Goal: Task Accomplishment & Management: Manage account settings

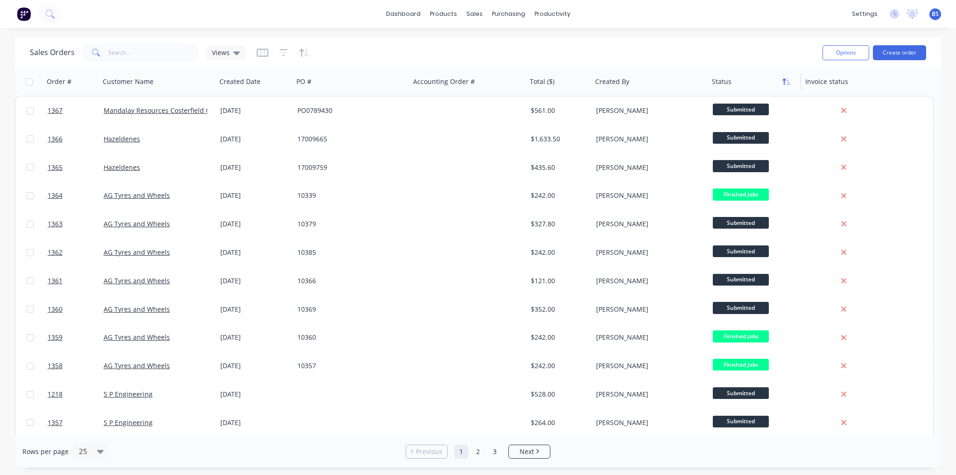
click at [786, 83] on icon "button" at bounding box center [786, 81] width 8 height 7
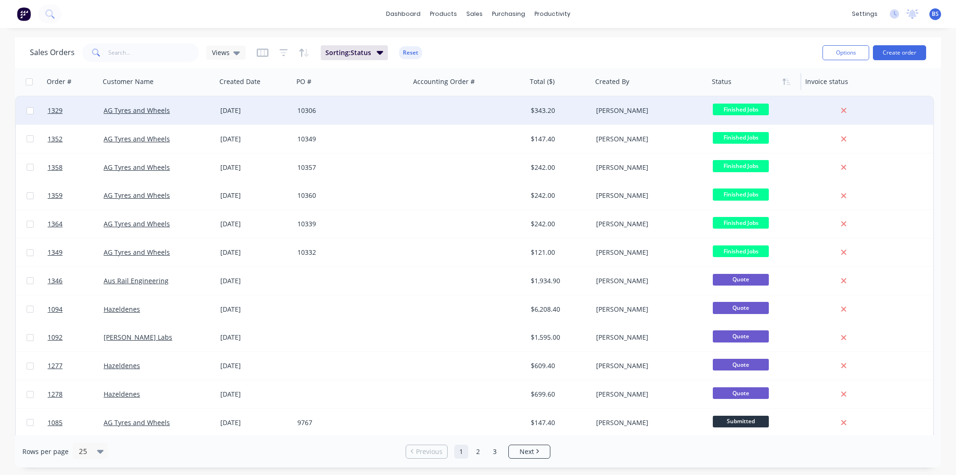
click at [418, 114] on div at bounding box center [468, 111] width 117 height 28
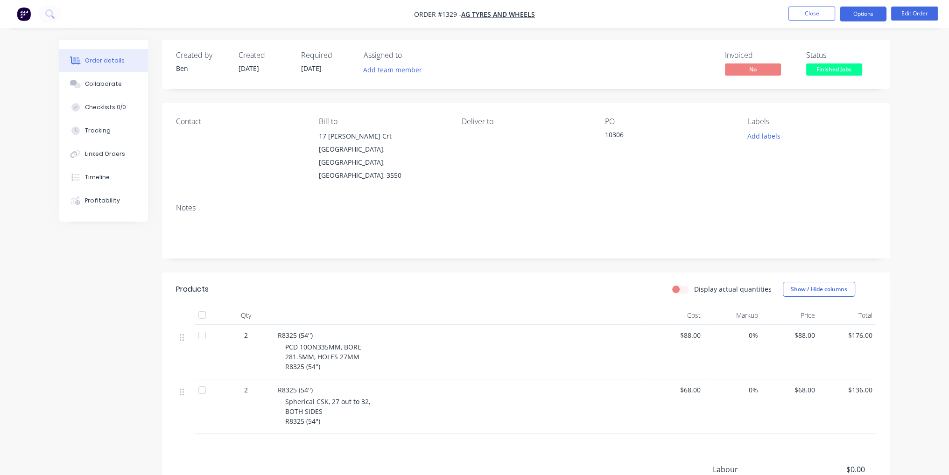
click at [858, 12] on button "Options" at bounding box center [863, 14] width 47 height 15
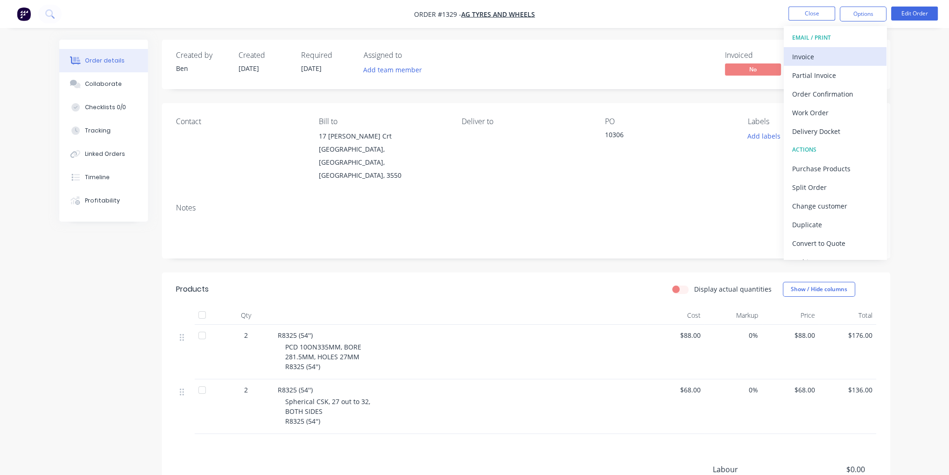
click at [833, 58] on div "Invoice" at bounding box center [835, 57] width 86 height 14
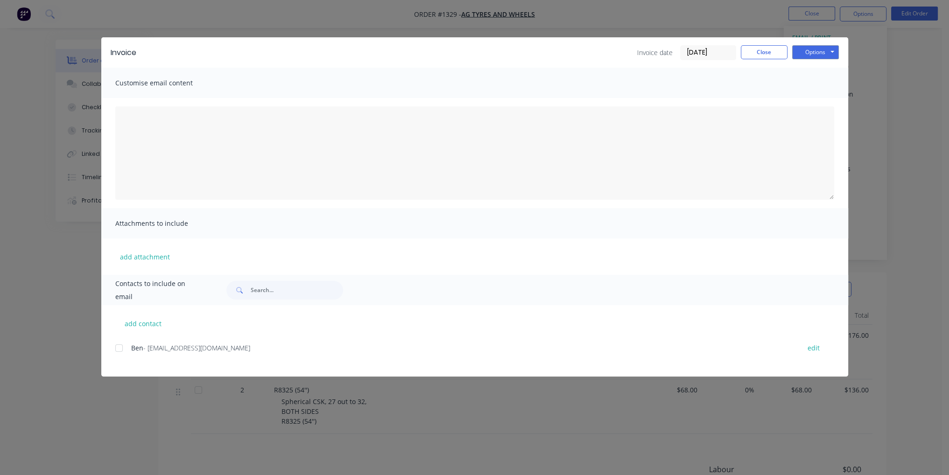
click at [119, 350] on div at bounding box center [119, 348] width 19 height 19
click at [823, 48] on button "Options" at bounding box center [815, 52] width 47 height 14
click at [836, 96] on button "Email" at bounding box center [822, 99] width 60 height 15
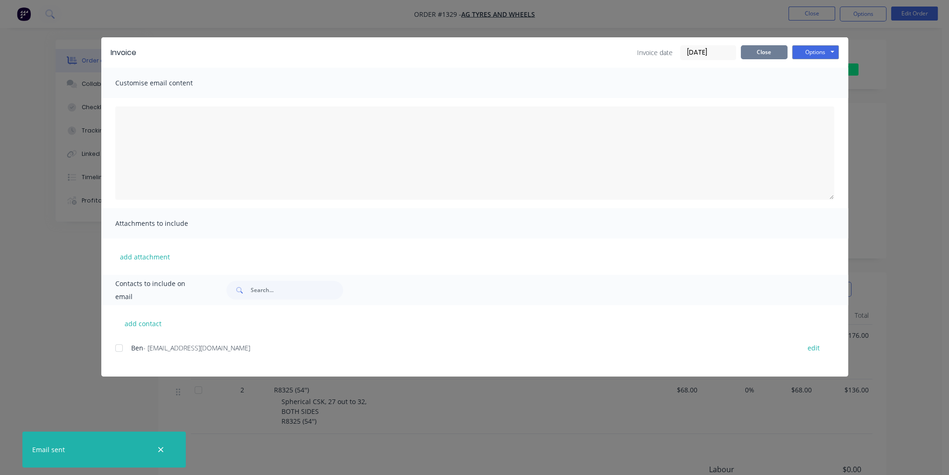
click at [763, 53] on button "Close" at bounding box center [764, 52] width 47 height 14
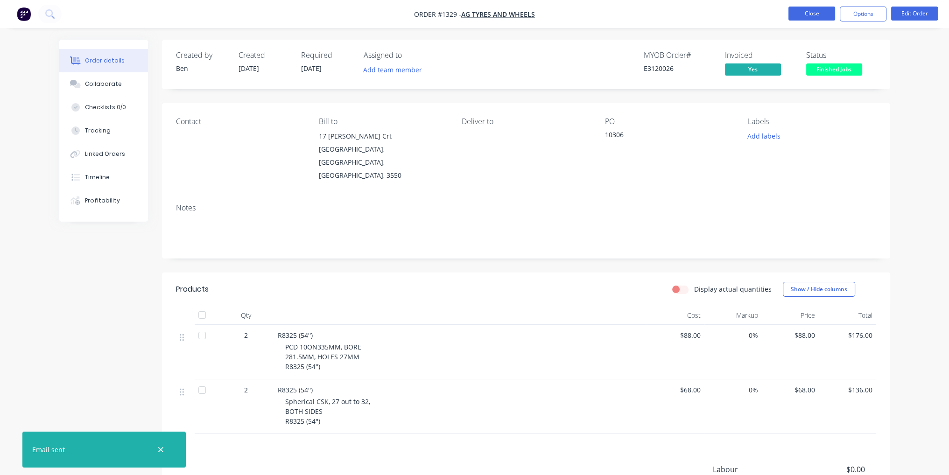
click at [812, 17] on button "Close" at bounding box center [811, 14] width 47 height 14
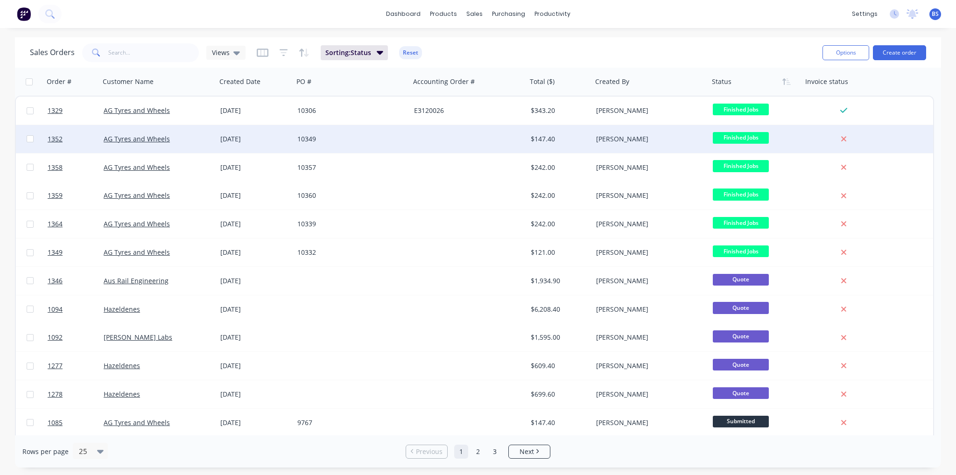
click at [584, 146] on div "$147.40" at bounding box center [559, 139] width 65 height 28
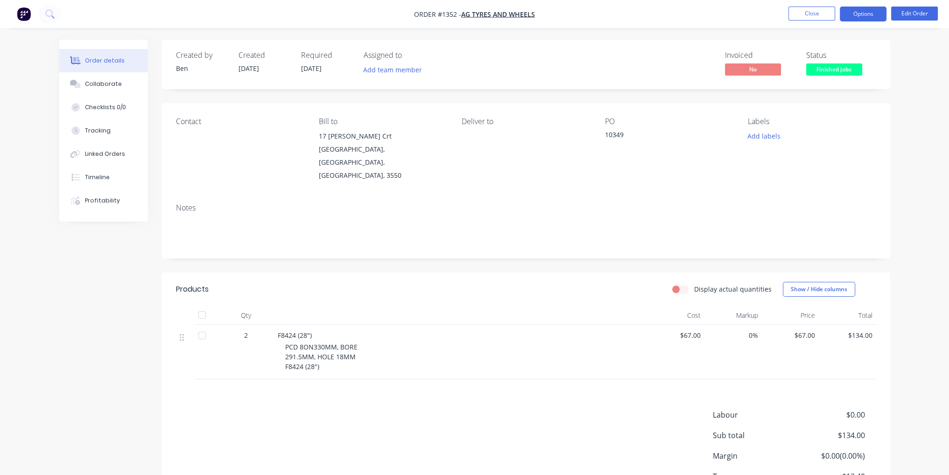
click at [857, 17] on button "Options" at bounding box center [863, 14] width 47 height 15
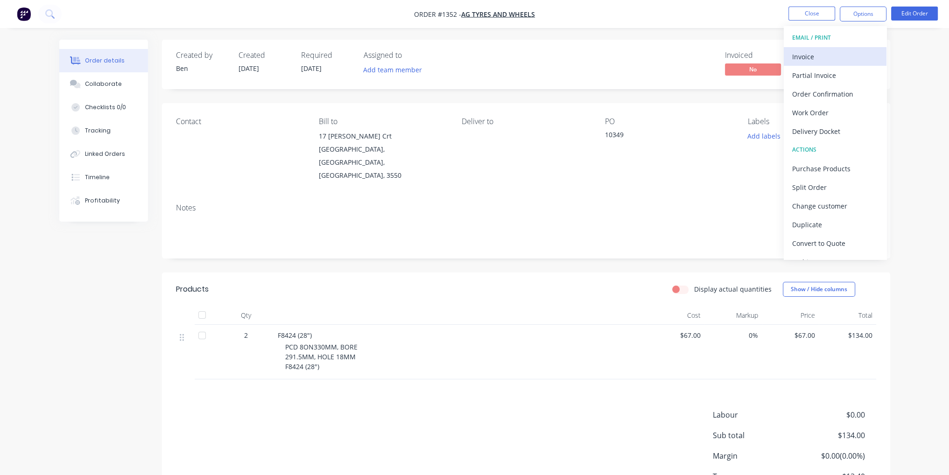
click at [818, 60] on div "Invoice" at bounding box center [835, 57] width 86 height 14
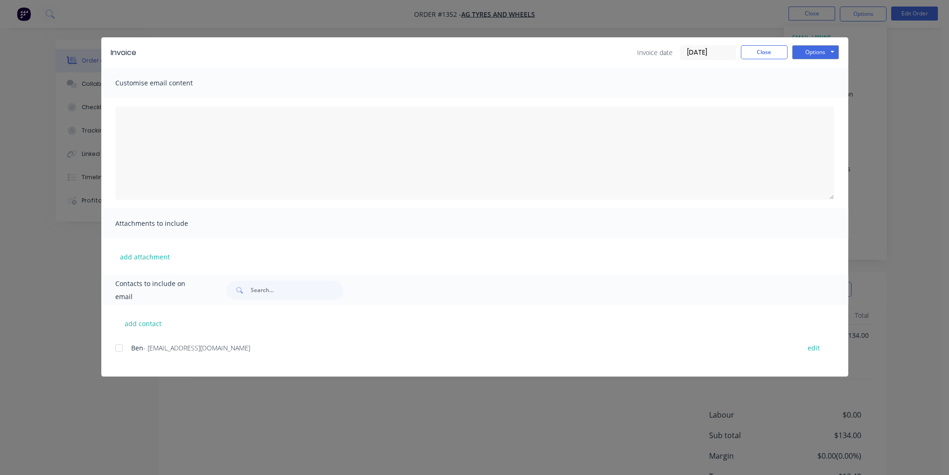
click at [121, 351] on div at bounding box center [119, 348] width 19 height 19
click at [820, 52] on button "Options" at bounding box center [815, 52] width 47 height 14
click at [818, 101] on button "Email" at bounding box center [822, 99] width 60 height 15
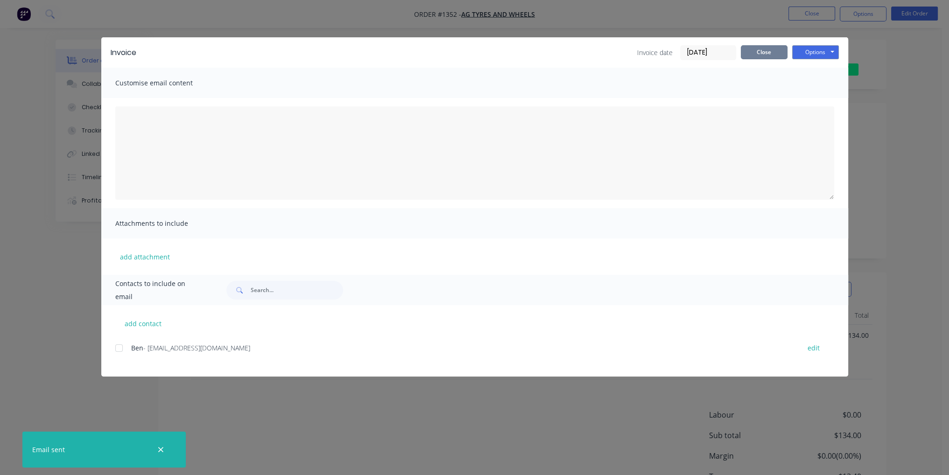
drag, startPoint x: 759, startPoint y: 53, endPoint x: 798, endPoint y: 30, distance: 44.7
click at [759, 53] on button "Close" at bounding box center [764, 52] width 47 height 14
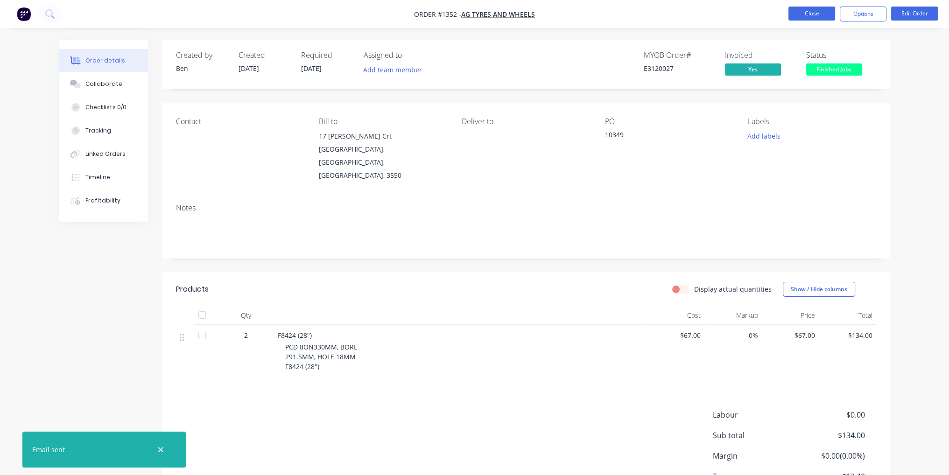
click at [817, 14] on button "Close" at bounding box center [811, 14] width 47 height 14
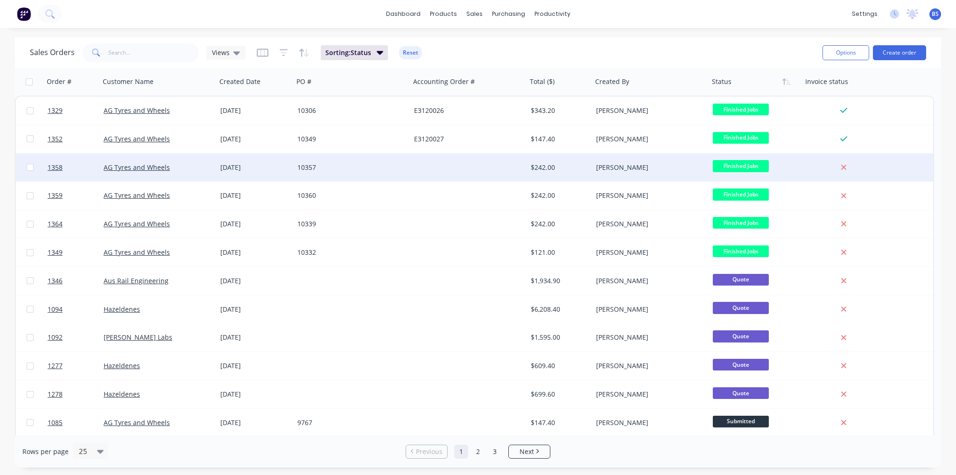
click at [487, 161] on div at bounding box center [468, 168] width 117 height 28
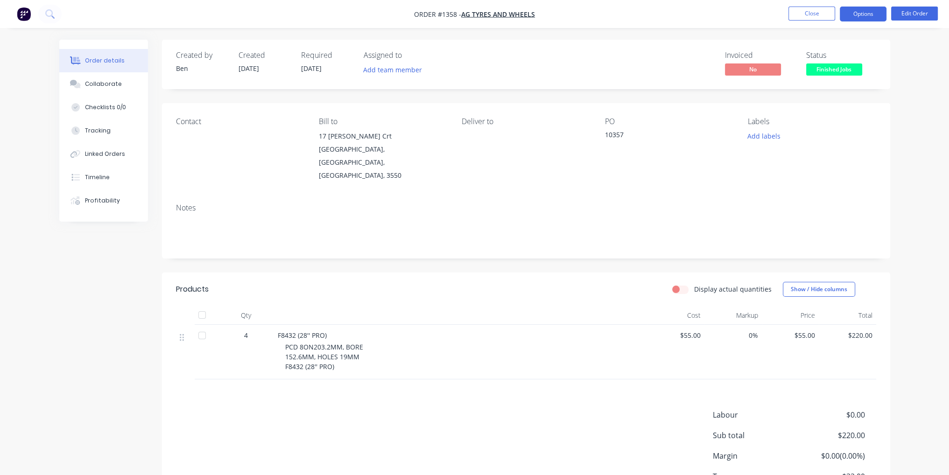
click at [862, 15] on button "Options" at bounding box center [863, 14] width 47 height 15
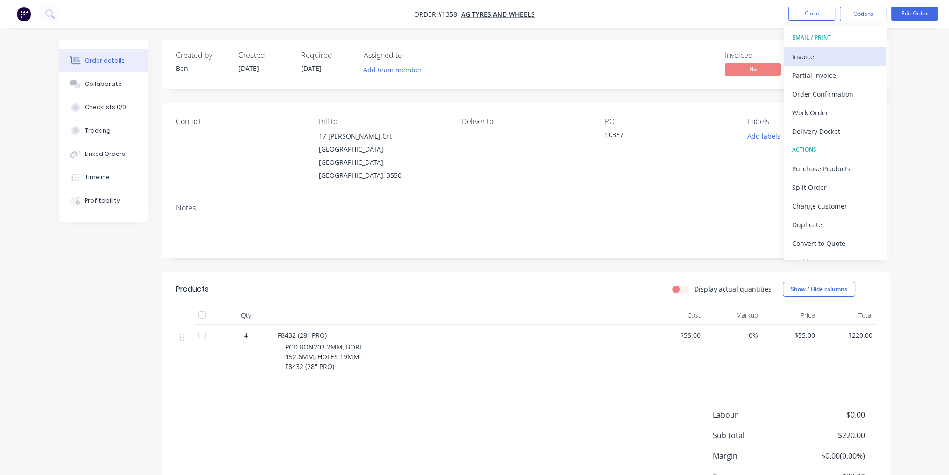
click at [846, 54] on div "Invoice" at bounding box center [835, 57] width 86 height 14
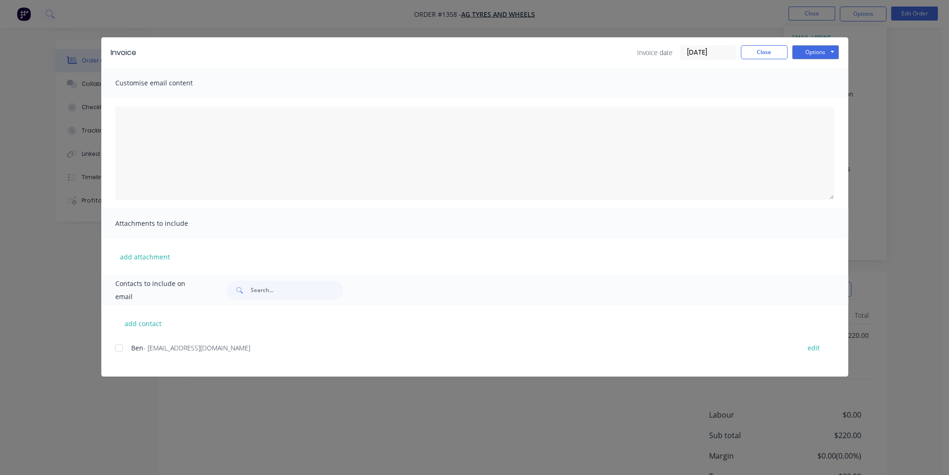
click at [119, 348] on div at bounding box center [119, 348] width 19 height 19
click at [804, 52] on button "Options" at bounding box center [815, 52] width 47 height 14
click at [818, 100] on button "Email" at bounding box center [822, 99] width 60 height 15
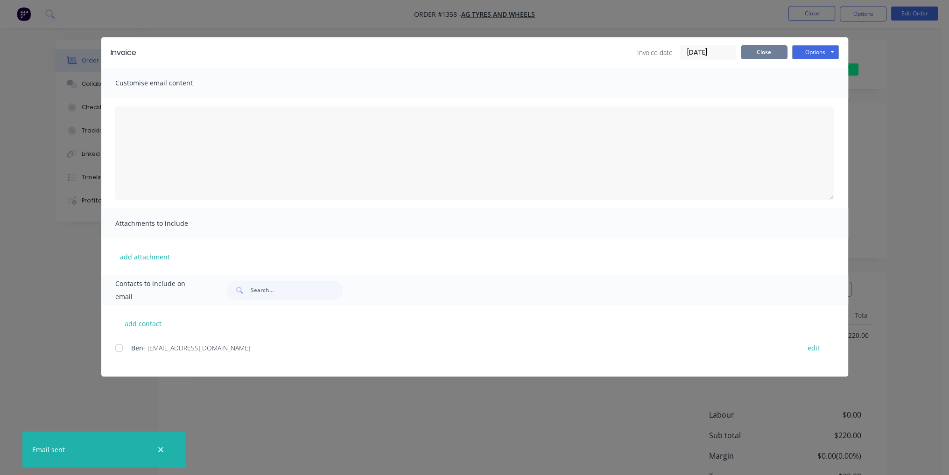
click at [765, 55] on button "Close" at bounding box center [764, 52] width 47 height 14
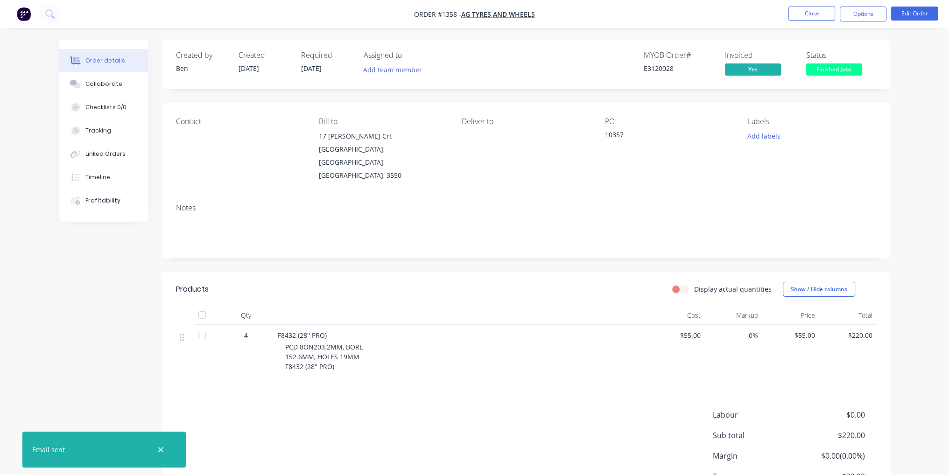
click at [815, 6] on nav "Order #1358 - AG Tyres and Wheels Close Options Edit Order" at bounding box center [474, 14] width 949 height 28
click at [815, 10] on button "Close" at bounding box center [811, 14] width 47 height 14
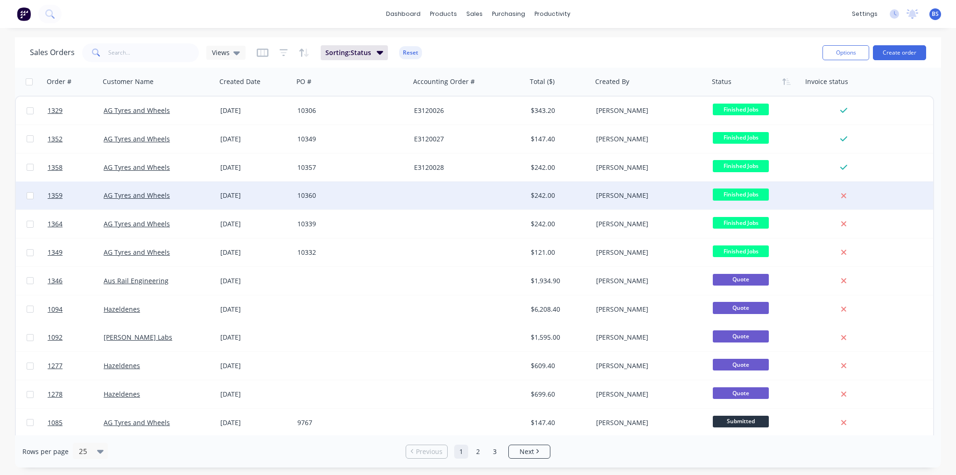
click at [511, 199] on div at bounding box center [468, 196] width 117 height 28
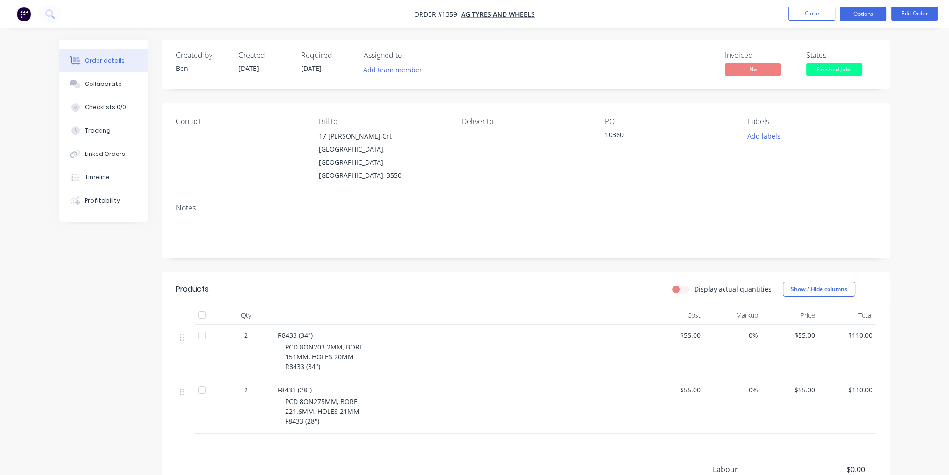
click at [864, 14] on button "Options" at bounding box center [863, 14] width 47 height 15
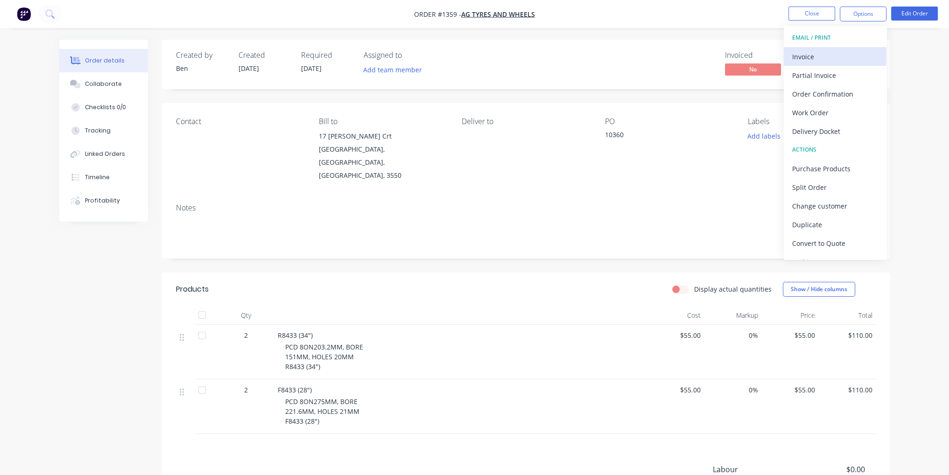
click at [829, 51] on div "Invoice" at bounding box center [835, 57] width 86 height 14
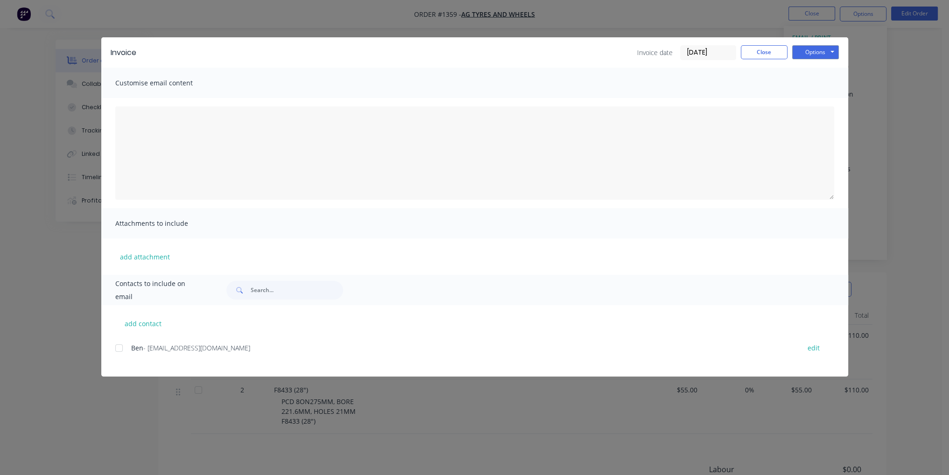
click at [118, 350] on div at bounding box center [119, 348] width 19 height 19
click at [812, 49] on button "Options" at bounding box center [815, 52] width 47 height 14
click at [827, 102] on button "Email" at bounding box center [822, 99] width 60 height 15
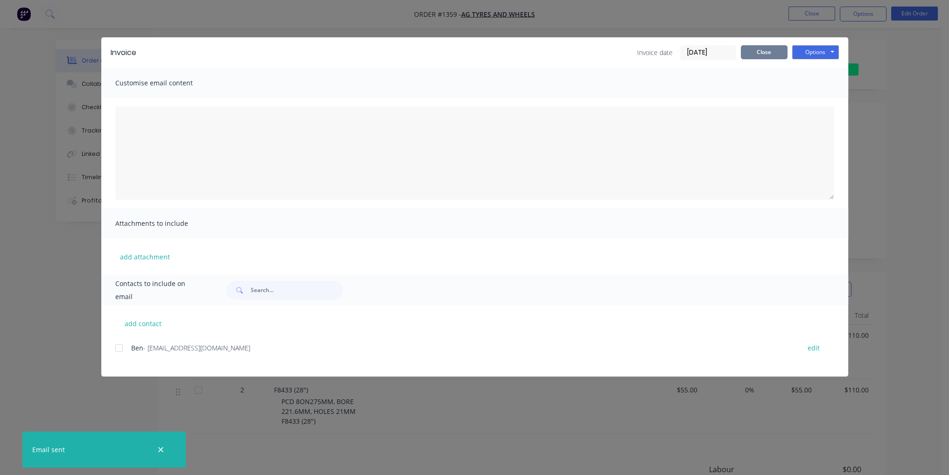
click at [767, 56] on button "Close" at bounding box center [764, 52] width 47 height 14
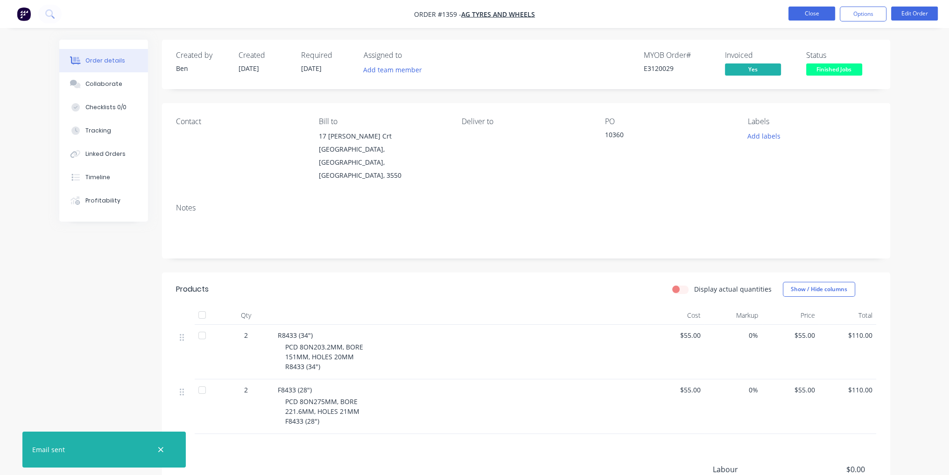
click at [807, 17] on button "Close" at bounding box center [811, 14] width 47 height 14
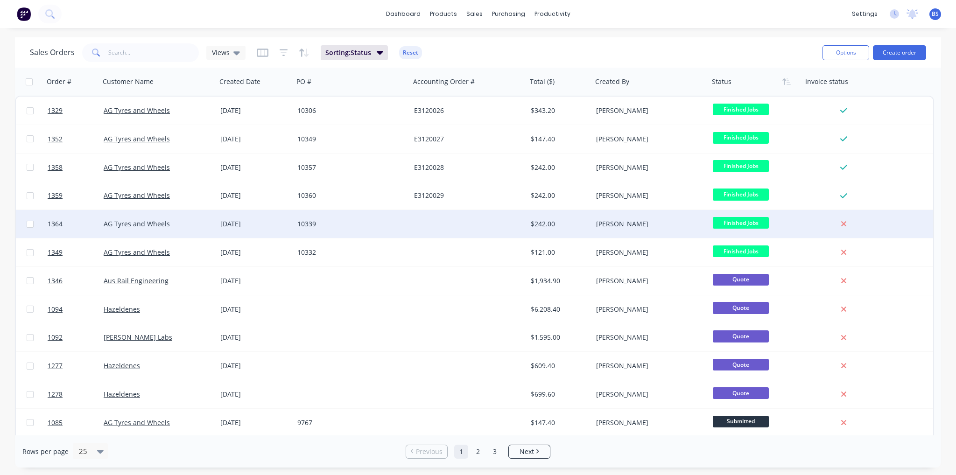
click at [593, 218] on div "[PERSON_NAME]" at bounding box center [650, 224] width 117 height 28
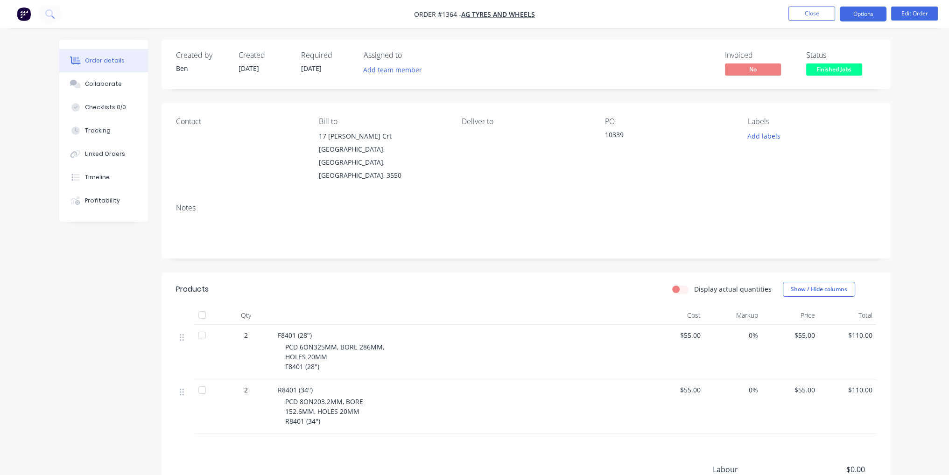
click at [879, 19] on button "Options" at bounding box center [863, 14] width 47 height 15
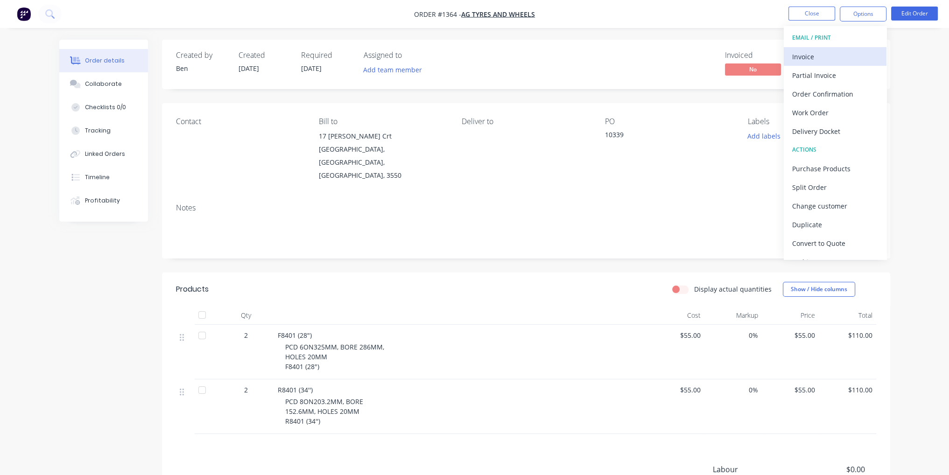
click at [819, 47] on button "Invoice" at bounding box center [835, 56] width 103 height 19
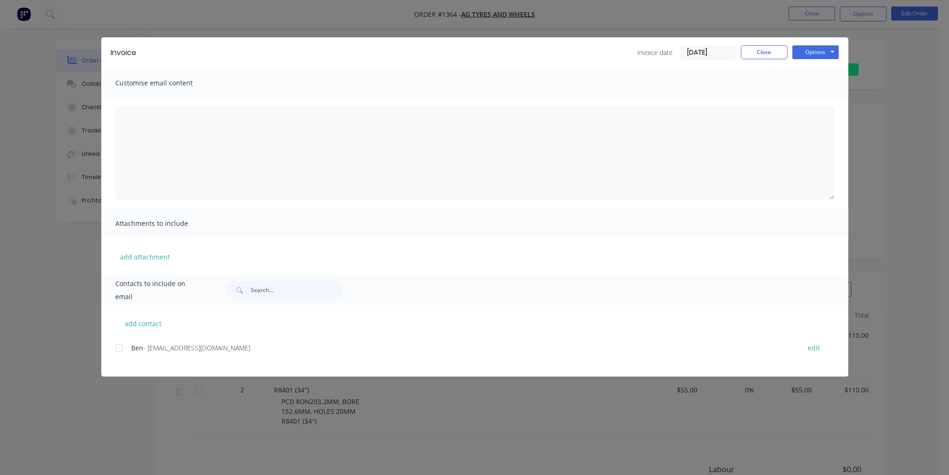
click at [117, 351] on div at bounding box center [119, 348] width 19 height 19
click at [821, 45] on button "Options" at bounding box center [815, 52] width 47 height 14
click at [805, 95] on button "Email" at bounding box center [822, 99] width 60 height 15
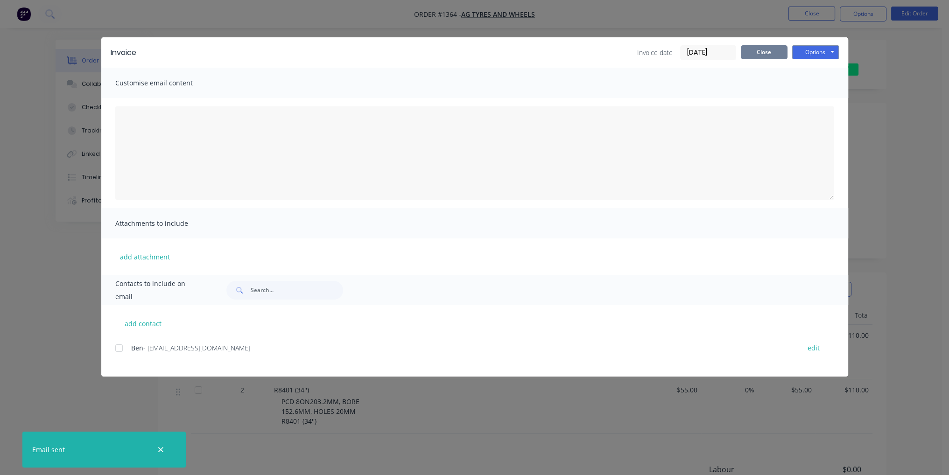
click at [767, 56] on button "Close" at bounding box center [764, 52] width 47 height 14
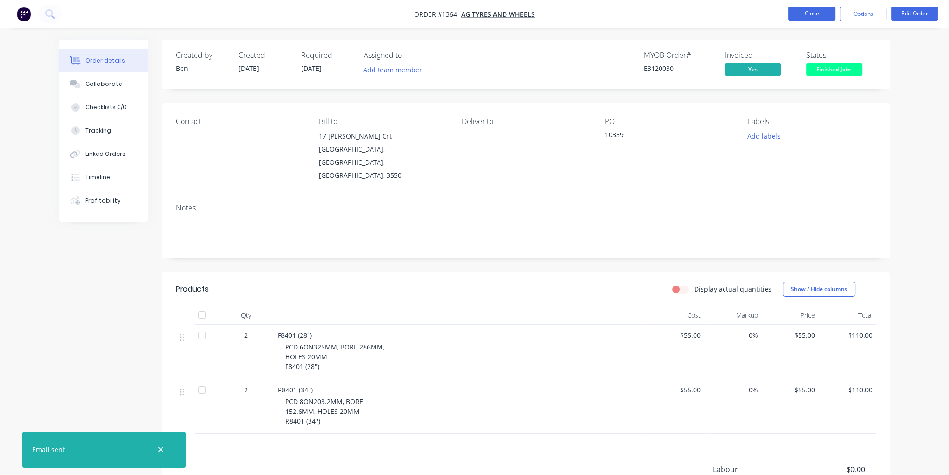
click at [812, 17] on button "Close" at bounding box center [811, 14] width 47 height 14
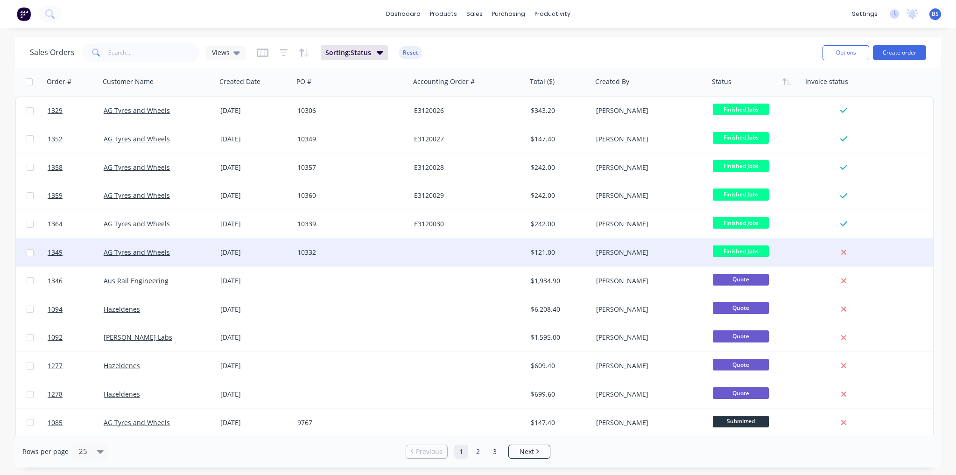
click at [491, 245] on div at bounding box center [468, 252] width 117 height 28
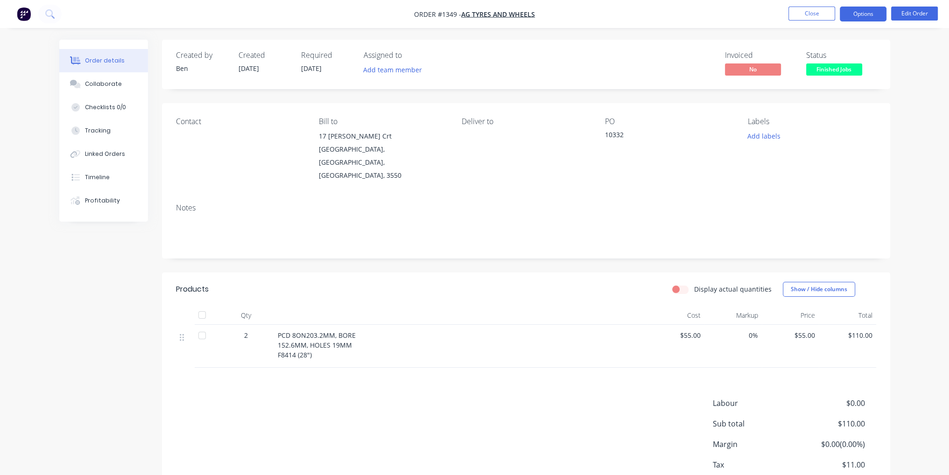
click at [861, 19] on button "Options" at bounding box center [863, 14] width 47 height 15
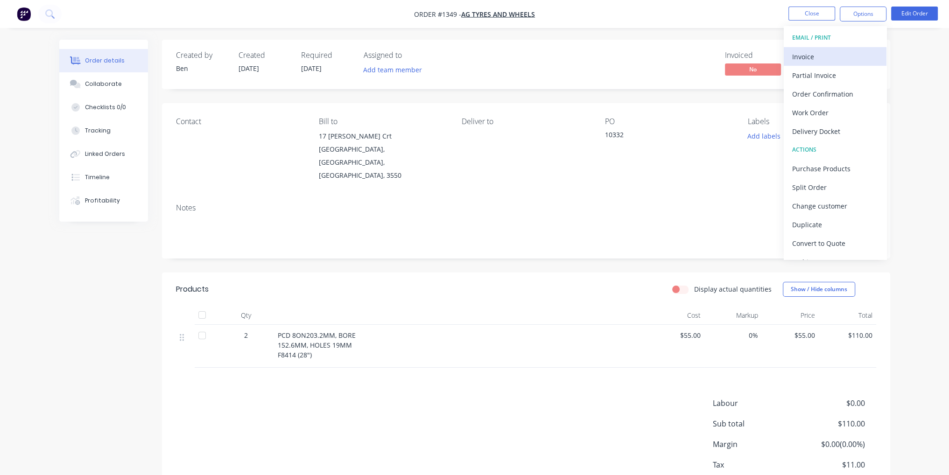
click at [845, 47] on button "Invoice" at bounding box center [835, 56] width 103 height 19
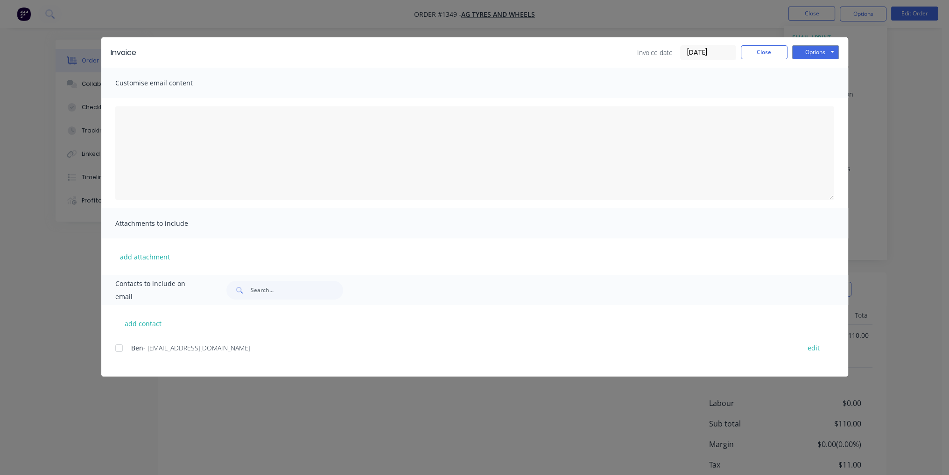
click at [120, 352] on div at bounding box center [119, 348] width 19 height 19
click at [833, 53] on button "Options" at bounding box center [815, 52] width 47 height 14
click at [820, 101] on button "Email" at bounding box center [822, 99] width 60 height 15
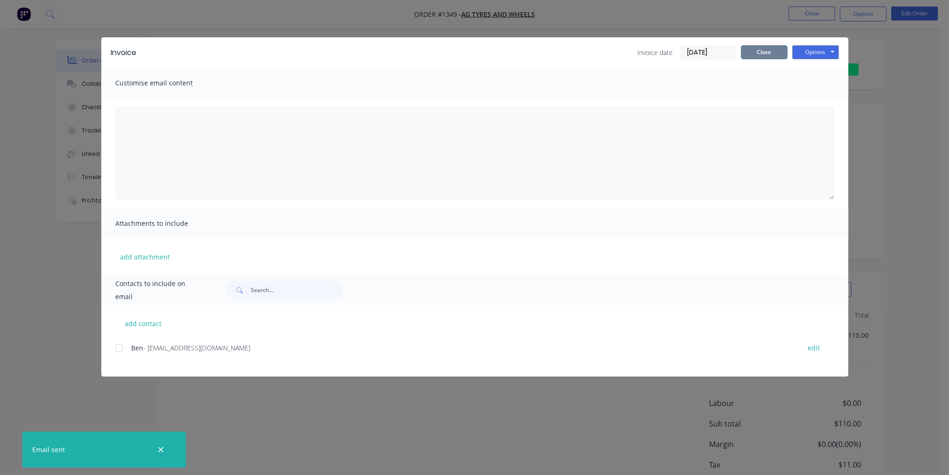
click at [763, 58] on button "Close" at bounding box center [764, 52] width 47 height 14
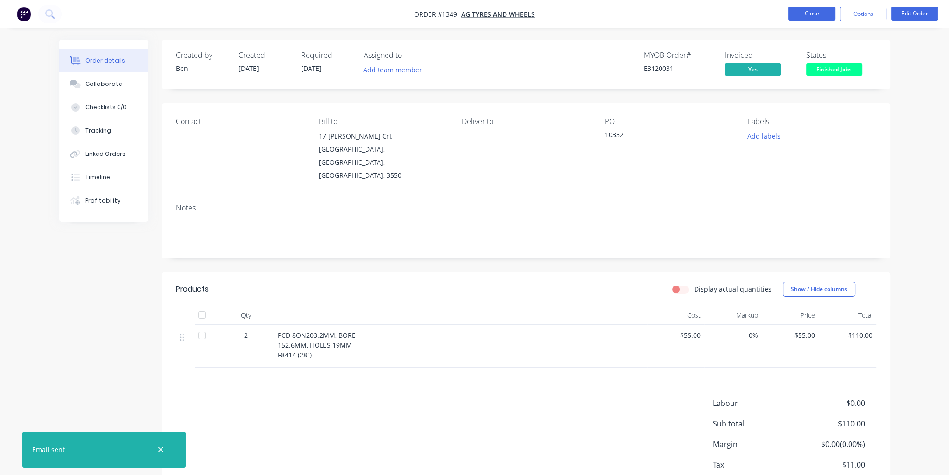
click at [825, 8] on button "Close" at bounding box center [811, 14] width 47 height 14
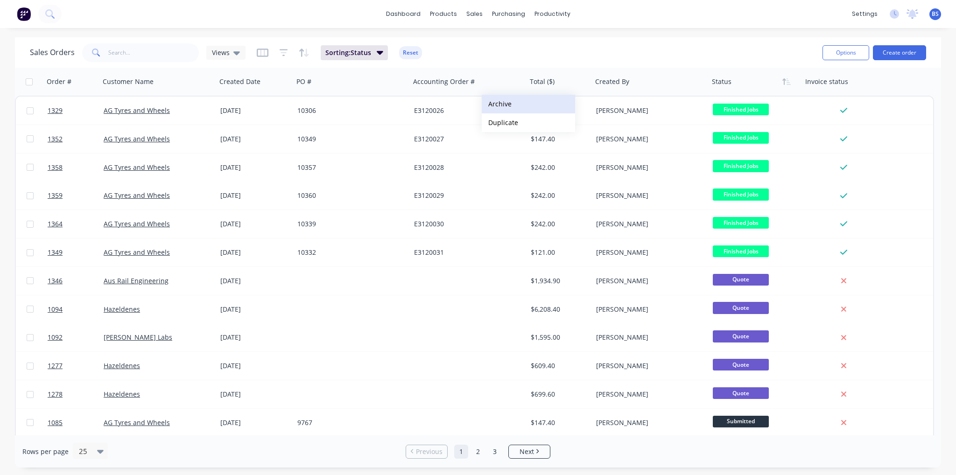
click at [521, 107] on button "Archive" at bounding box center [528, 104] width 93 height 19
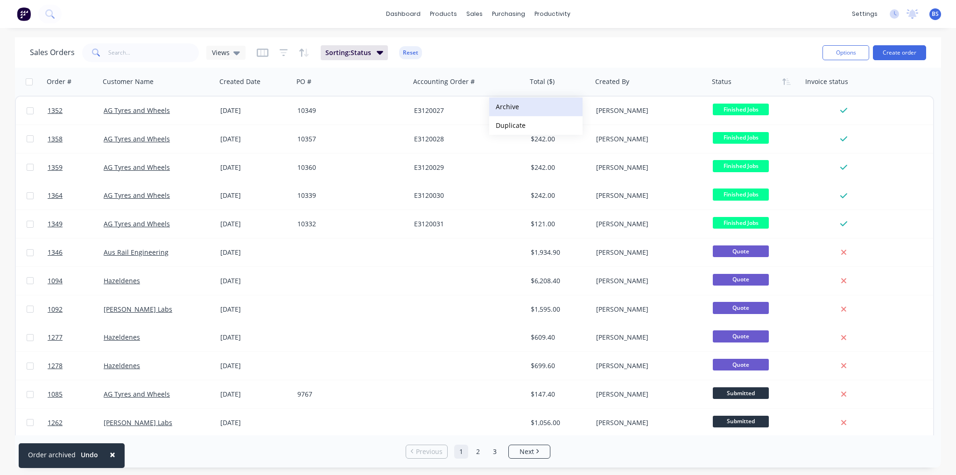
click at [520, 109] on button "Archive" at bounding box center [535, 107] width 93 height 19
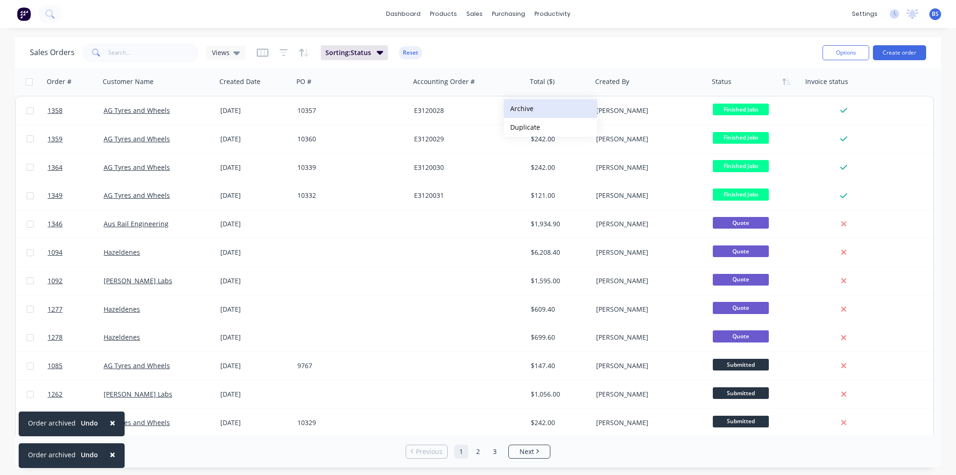
click at [525, 116] on button "Archive" at bounding box center [550, 108] width 93 height 19
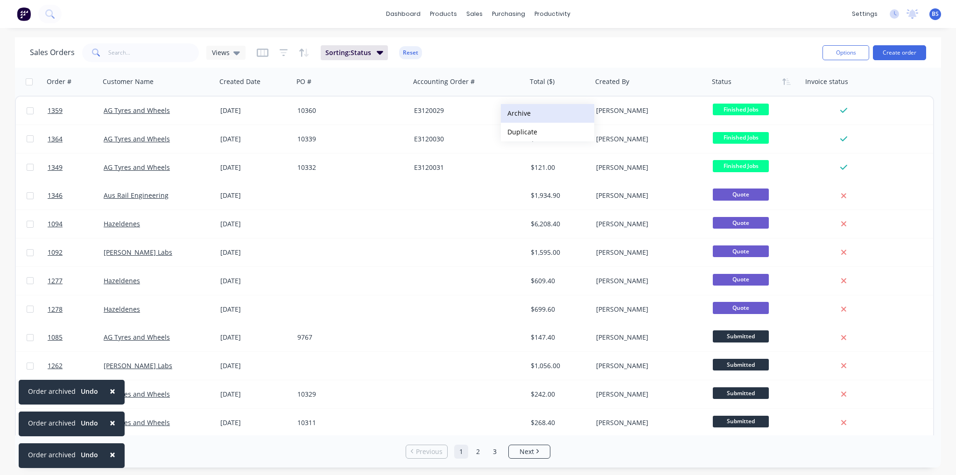
click at [526, 117] on button "Archive" at bounding box center [547, 113] width 93 height 19
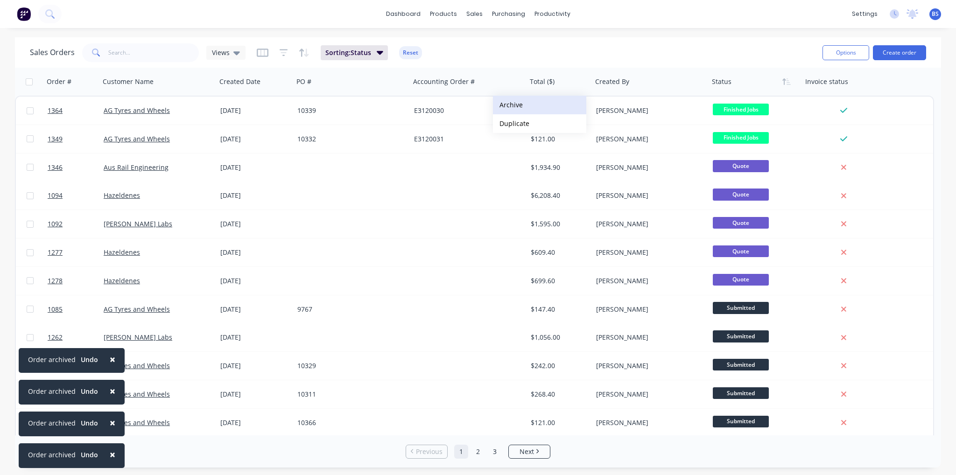
click at [526, 111] on button "Archive" at bounding box center [539, 105] width 93 height 19
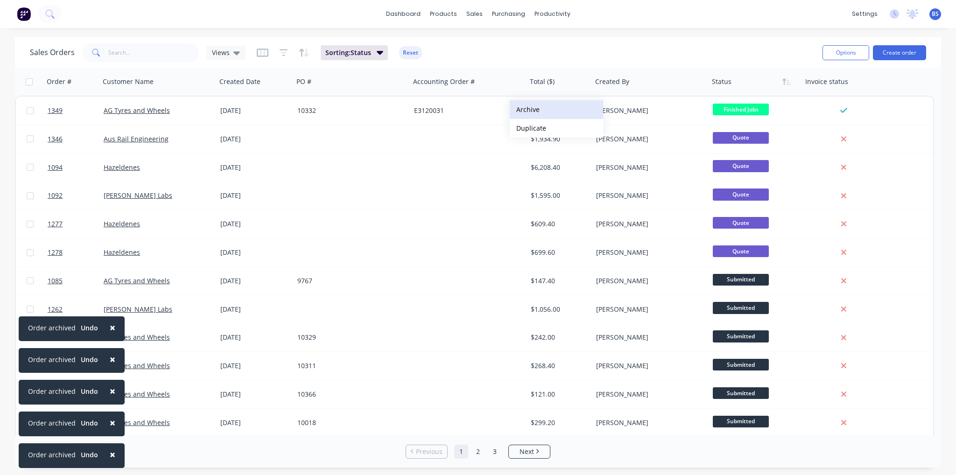
click at [533, 112] on button "Archive" at bounding box center [556, 109] width 93 height 19
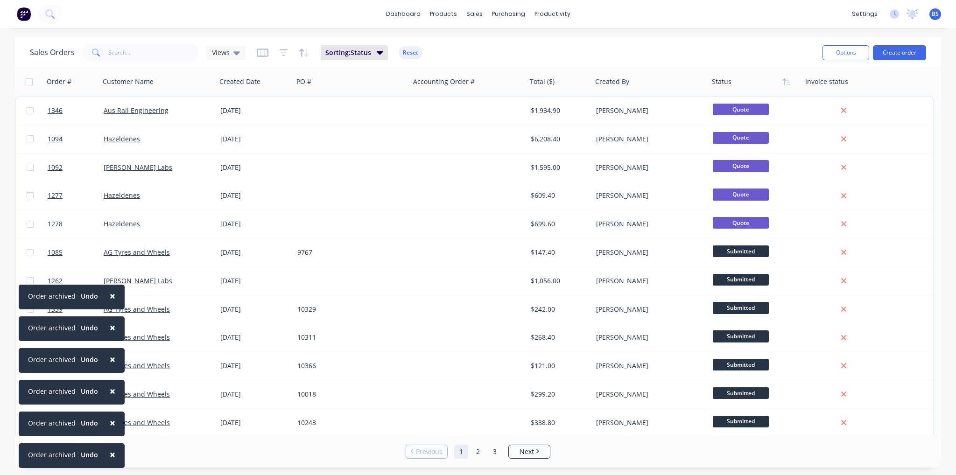
click at [110, 294] on span "×" at bounding box center [113, 295] width 6 height 13
click at [112, 329] on span "×" at bounding box center [113, 327] width 6 height 13
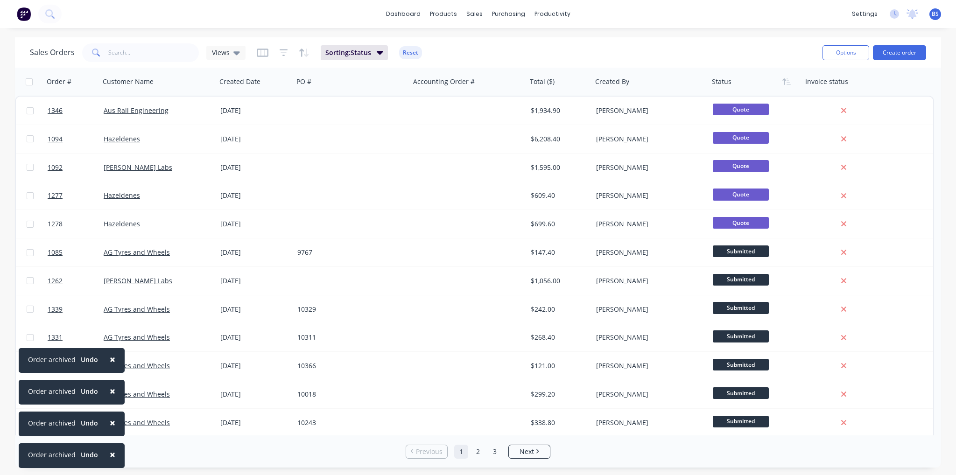
click at [111, 356] on span "×" at bounding box center [113, 359] width 6 height 13
click at [110, 392] on span "×" at bounding box center [113, 391] width 6 height 13
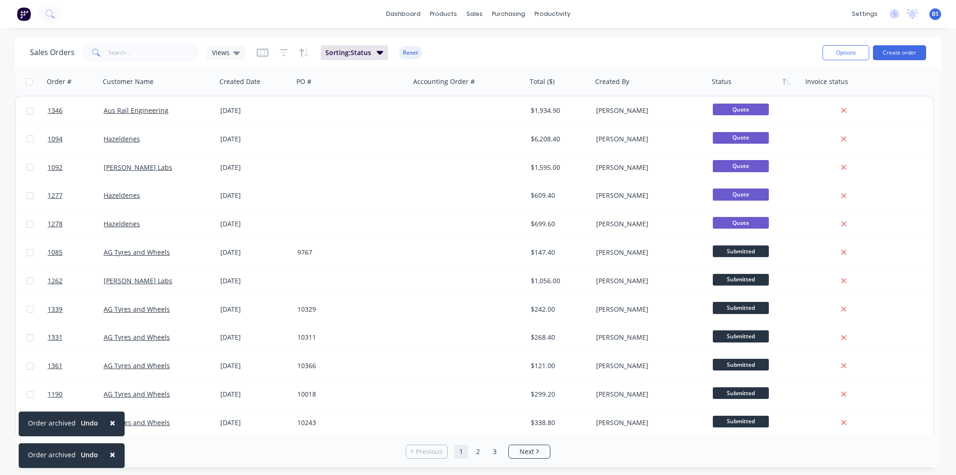
click at [116, 422] on button "×" at bounding box center [112, 423] width 24 height 22
click at [115, 454] on button "×" at bounding box center [112, 454] width 24 height 22
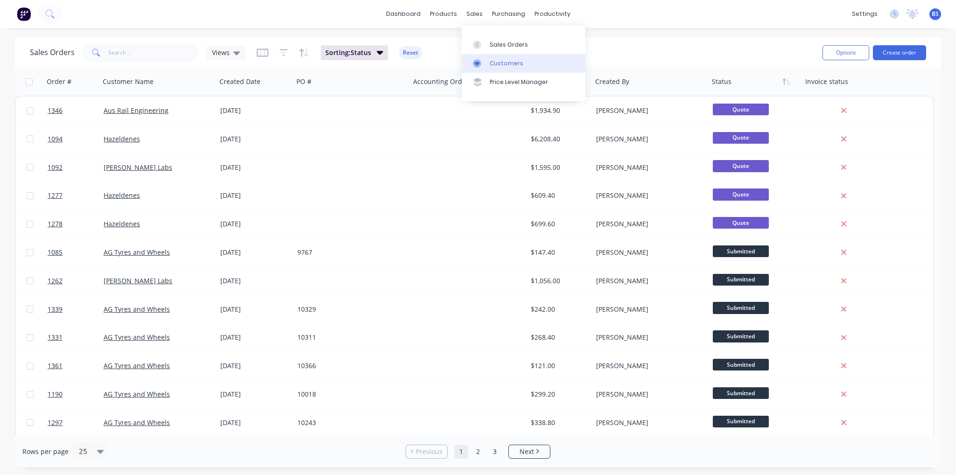
click at [483, 65] on div at bounding box center [480, 63] width 14 height 8
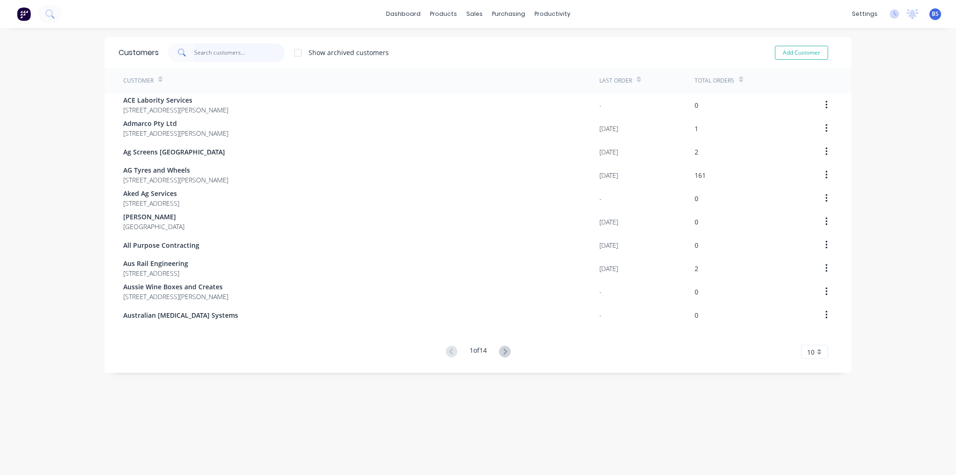
click at [229, 53] on input "text" at bounding box center [239, 52] width 91 height 19
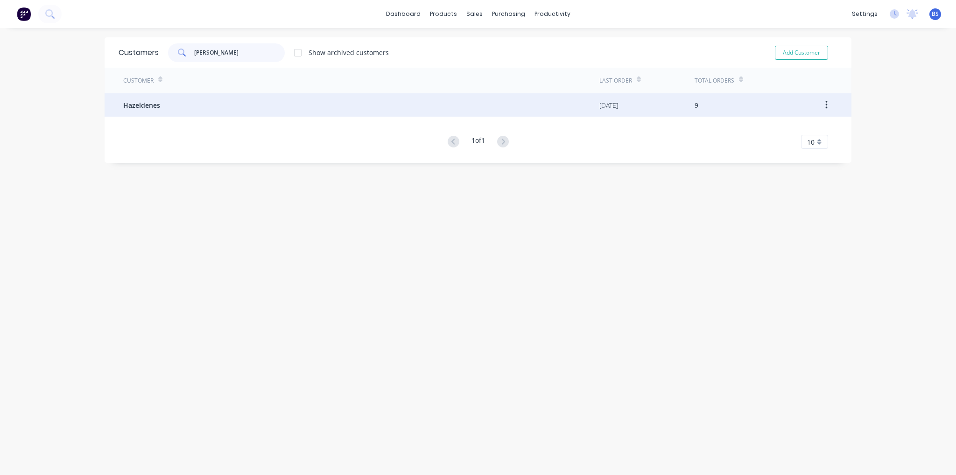
type input "[PERSON_NAME]"
click at [131, 104] on span "Hazeldenes" at bounding box center [141, 105] width 37 height 10
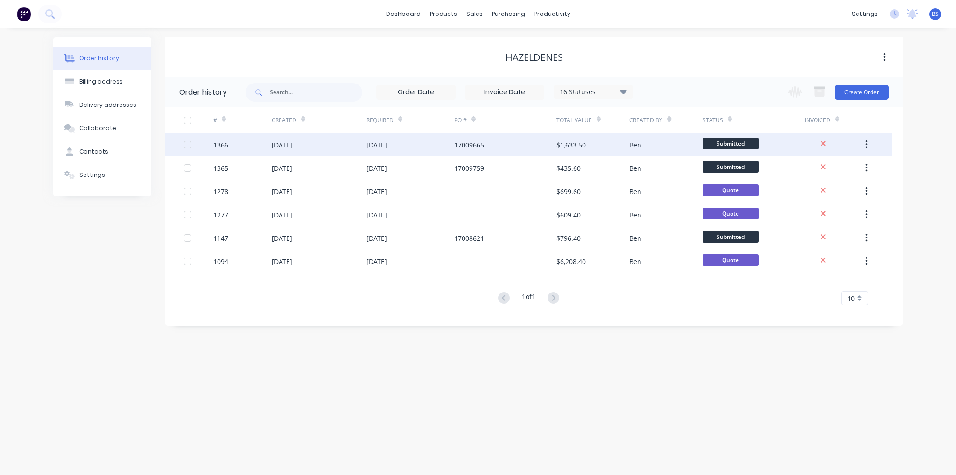
click at [292, 145] on div "[DATE]" at bounding box center [282, 145] width 21 height 10
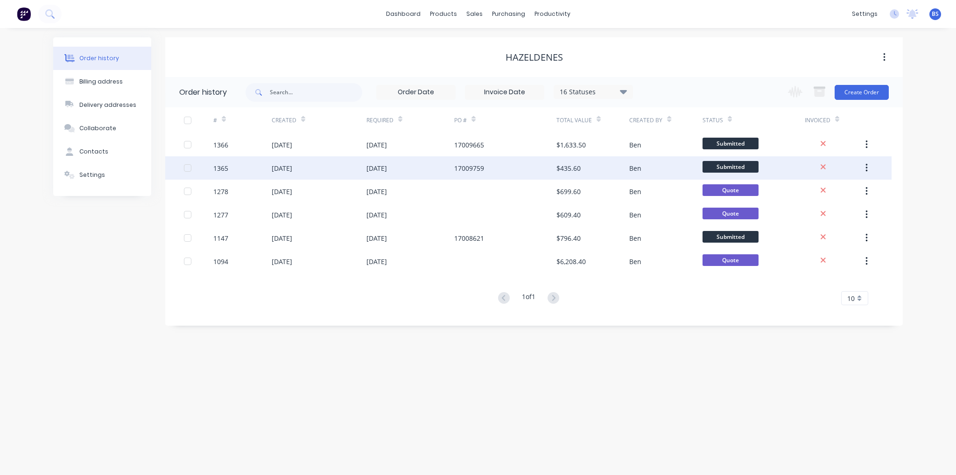
click at [292, 172] on div "[DATE]" at bounding box center [282, 168] width 21 height 10
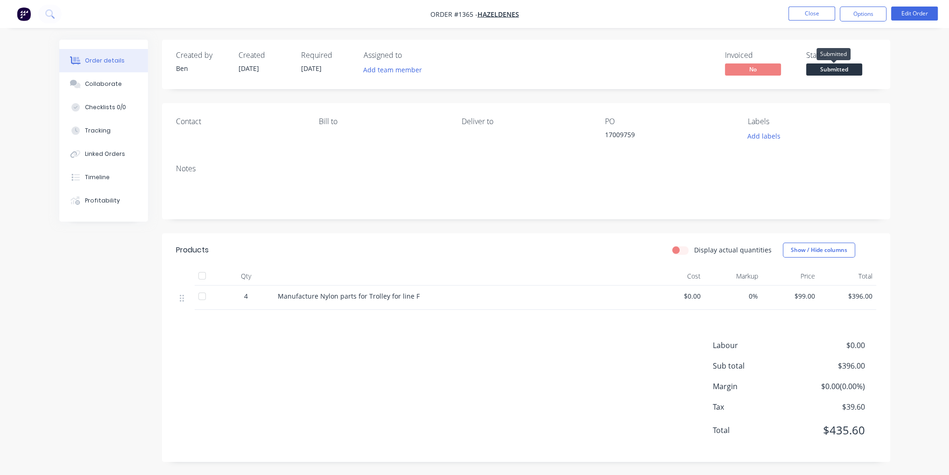
click at [842, 70] on span "Submitted" at bounding box center [834, 69] width 56 height 12
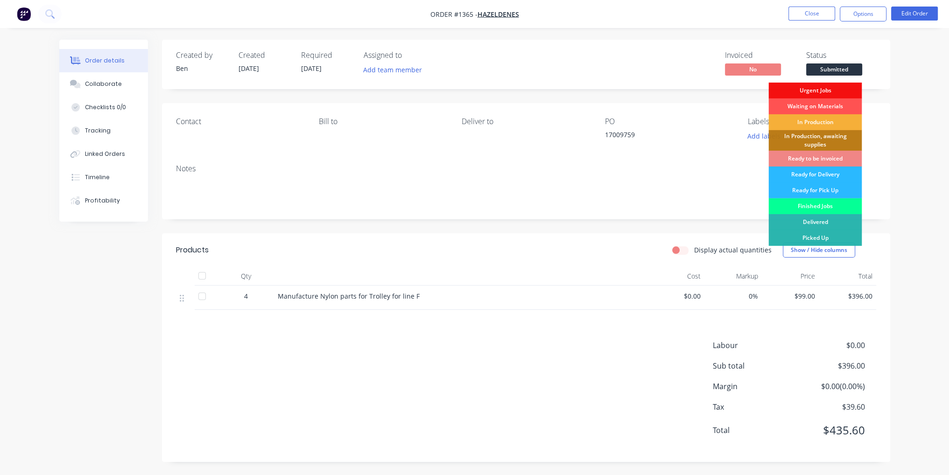
click at [833, 211] on div "Finished Jobs" at bounding box center [814, 206] width 93 height 16
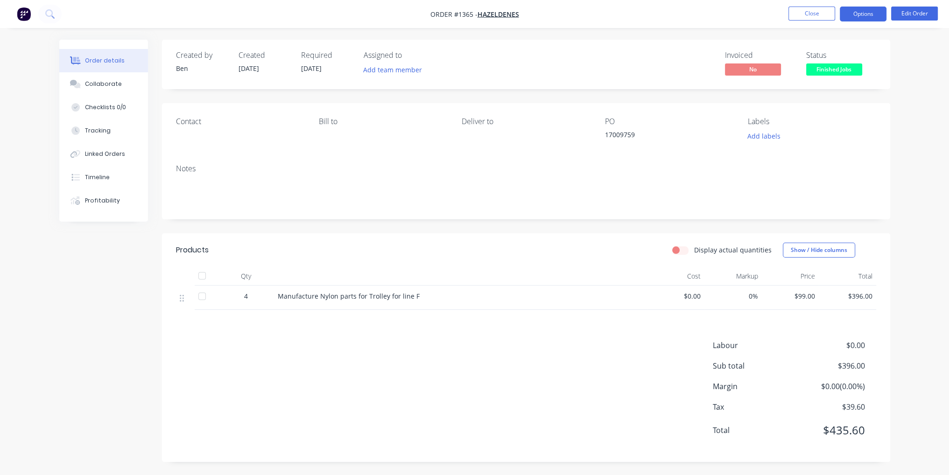
click at [871, 17] on button "Options" at bounding box center [863, 14] width 47 height 15
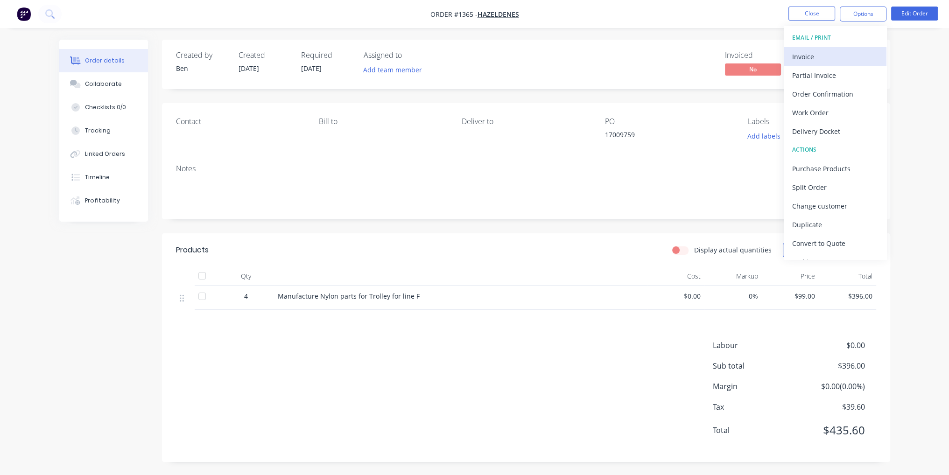
click at [838, 49] on button "Invoice" at bounding box center [835, 56] width 103 height 19
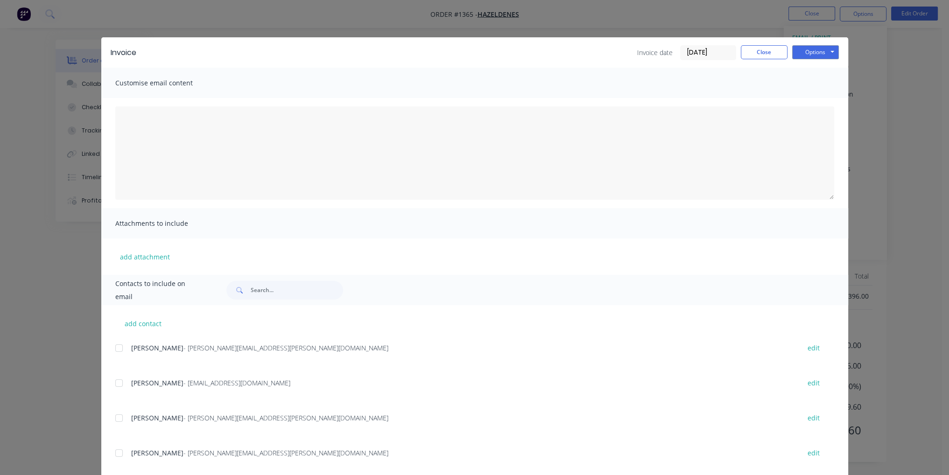
click at [113, 386] on div at bounding box center [119, 383] width 19 height 19
click at [815, 46] on button "Options" at bounding box center [815, 52] width 47 height 14
click at [813, 98] on button "Email" at bounding box center [822, 99] width 60 height 15
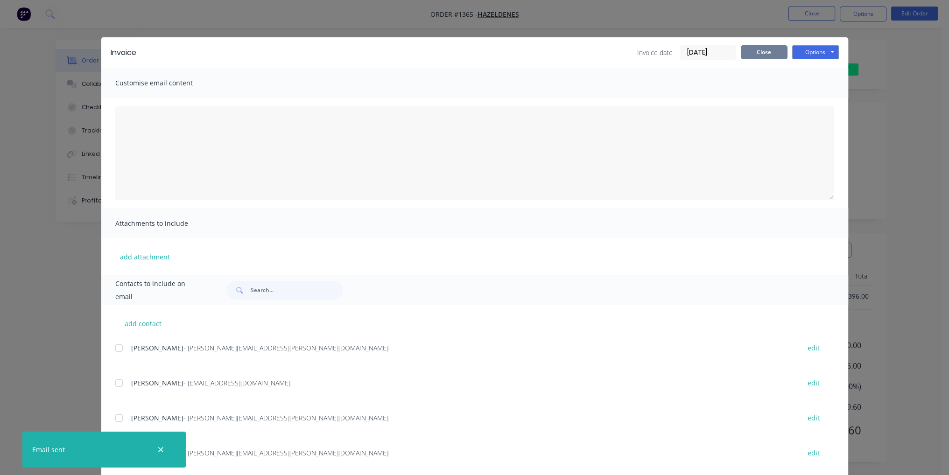
click at [769, 51] on button "Close" at bounding box center [764, 52] width 47 height 14
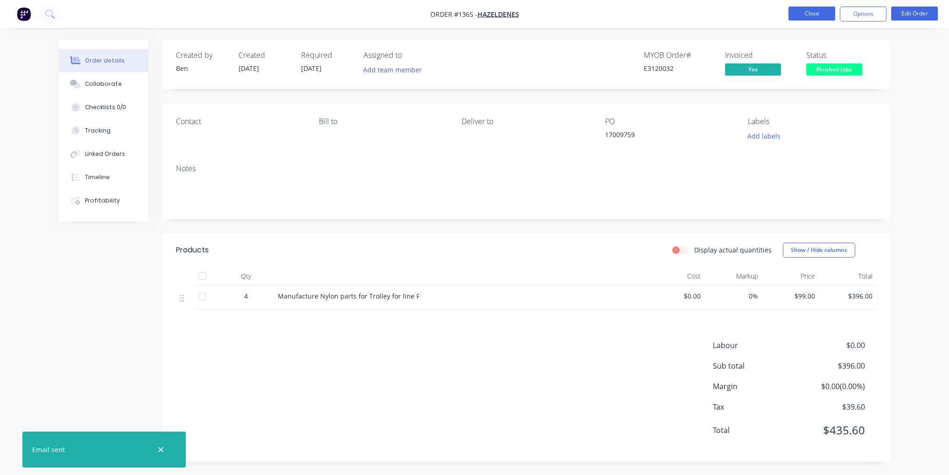
click at [812, 8] on button "Close" at bounding box center [811, 14] width 47 height 14
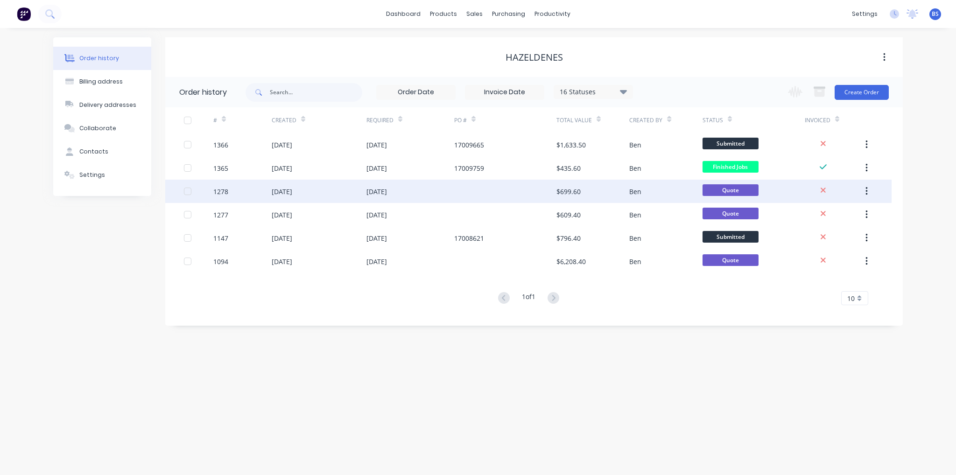
click at [289, 193] on div "[DATE]" at bounding box center [282, 192] width 21 height 10
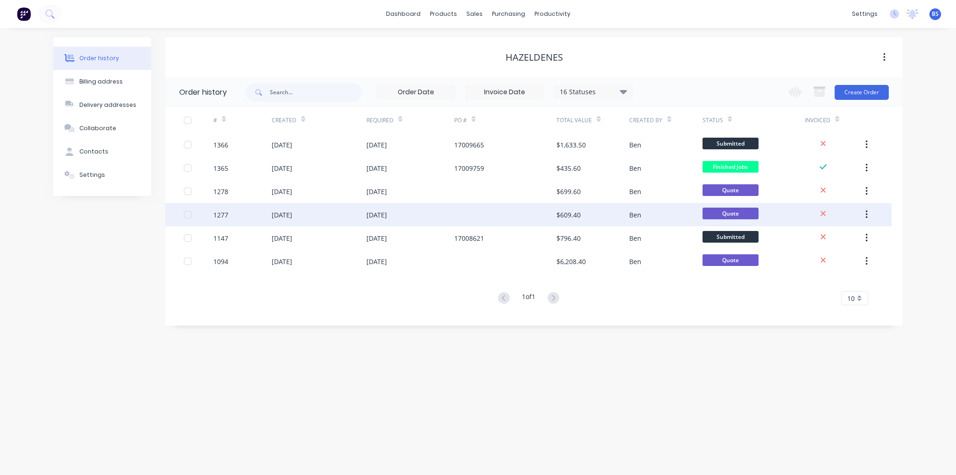
click at [289, 214] on div "[DATE]" at bounding box center [282, 215] width 21 height 10
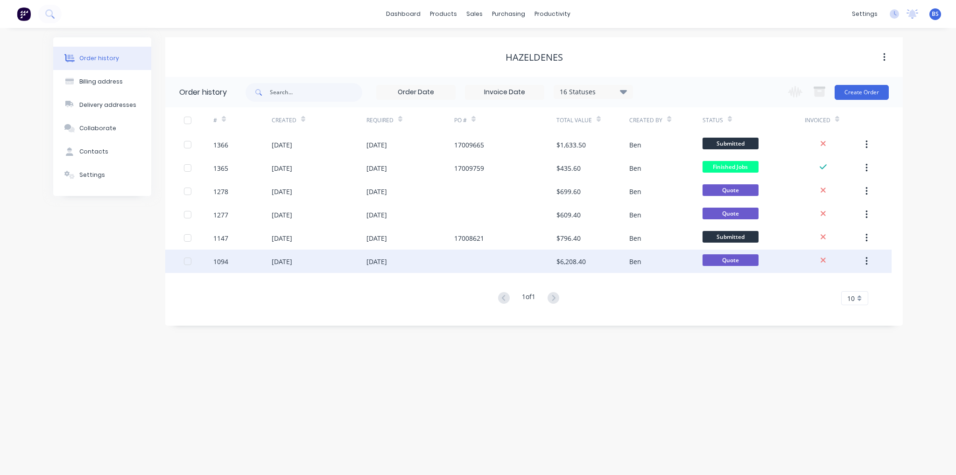
click at [311, 260] on div "[DATE]" at bounding box center [319, 261] width 95 height 23
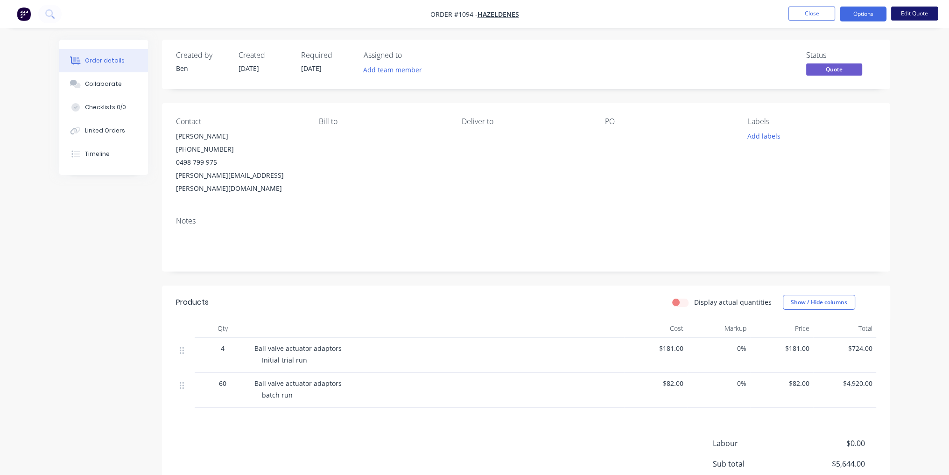
click at [907, 20] on button "Edit Quote" at bounding box center [914, 14] width 47 height 14
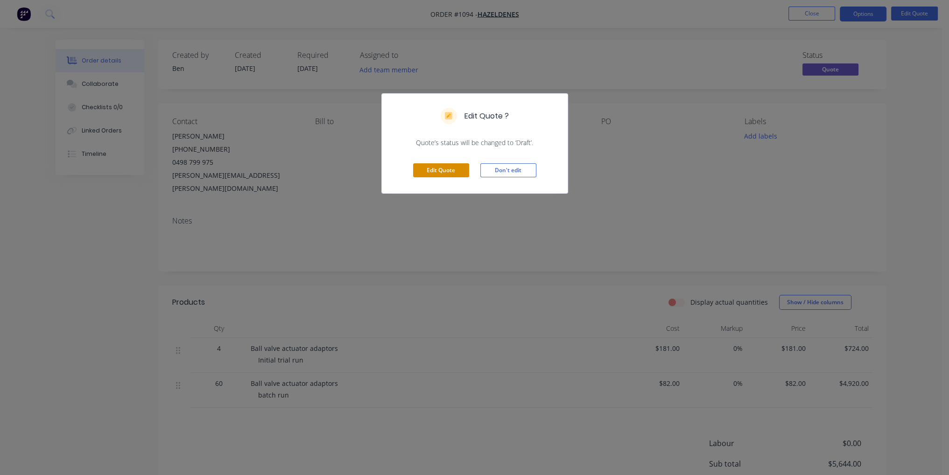
click at [451, 174] on button "Edit Quote" at bounding box center [441, 170] width 56 height 14
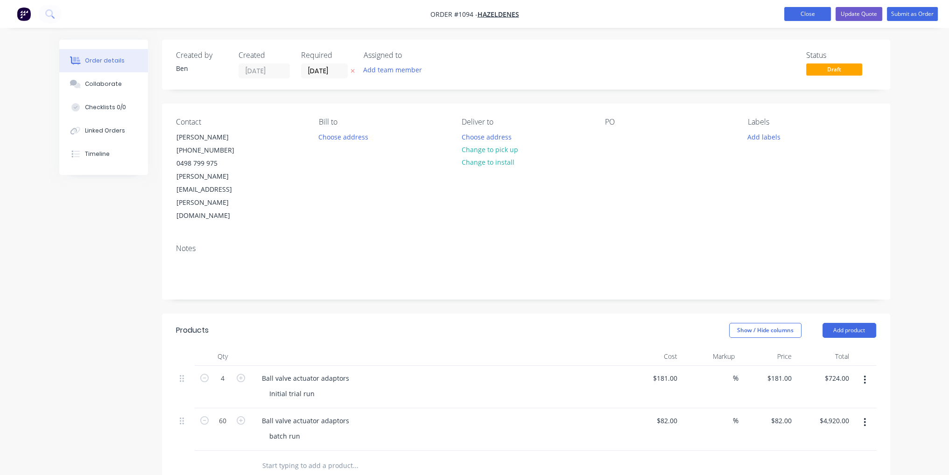
click at [792, 15] on button "Close" at bounding box center [807, 14] width 47 height 14
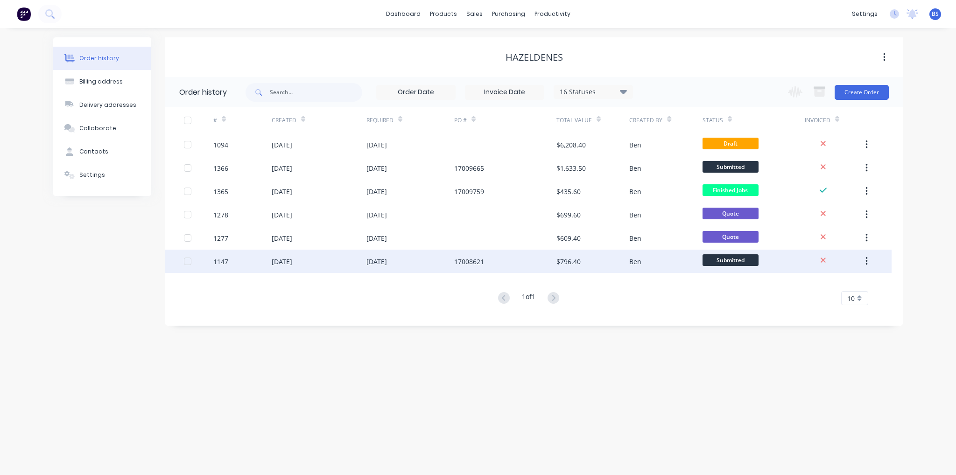
click at [469, 257] on div "17008621" at bounding box center [469, 262] width 30 height 10
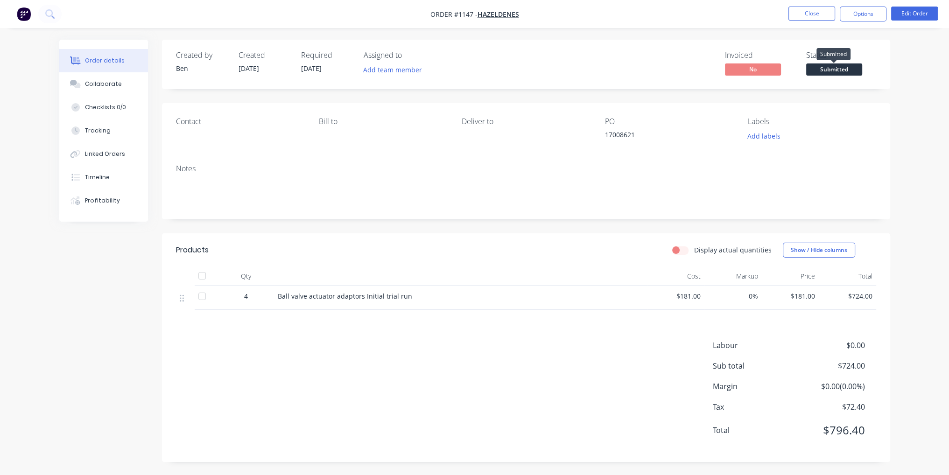
click at [830, 66] on span "Submitted" at bounding box center [834, 69] width 56 height 12
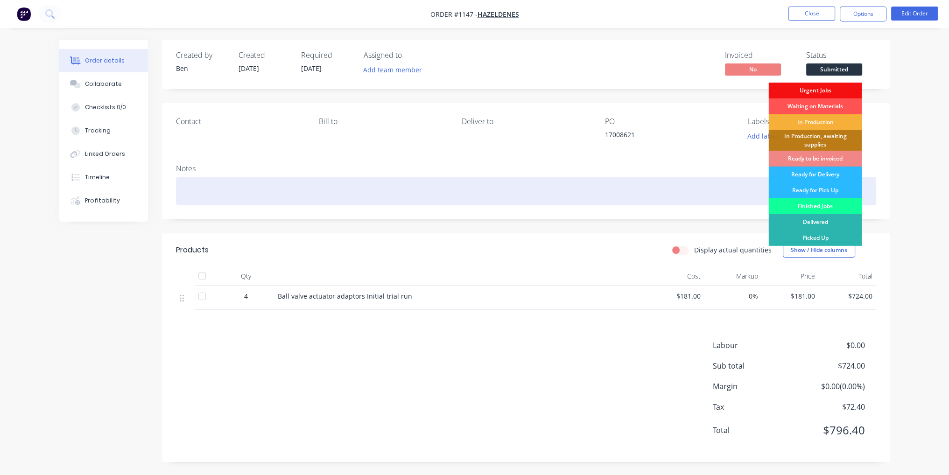
click at [826, 204] on div "Finished Jobs" at bounding box center [814, 206] width 93 height 16
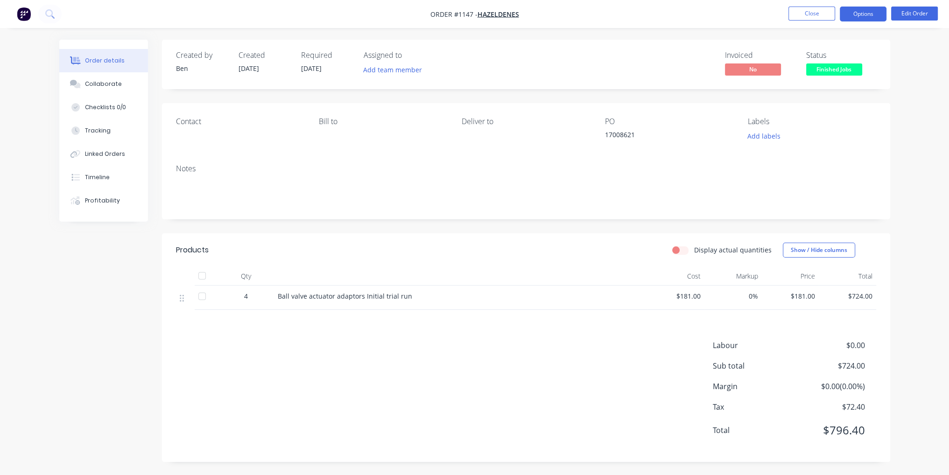
click at [875, 17] on button "Options" at bounding box center [863, 14] width 47 height 15
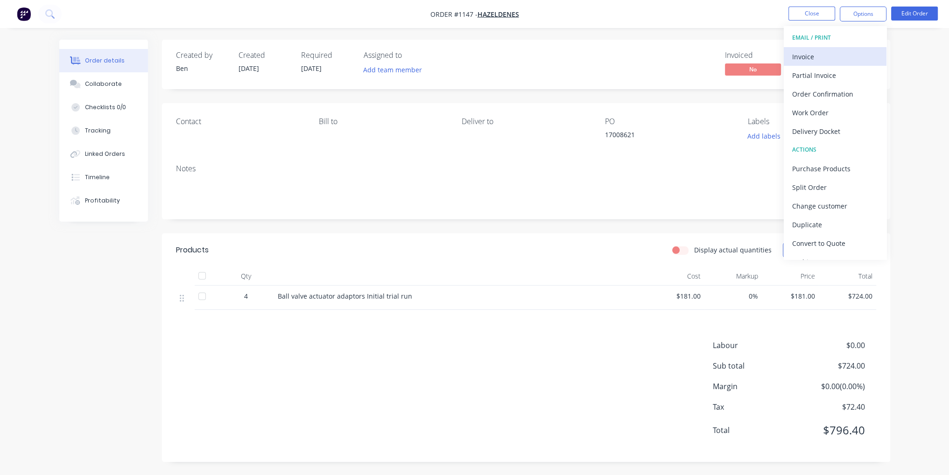
click at [841, 49] on button "Invoice" at bounding box center [835, 56] width 103 height 19
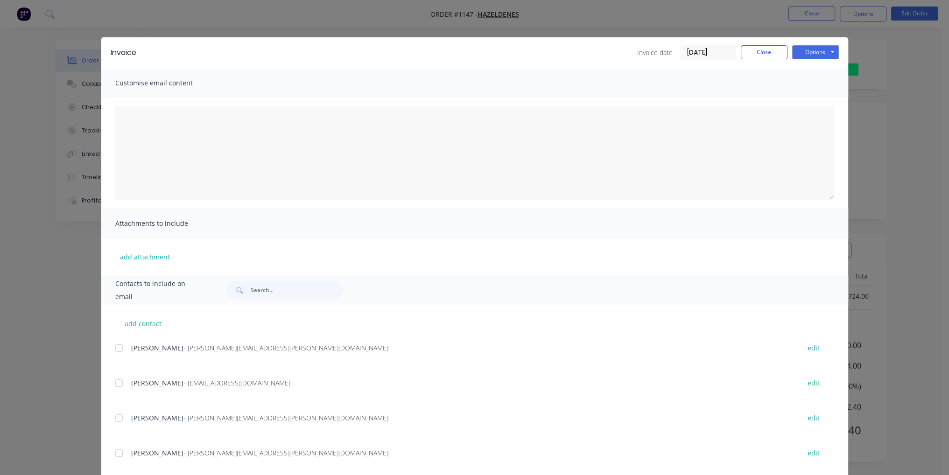
click at [114, 385] on div at bounding box center [119, 383] width 19 height 19
click at [817, 48] on button "Options" at bounding box center [815, 52] width 47 height 14
click at [819, 101] on button "Email" at bounding box center [822, 99] width 60 height 15
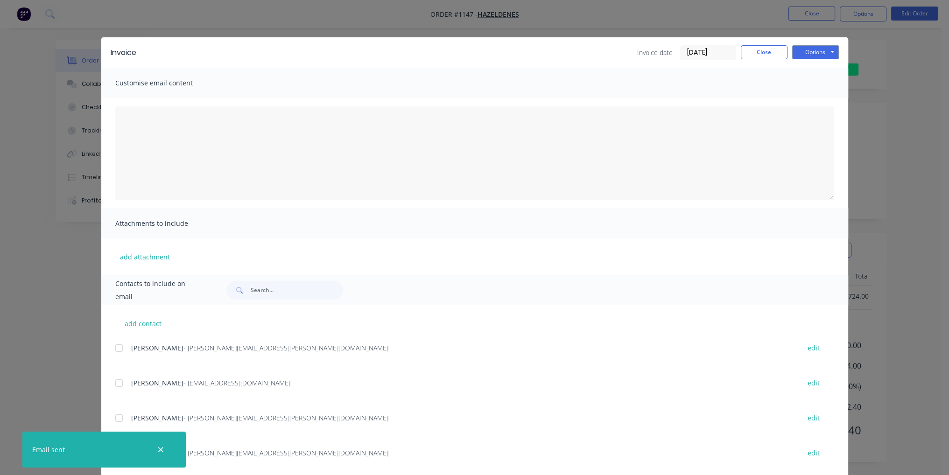
click at [115, 383] on div at bounding box center [119, 383] width 19 height 19
click at [817, 56] on button "Options" at bounding box center [815, 52] width 47 height 14
click at [816, 101] on button "Email" at bounding box center [822, 99] width 60 height 15
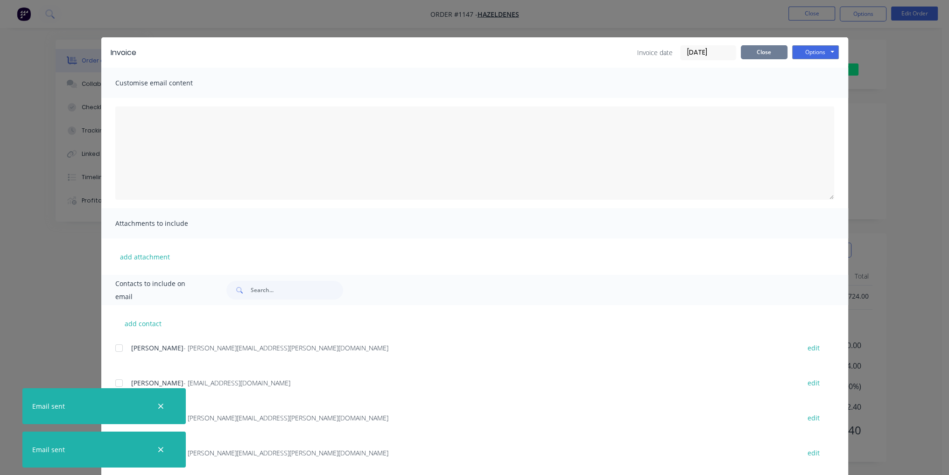
click at [771, 51] on button "Close" at bounding box center [764, 52] width 47 height 14
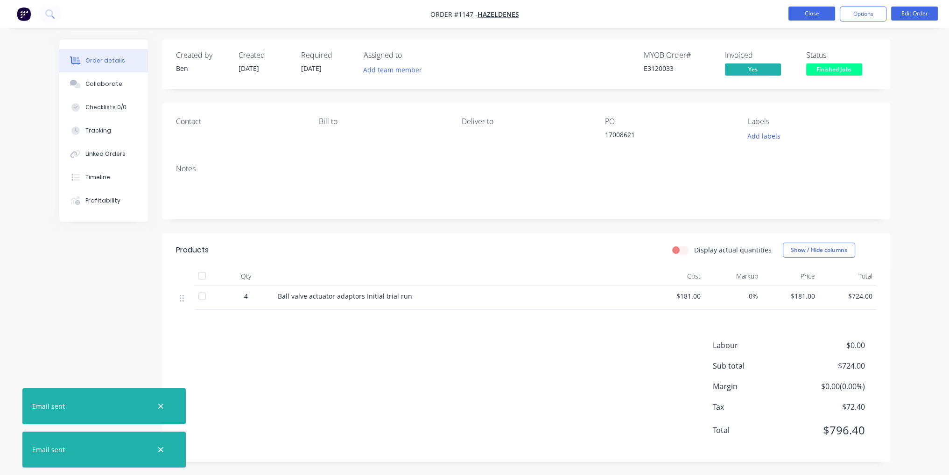
click at [805, 13] on button "Close" at bounding box center [811, 14] width 47 height 14
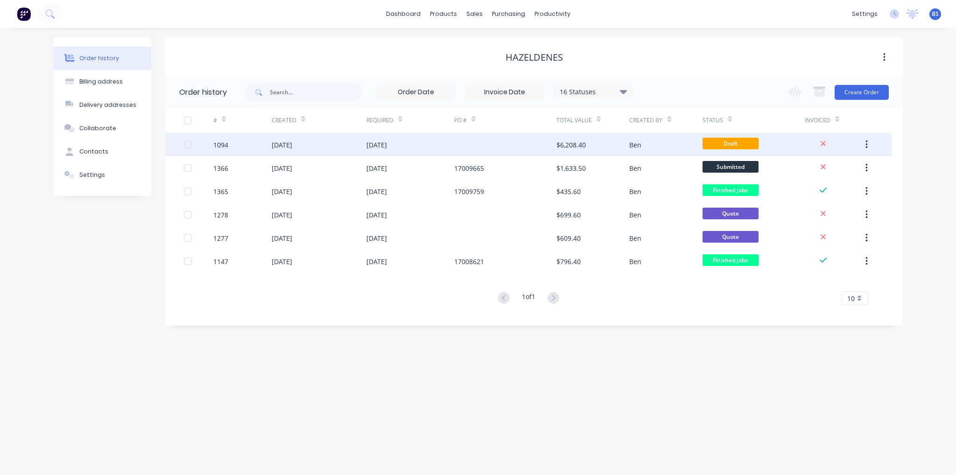
click at [514, 148] on div at bounding box center [505, 144] width 102 height 23
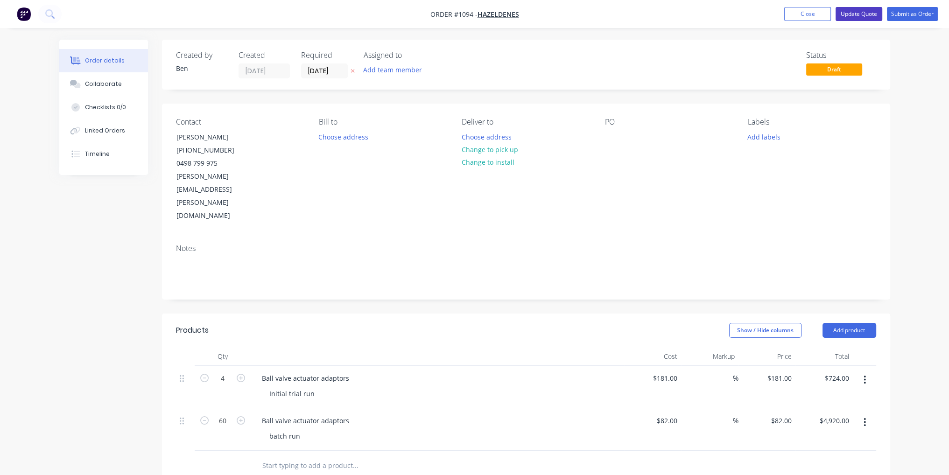
click at [875, 16] on button "Update Quote" at bounding box center [858, 14] width 47 height 14
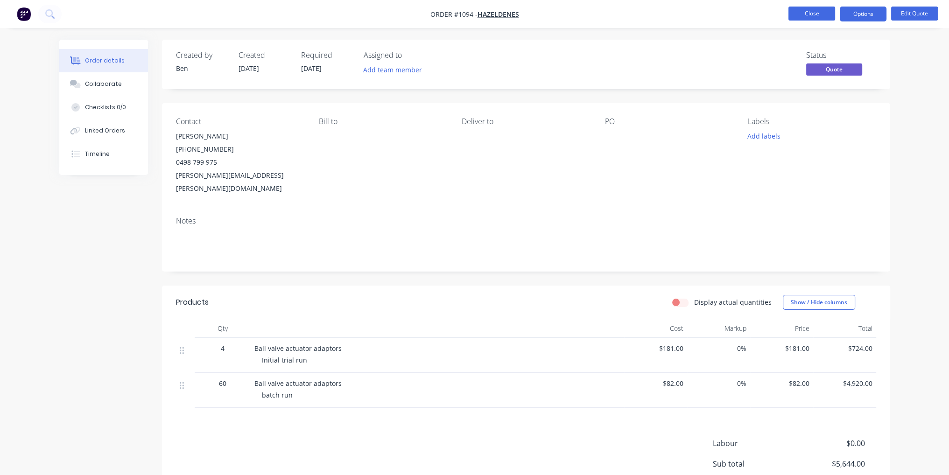
click at [808, 17] on button "Close" at bounding box center [811, 14] width 47 height 14
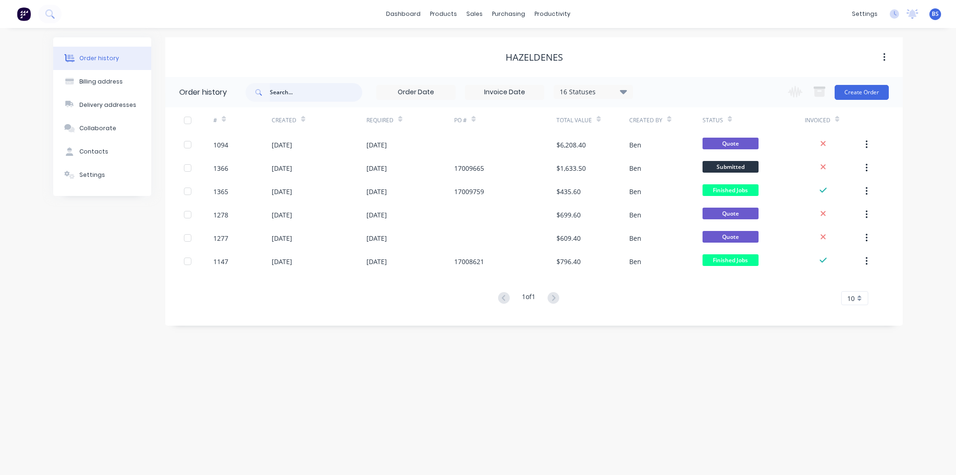
click at [289, 98] on input "text" at bounding box center [316, 92] width 92 height 19
click at [504, 60] on div "Customers" at bounding box center [507, 63] width 34 height 8
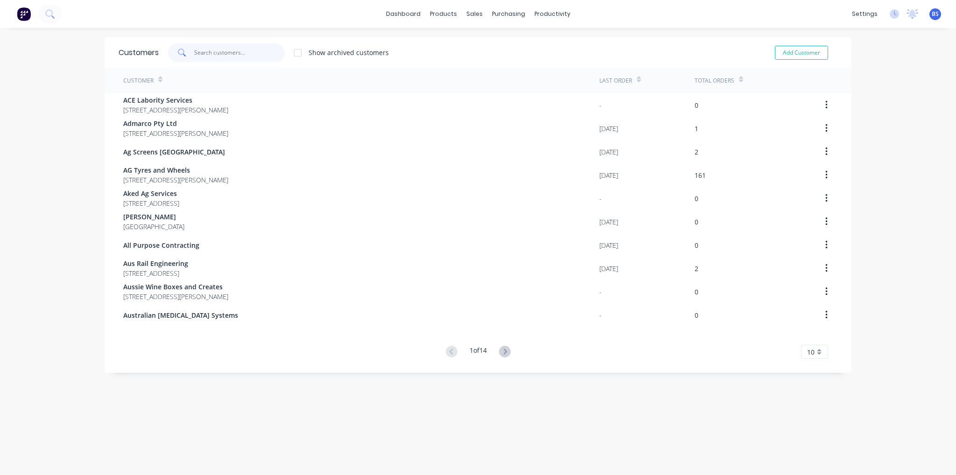
click at [237, 47] on input "text" at bounding box center [239, 52] width 91 height 19
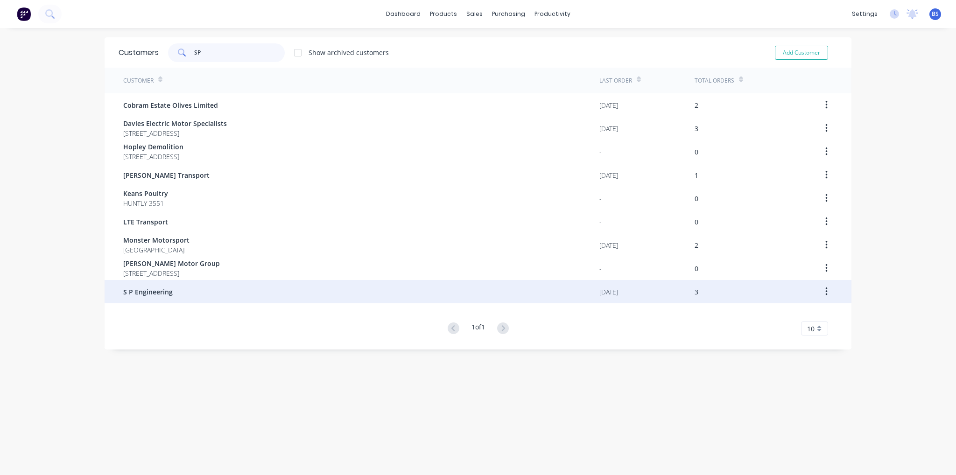
type input "SP"
click at [132, 291] on span "S P Engineering" at bounding box center [147, 292] width 49 height 10
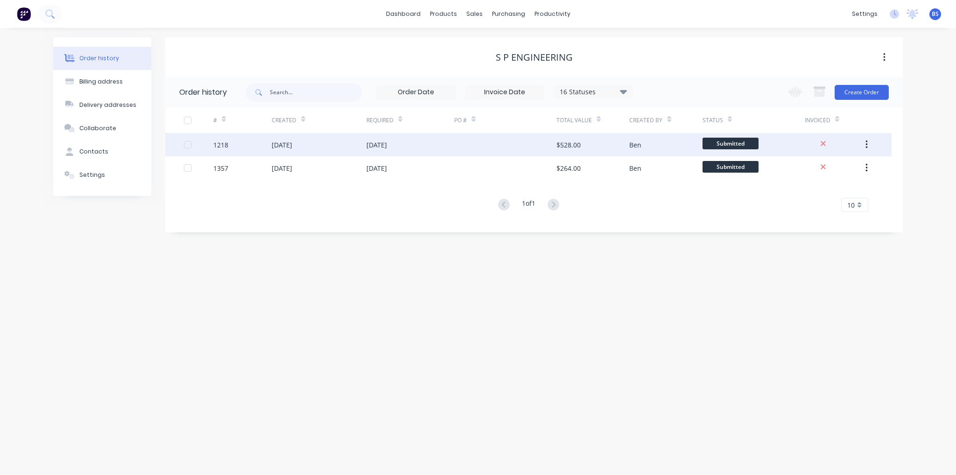
click at [292, 149] on div "[DATE]" at bounding box center [282, 145] width 21 height 10
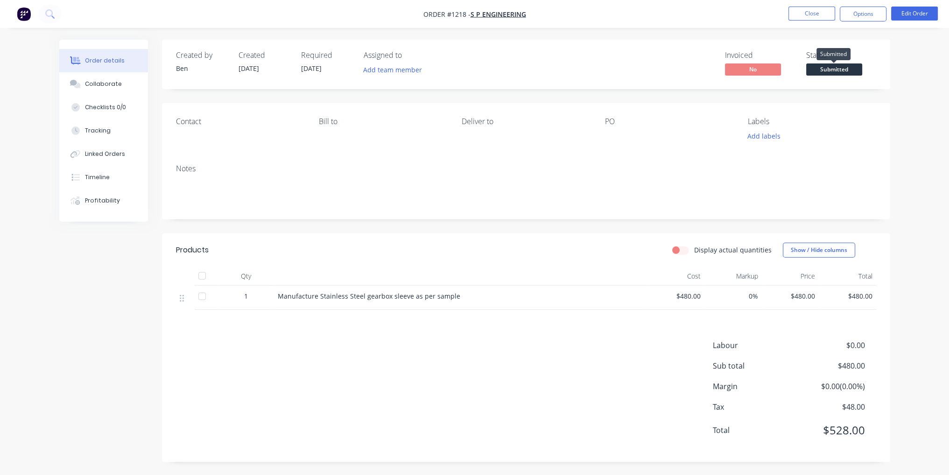
click at [827, 69] on span "Submitted" at bounding box center [834, 69] width 56 height 12
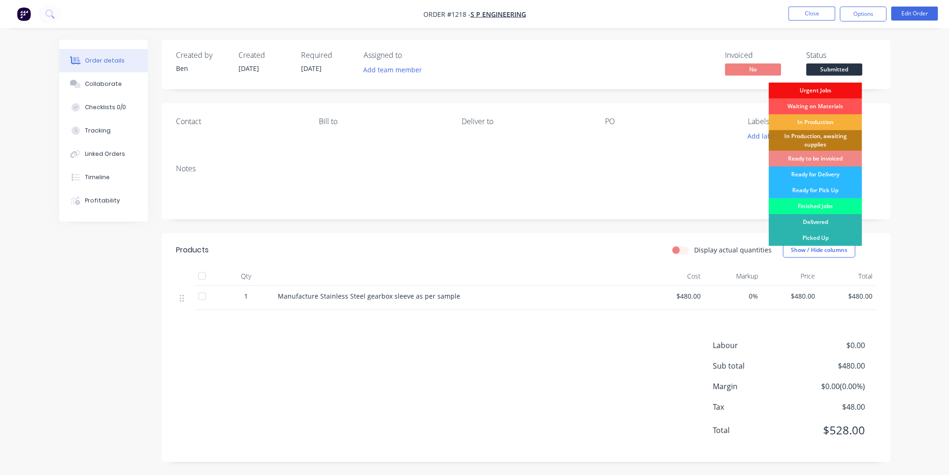
click at [815, 208] on div "Finished Jobs" at bounding box center [814, 206] width 93 height 16
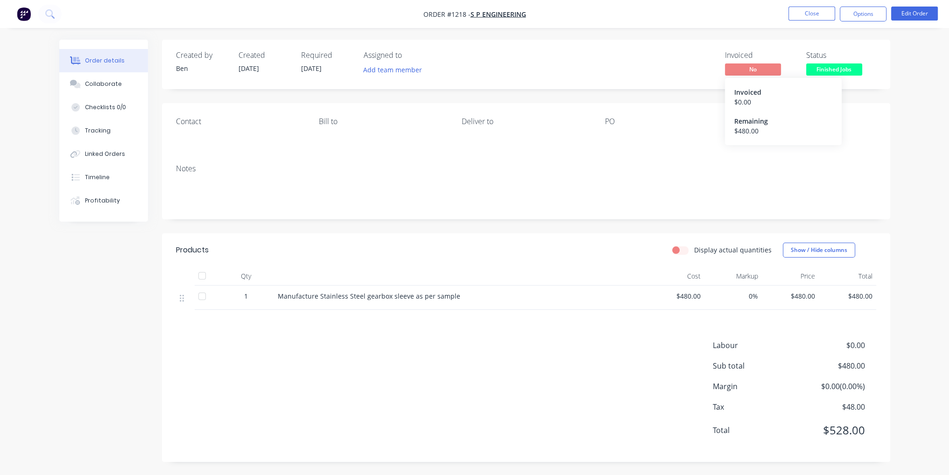
click at [754, 68] on span "No" at bounding box center [753, 69] width 56 height 12
click at [864, 10] on button "Options" at bounding box center [863, 14] width 47 height 15
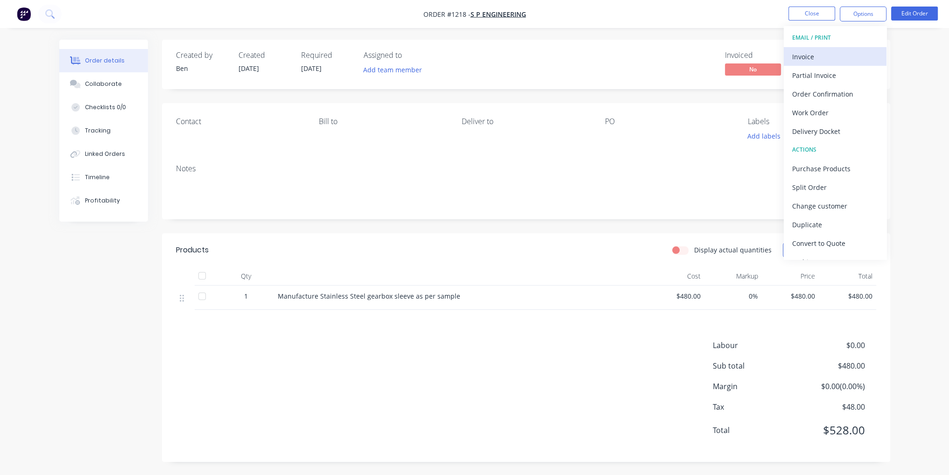
click at [823, 51] on div "Invoice" at bounding box center [835, 57] width 86 height 14
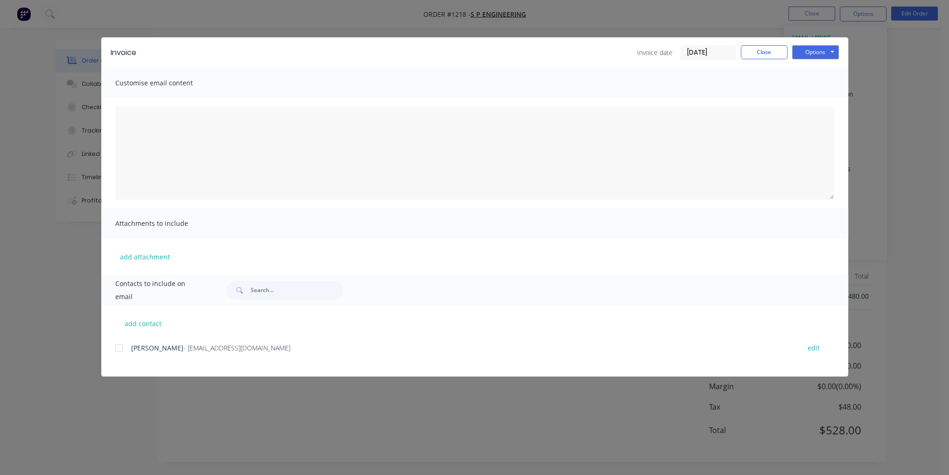
click at [119, 351] on div at bounding box center [119, 348] width 19 height 19
click at [808, 54] on button "Options" at bounding box center [815, 52] width 47 height 14
click at [806, 102] on button "Email" at bounding box center [822, 99] width 60 height 15
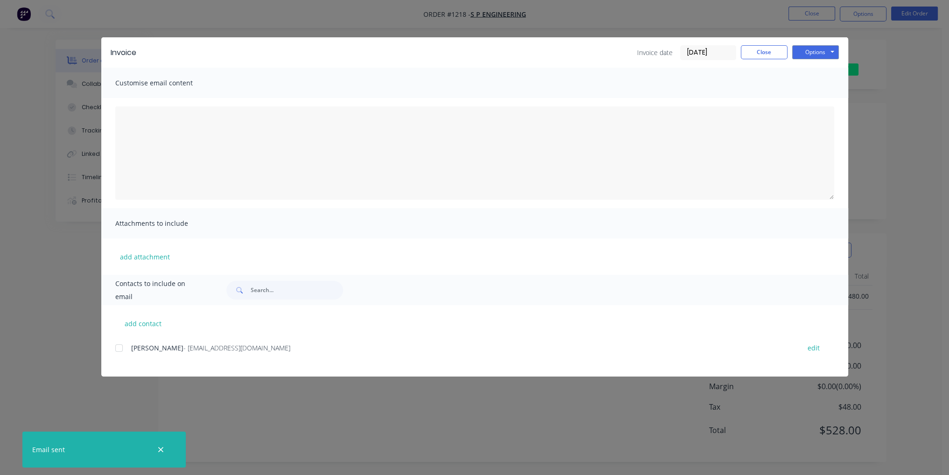
click at [119, 345] on div at bounding box center [119, 348] width 19 height 19
click at [820, 51] on button "Options" at bounding box center [815, 52] width 47 height 14
click at [826, 100] on button "Email" at bounding box center [822, 99] width 60 height 15
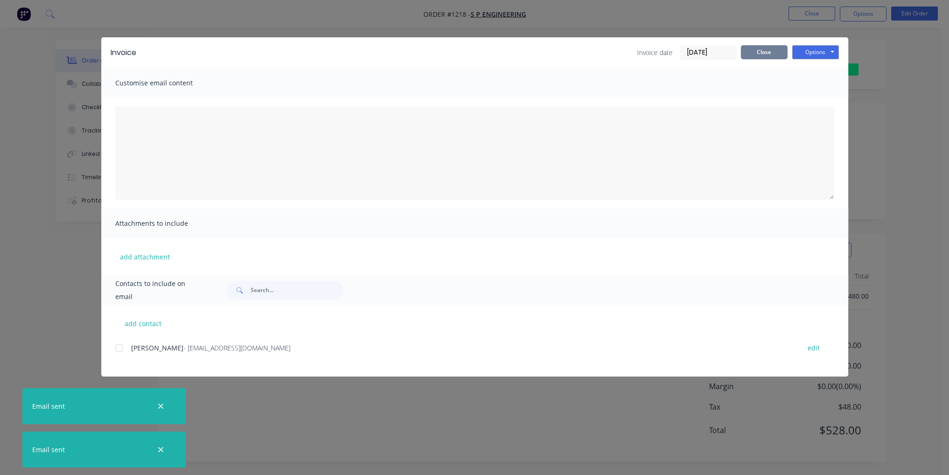
click at [769, 50] on button "Close" at bounding box center [764, 52] width 47 height 14
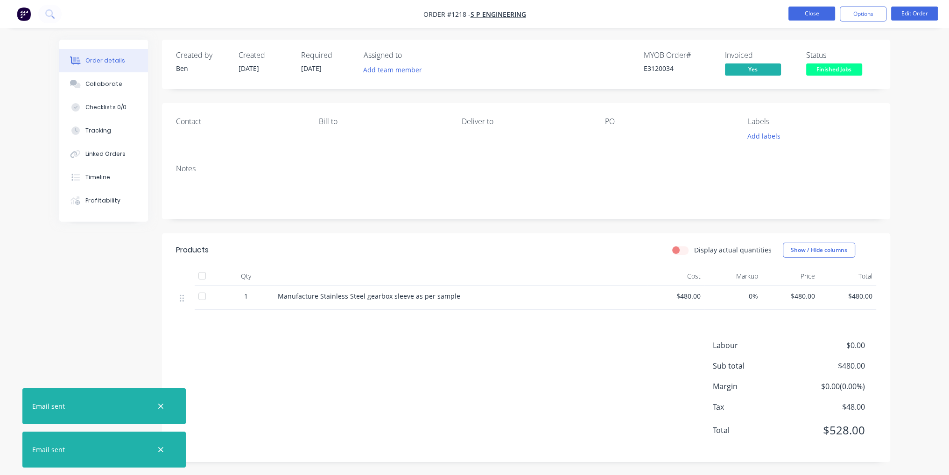
click at [819, 15] on button "Close" at bounding box center [811, 14] width 47 height 14
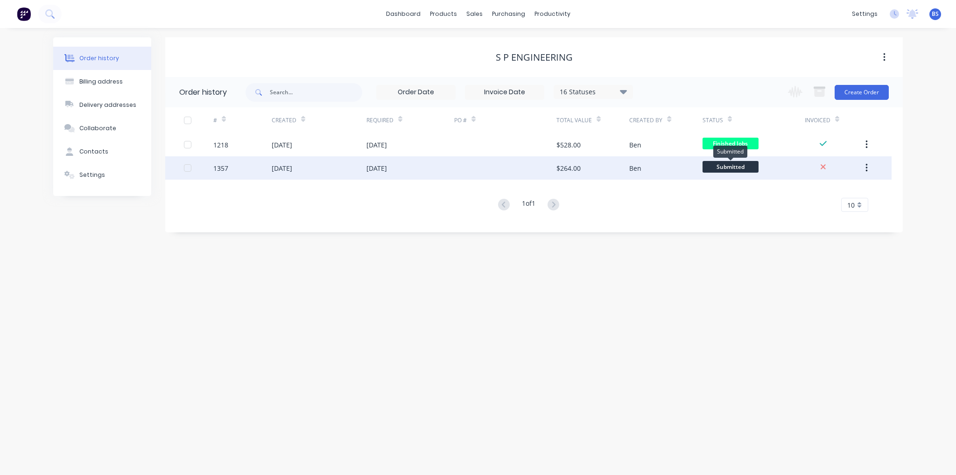
click at [732, 168] on span "Submitted" at bounding box center [730, 167] width 56 height 12
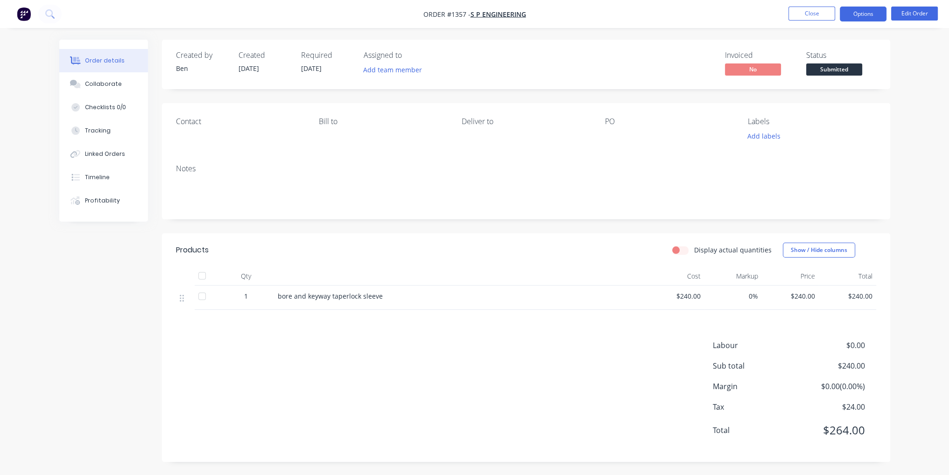
click at [865, 18] on button "Options" at bounding box center [863, 14] width 47 height 15
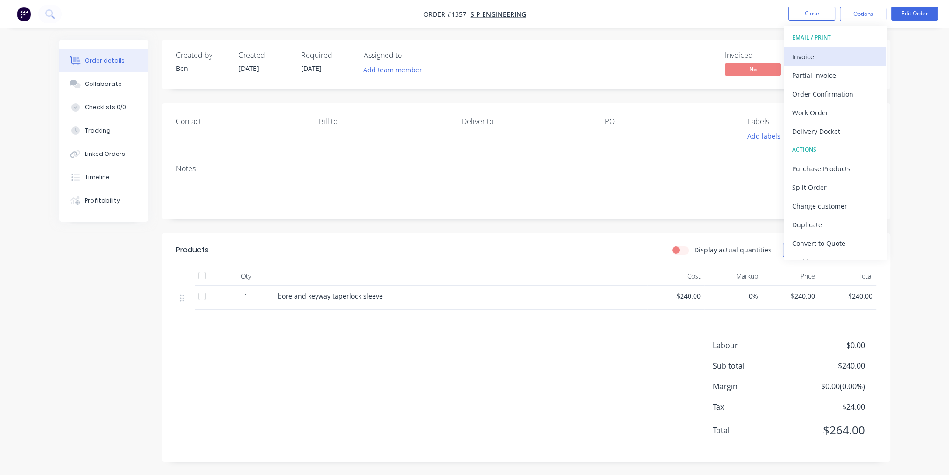
click at [831, 56] on div "Invoice" at bounding box center [835, 57] width 86 height 14
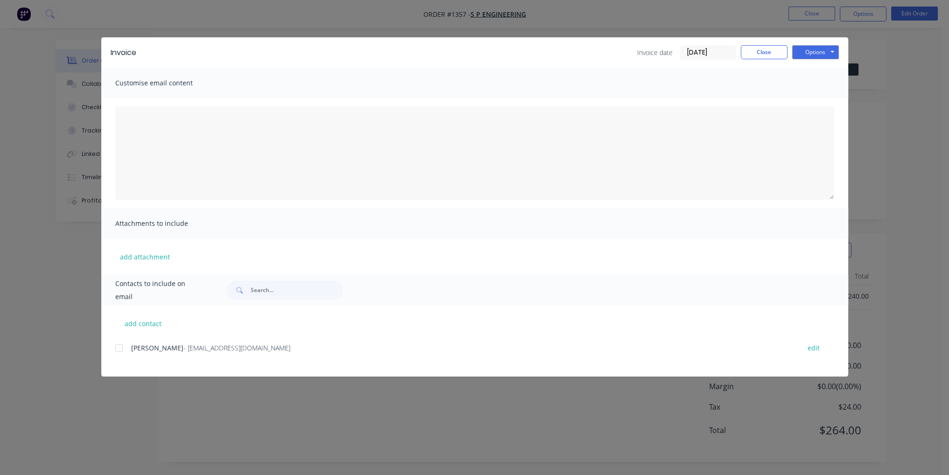
click at [117, 346] on div at bounding box center [119, 348] width 19 height 19
click at [806, 56] on button "Options" at bounding box center [815, 52] width 47 height 14
click at [811, 103] on button "Email" at bounding box center [822, 99] width 60 height 15
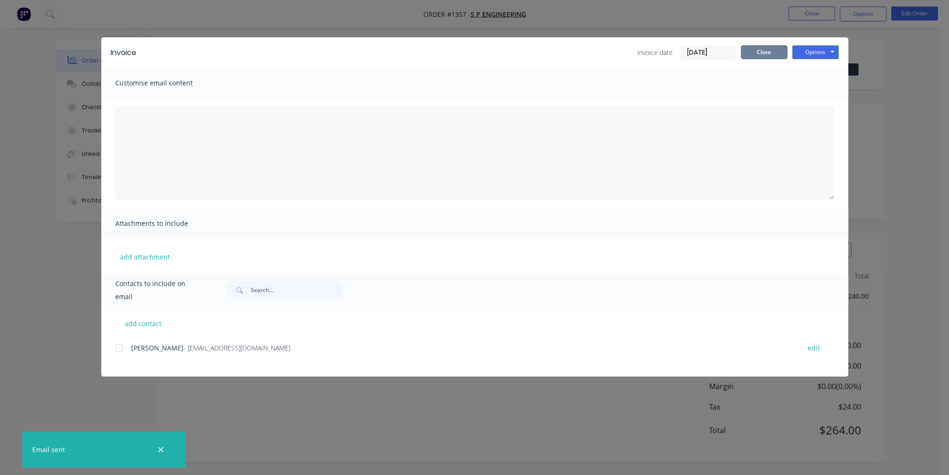
click at [762, 53] on button "Close" at bounding box center [764, 52] width 47 height 14
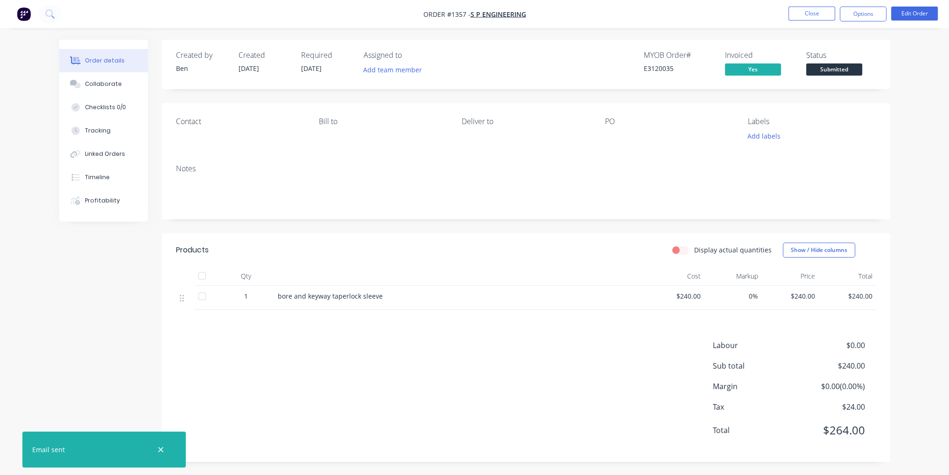
click at [846, 67] on span "Submitted" at bounding box center [834, 69] width 56 height 12
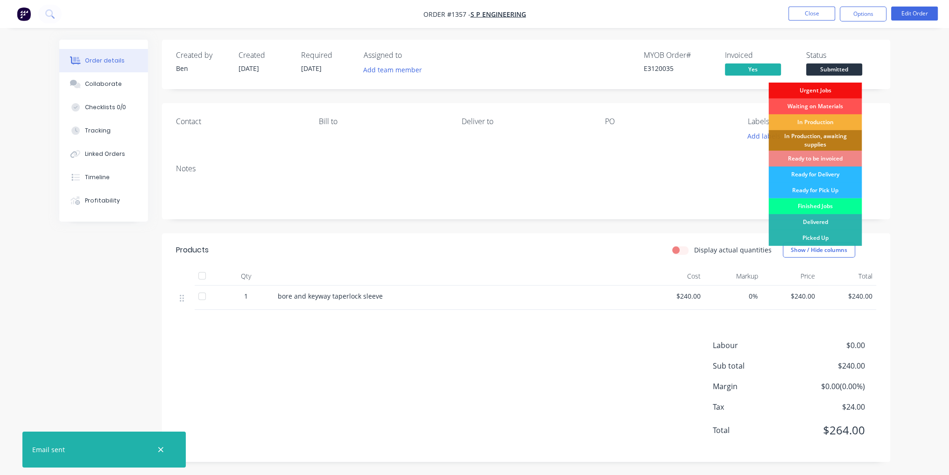
click at [821, 206] on div "Finished Jobs" at bounding box center [814, 206] width 93 height 16
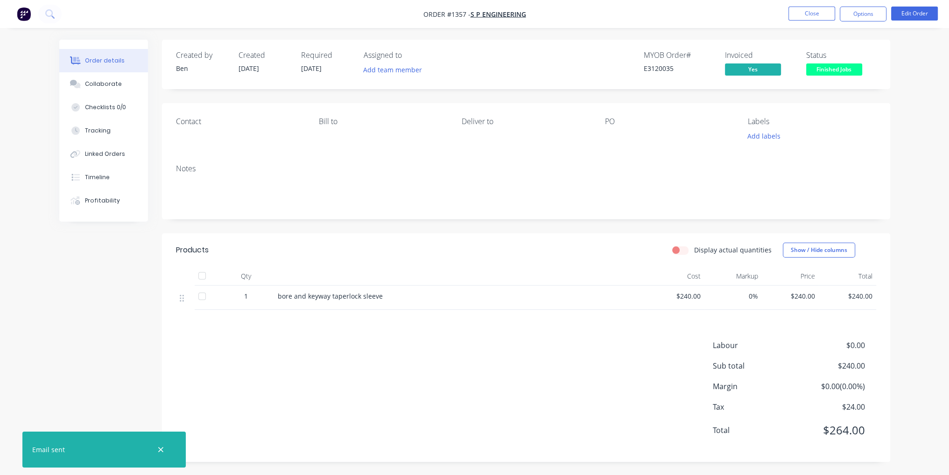
click at [816, 25] on nav "Order #1357 - S P Engineering Close Options Edit Order" at bounding box center [474, 14] width 949 height 28
click at [815, 18] on button "Close" at bounding box center [811, 14] width 47 height 14
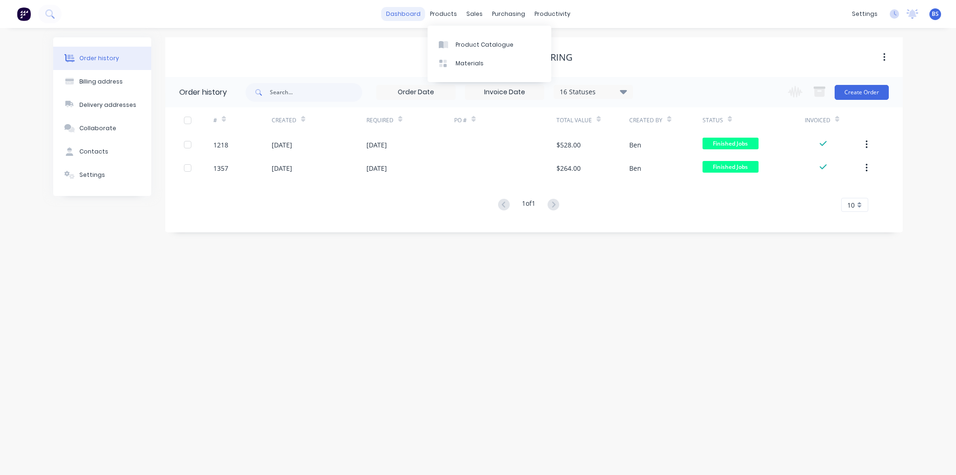
click at [405, 14] on link "dashboard" at bounding box center [403, 14] width 44 height 14
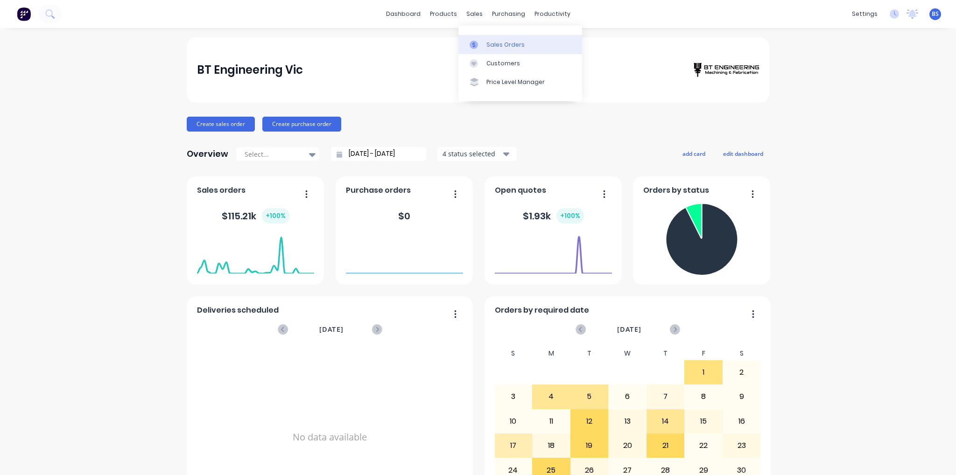
click at [490, 46] on div "Sales Orders" at bounding box center [505, 45] width 38 height 8
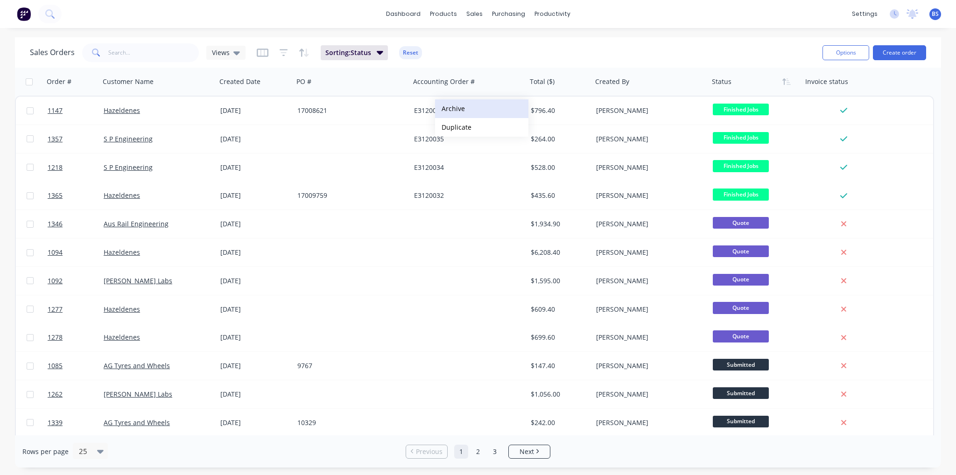
click at [468, 104] on button "Archive" at bounding box center [481, 108] width 93 height 19
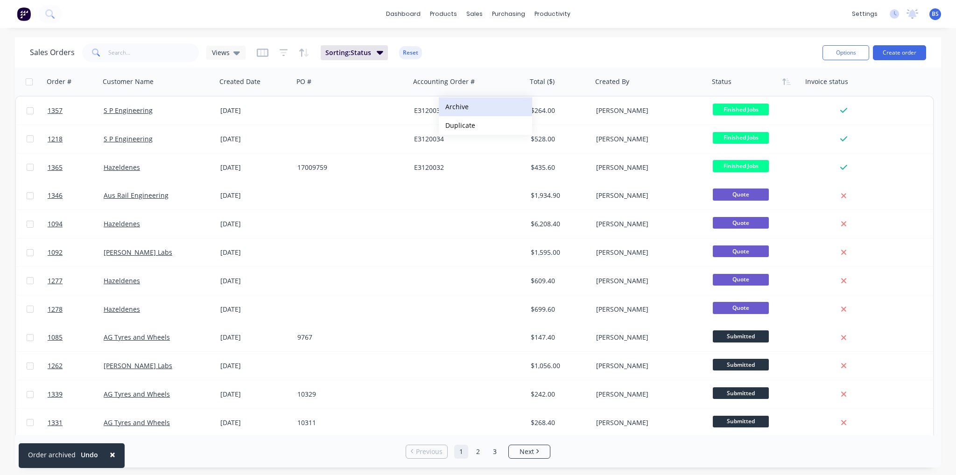
click at [467, 110] on button "Archive" at bounding box center [485, 107] width 93 height 19
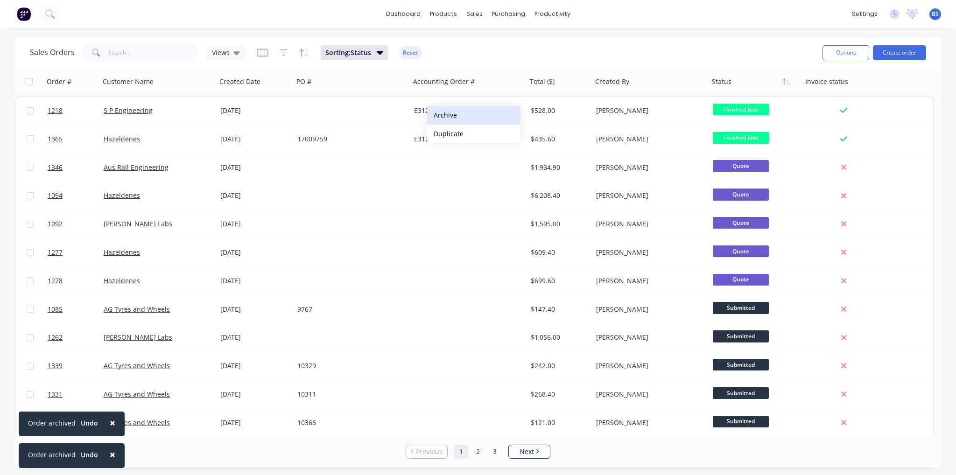
click at [470, 109] on button "Archive" at bounding box center [473, 115] width 93 height 19
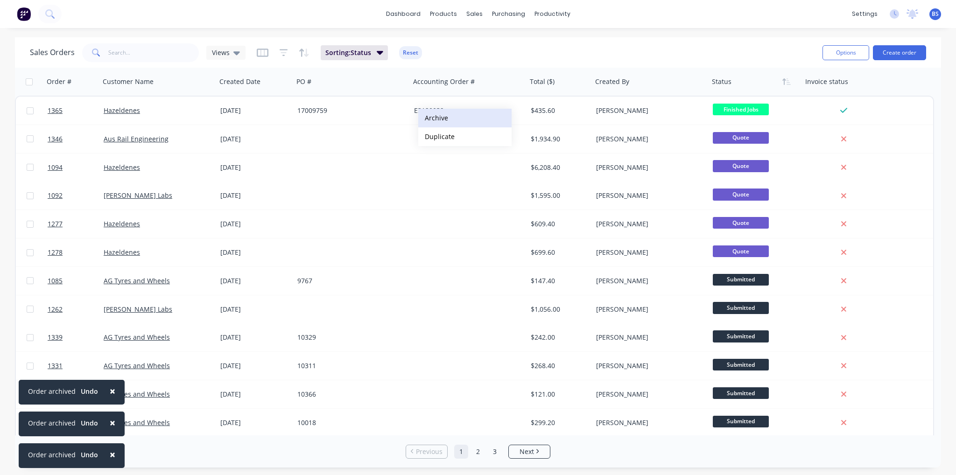
click at [461, 114] on button "Archive" at bounding box center [464, 118] width 93 height 19
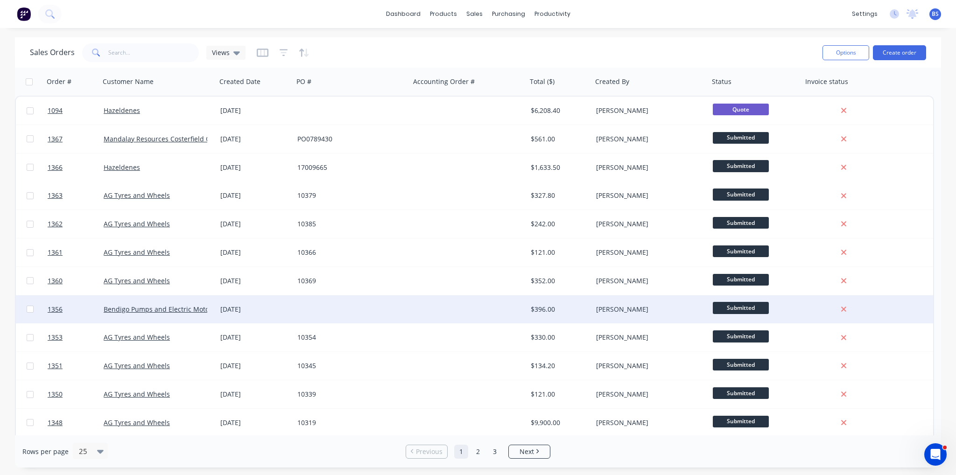
click at [325, 308] on div at bounding box center [352, 309] width 117 height 28
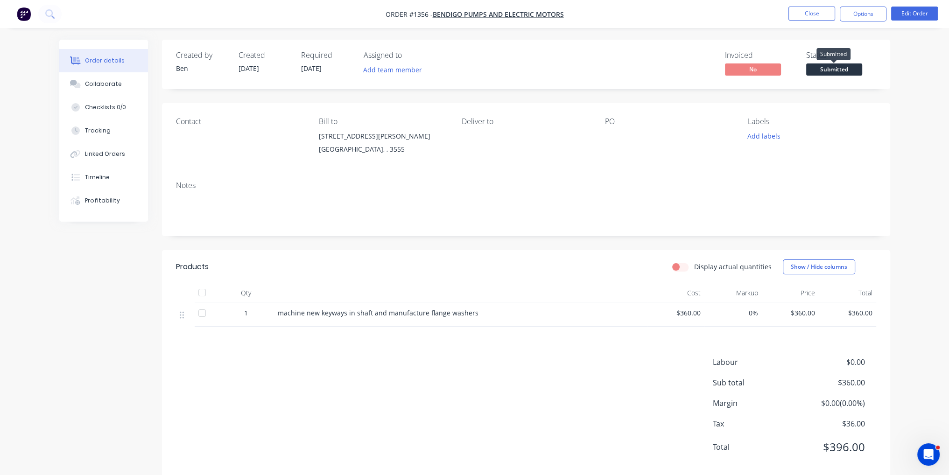
click at [843, 66] on span "Submitted" at bounding box center [834, 69] width 56 height 12
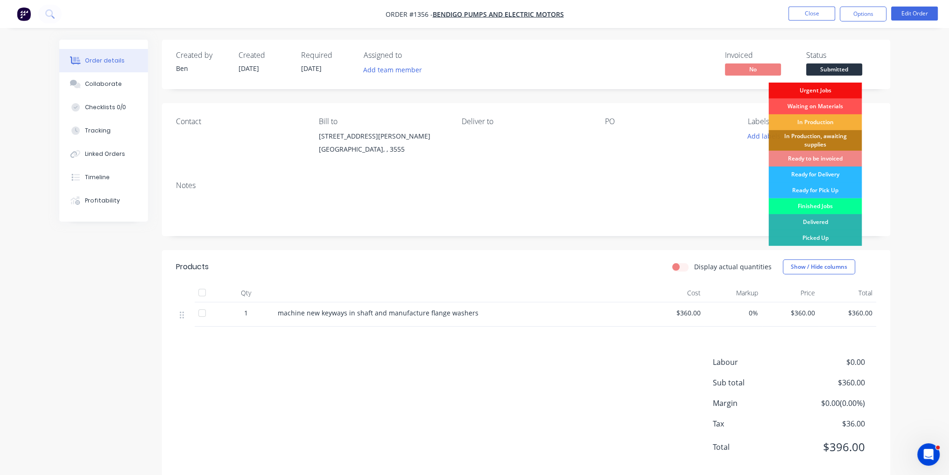
click at [822, 208] on div "Finished Jobs" at bounding box center [814, 206] width 93 height 16
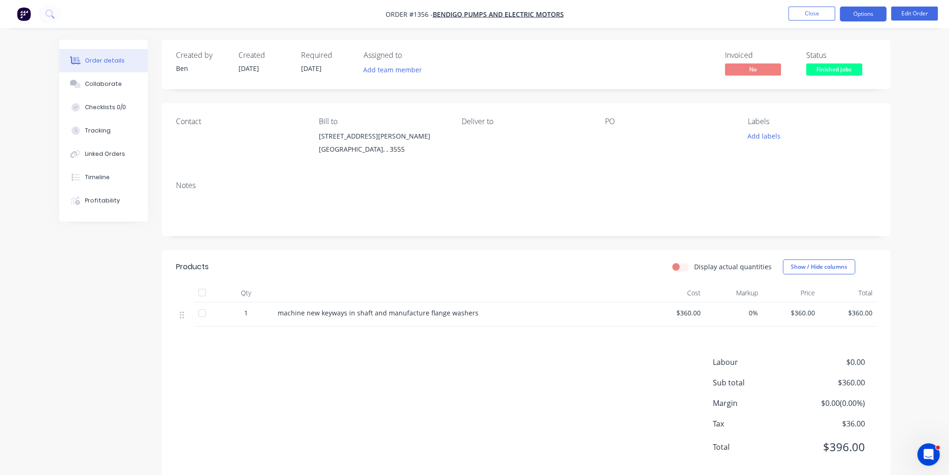
click at [852, 18] on button "Options" at bounding box center [863, 14] width 47 height 15
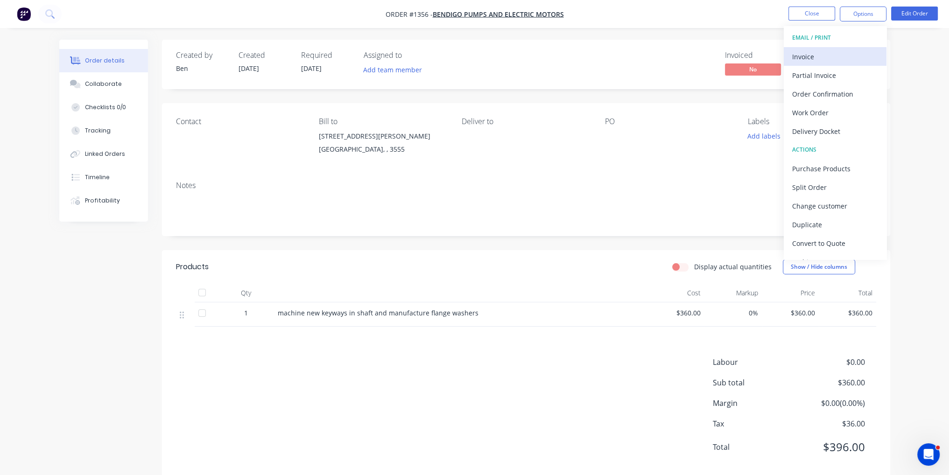
click at [823, 62] on div "Invoice" at bounding box center [835, 57] width 86 height 14
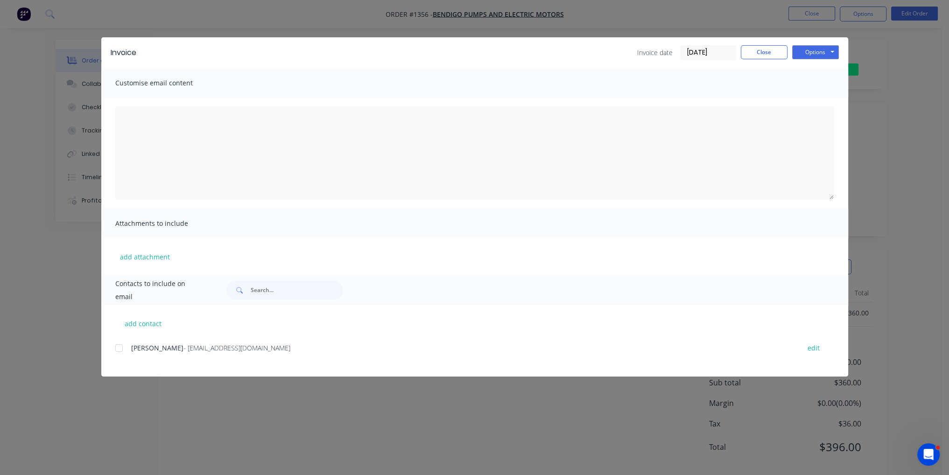
click at [120, 348] on div at bounding box center [119, 348] width 19 height 19
click at [825, 48] on button "Options" at bounding box center [815, 52] width 47 height 14
click at [826, 101] on button "Email" at bounding box center [822, 99] width 60 height 15
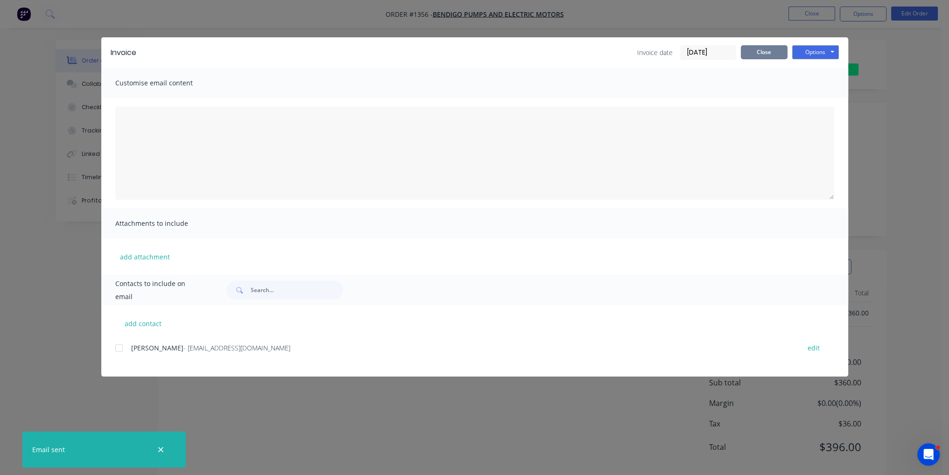
click at [770, 55] on button "Close" at bounding box center [764, 52] width 47 height 14
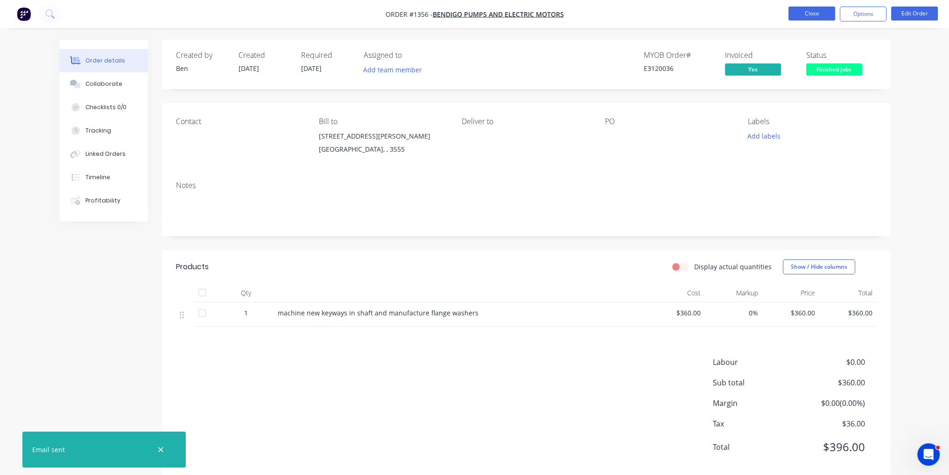
click at [806, 18] on button "Close" at bounding box center [811, 14] width 47 height 14
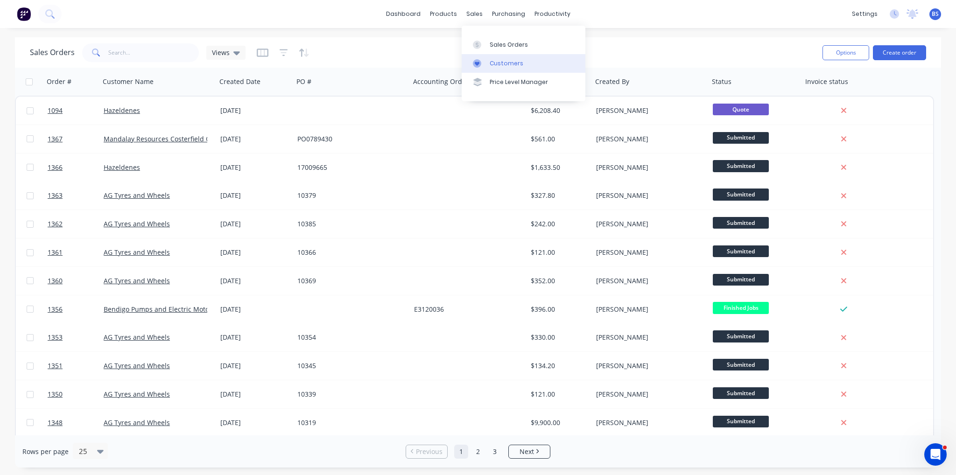
click at [471, 55] on link "Customers" at bounding box center [524, 63] width 124 height 19
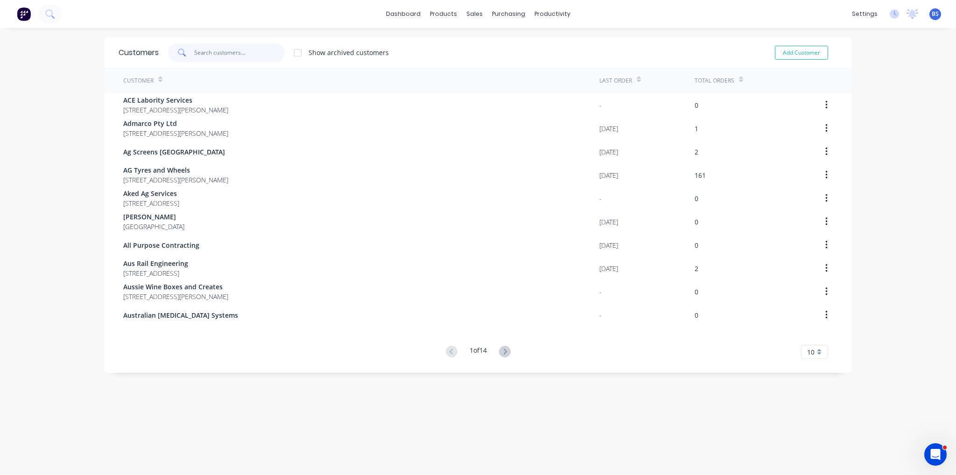
click at [234, 51] on input "text" at bounding box center [239, 52] width 91 height 19
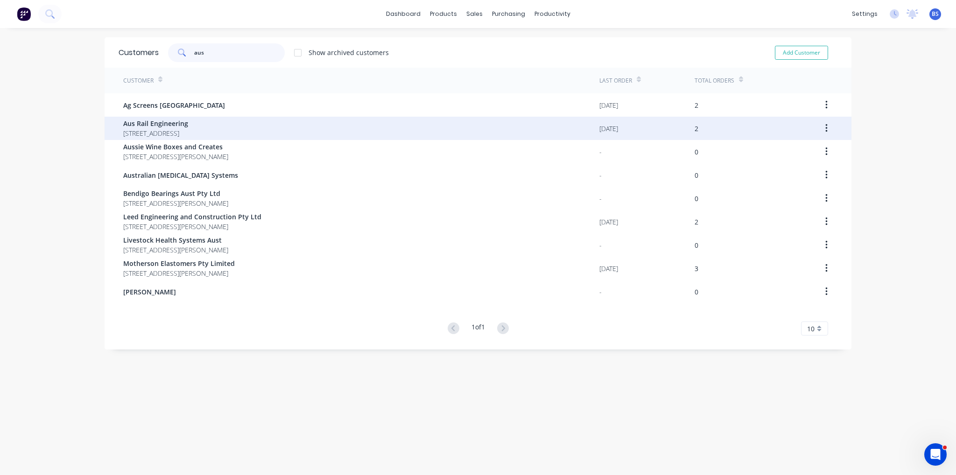
type input "aus"
click at [237, 129] on div "Aus Rail Engineering 29 Brickworks road Australia" at bounding box center [361, 128] width 476 height 23
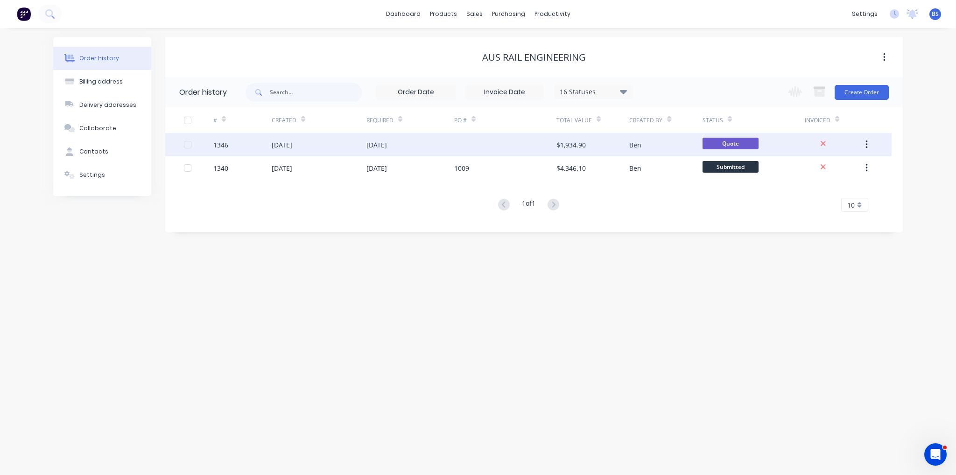
click at [250, 140] on div "1346" at bounding box center [242, 144] width 58 height 23
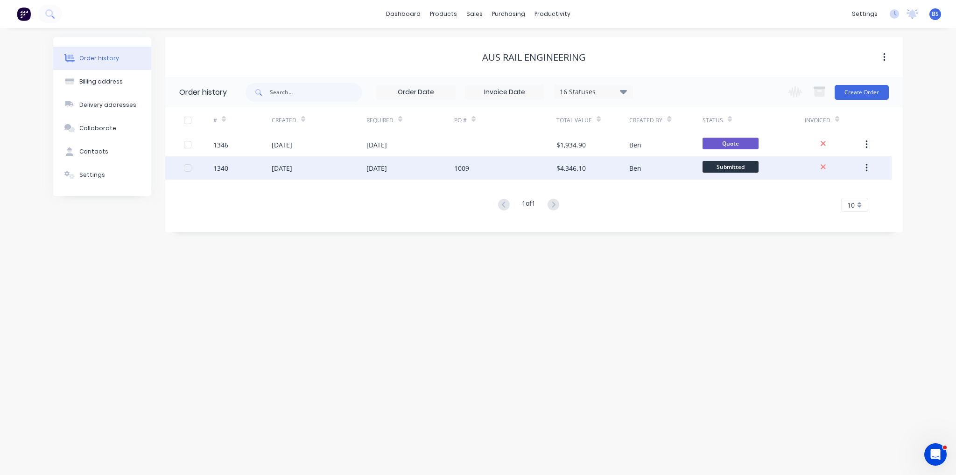
click at [299, 174] on div "[DATE]" at bounding box center [319, 167] width 95 height 23
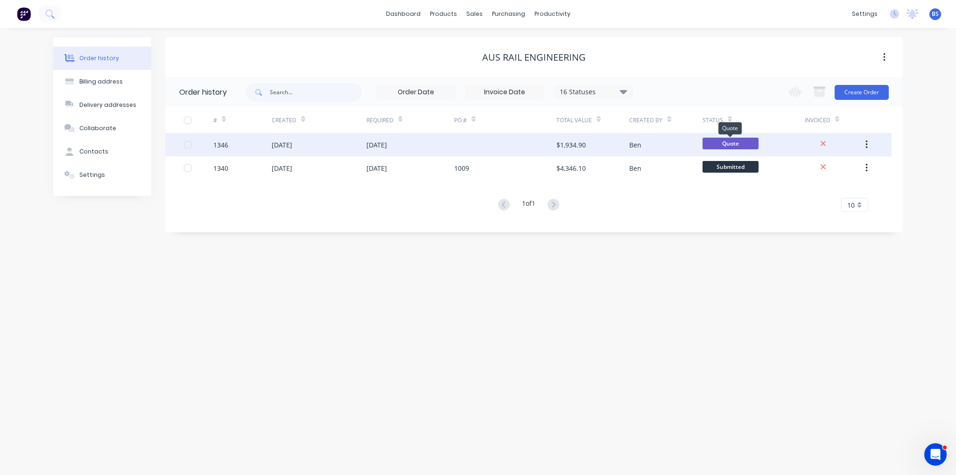
click at [741, 139] on span "Quote" at bounding box center [730, 144] width 56 height 12
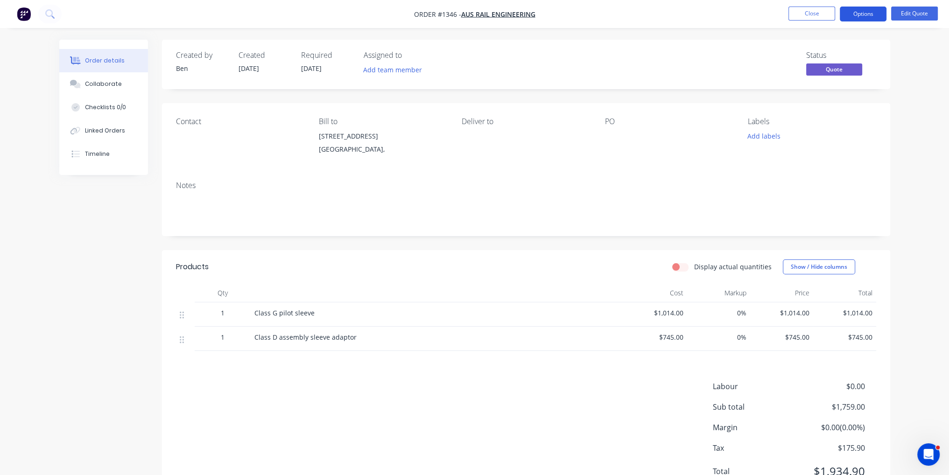
click at [870, 11] on button "Options" at bounding box center [863, 14] width 47 height 15
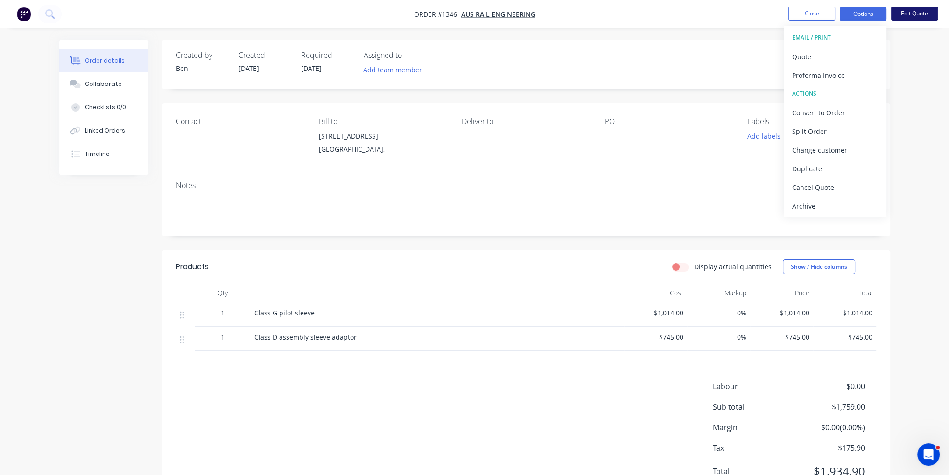
click at [920, 13] on button "Edit Quote" at bounding box center [914, 14] width 47 height 14
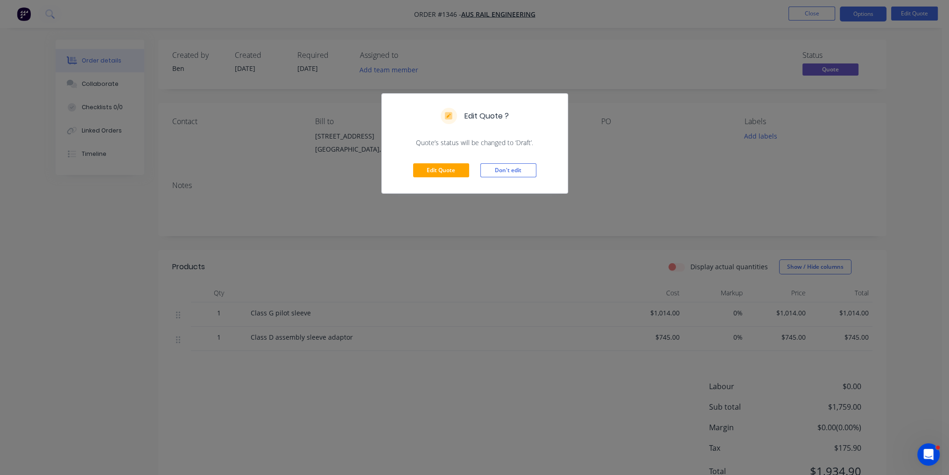
click at [813, 16] on div "Edit Quote ? Quote’s status will be changed to ‘Draft’. Edit Quote Don't edit" at bounding box center [474, 237] width 949 height 475
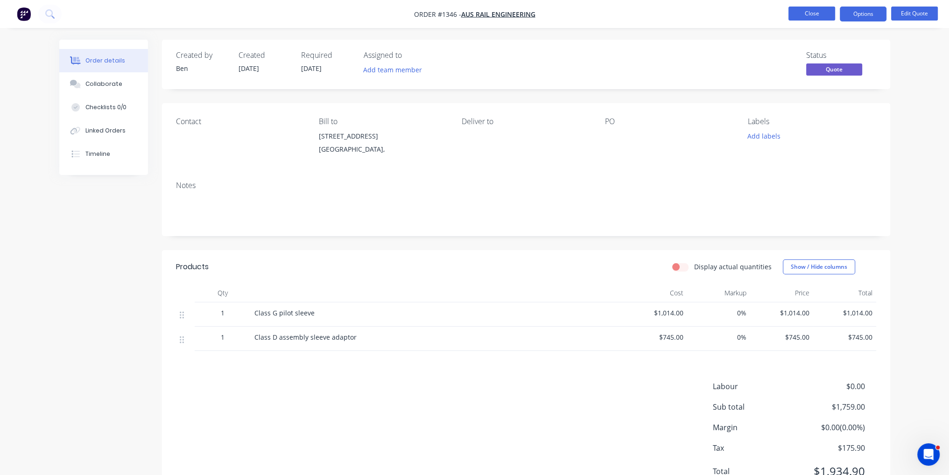
click at [811, 12] on button "Close" at bounding box center [811, 14] width 47 height 14
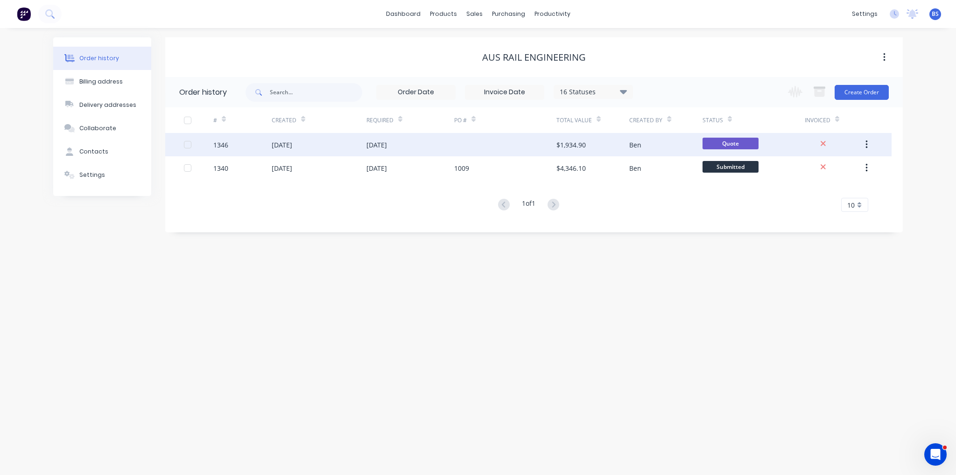
click at [472, 147] on div at bounding box center [505, 144] width 102 height 23
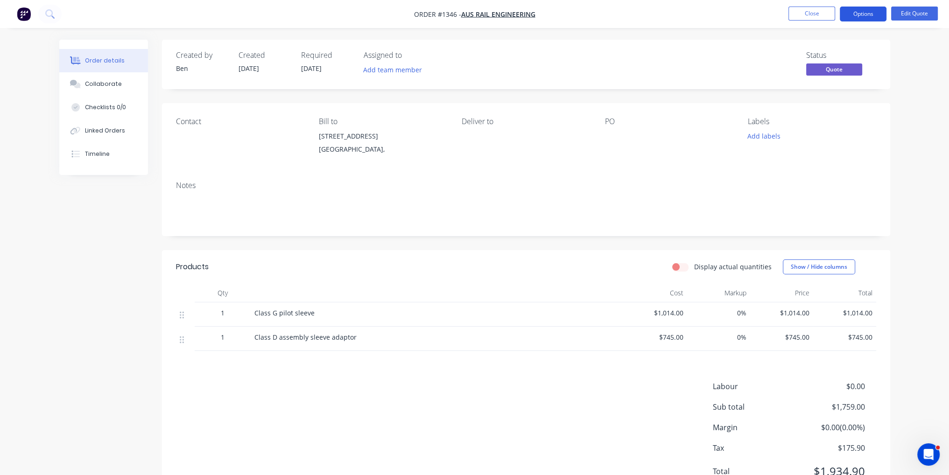
click at [864, 13] on button "Options" at bounding box center [863, 14] width 47 height 15
click at [911, 14] on button "Edit Quote" at bounding box center [914, 14] width 47 height 14
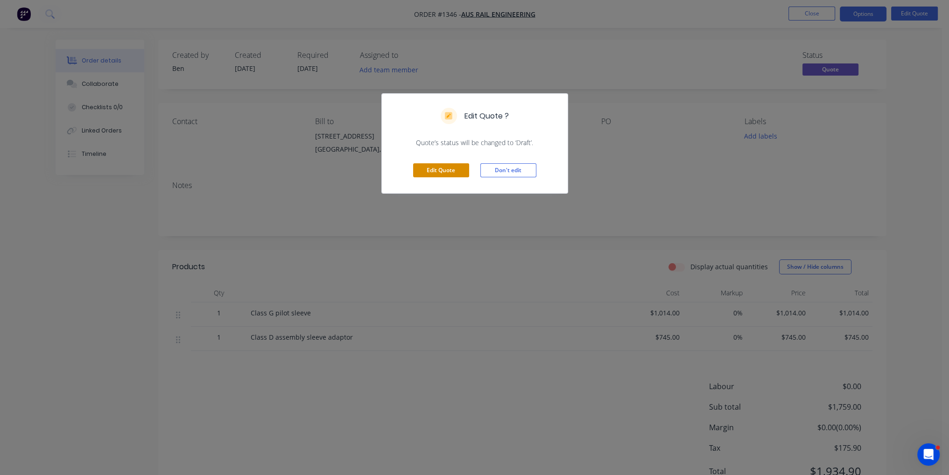
click at [449, 168] on button "Edit Quote" at bounding box center [441, 170] width 56 height 14
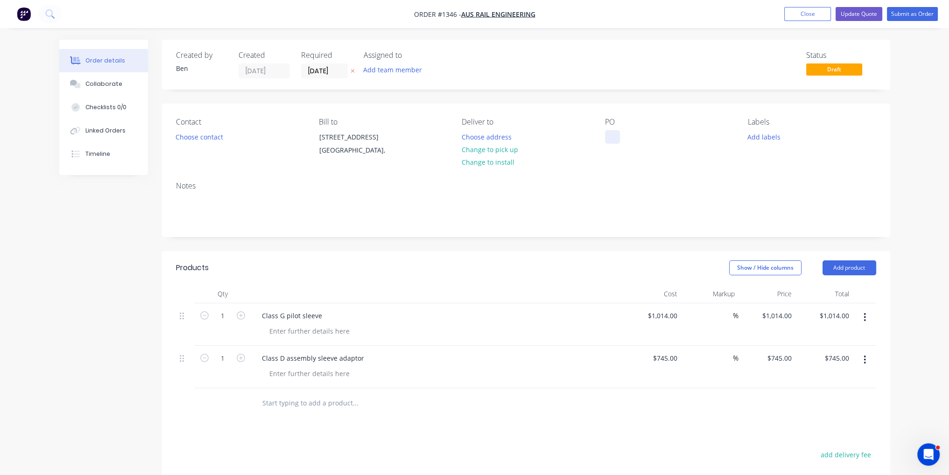
click at [617, 141] on div at bounding box center [612, 137] width 15 height 14
click at [664, 170] on div "Contact Choose contact Bill to 29 Brickworks road Australia, Deliver to Choose …" at bounding box center [526, 139] width 728 height 70
click at [911, 18] on button "Submit as Order" at bounding box center [912, 14] width 51 height 14
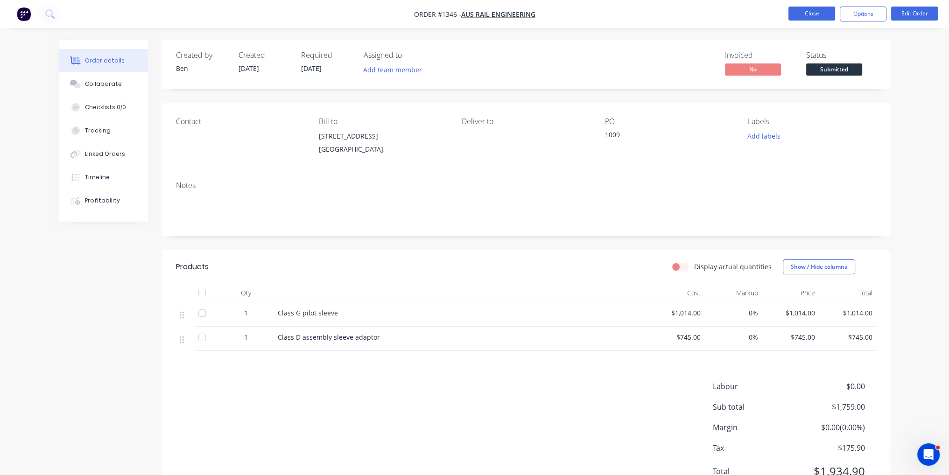
click at [816, 7] on button "Close" at bounding box center [811, 14] width 47 height 14
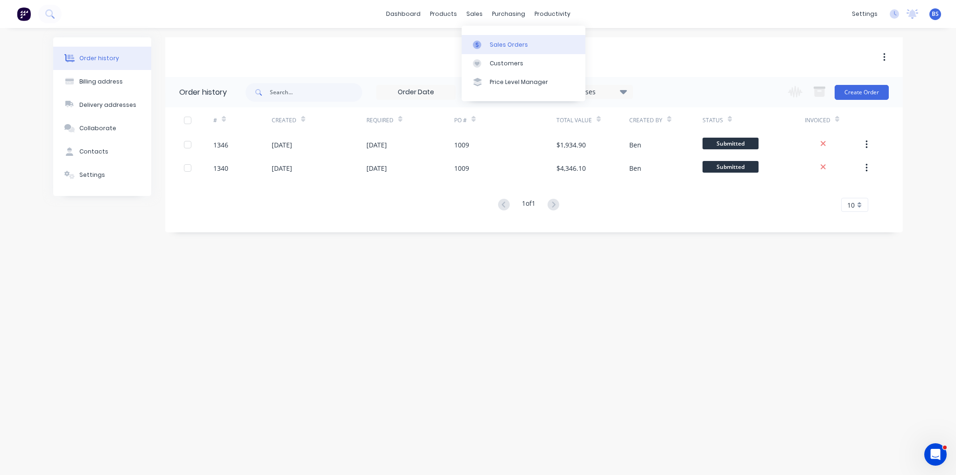
click at [486, 48] on div at bounding box center [480, 45] width 14 height 8
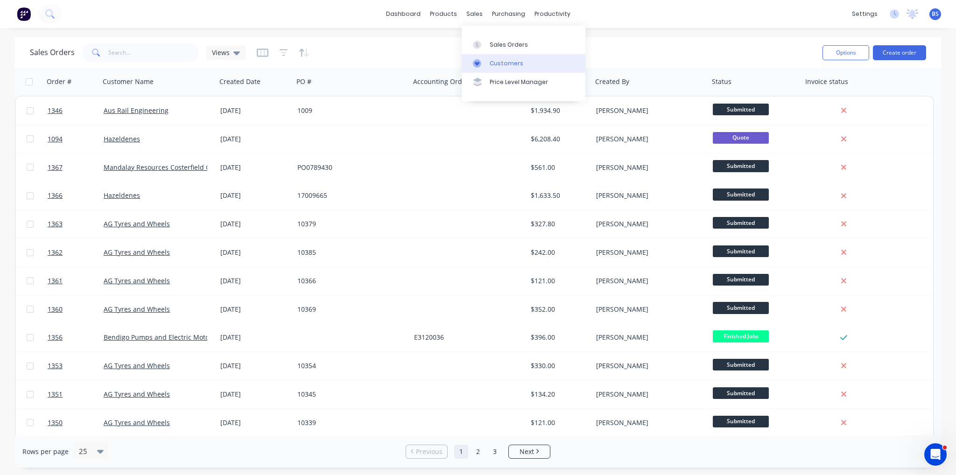
click at [496, 63] on div "Customers" at bounding box center [507, 63] width 34 height 8
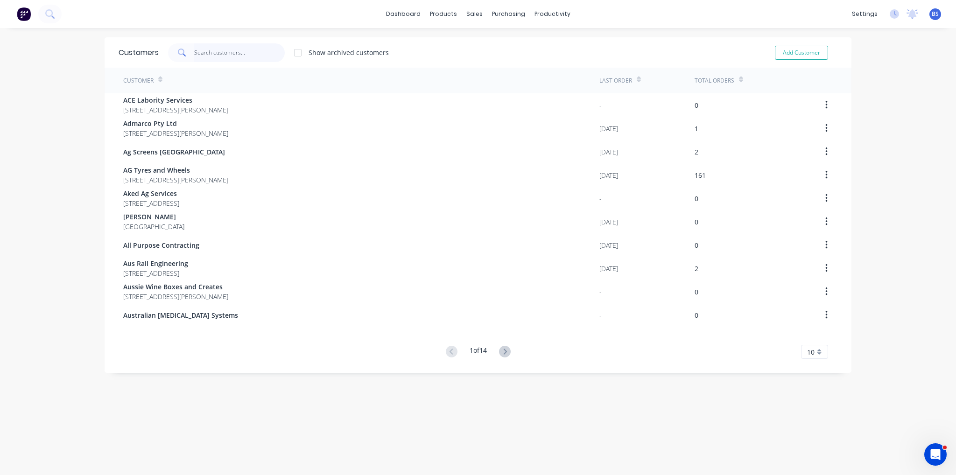
click at [207, 58] on input "text" at bounding box center [239, 52] width 91 height 19
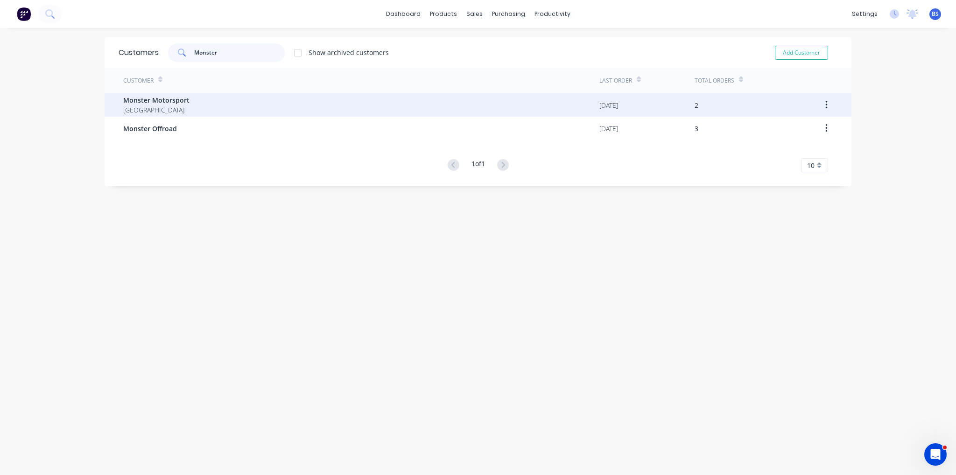
type input "Monster"
click at [189, 101] on div "Monster Motorsport Australia" at bounding box center [361, 104] width 476 height 23
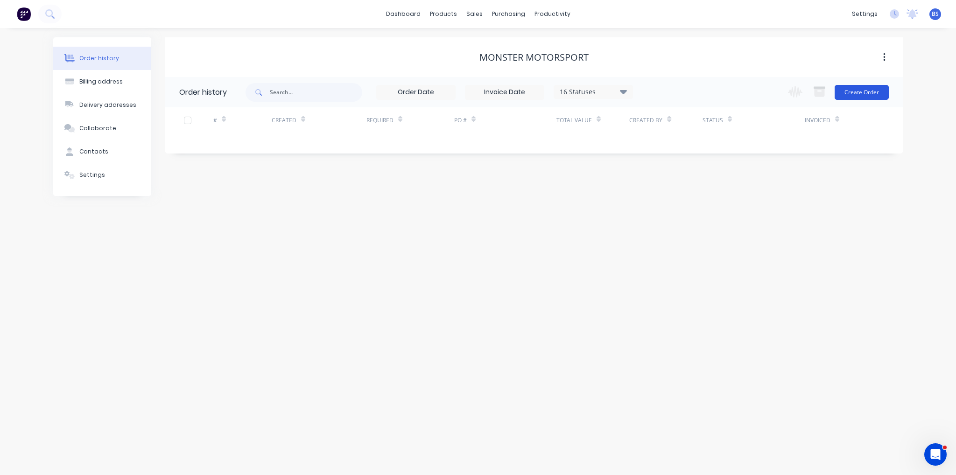
click at [882, 91] on button "Create Order" at bounding box center [861, 92] width 54 height 15
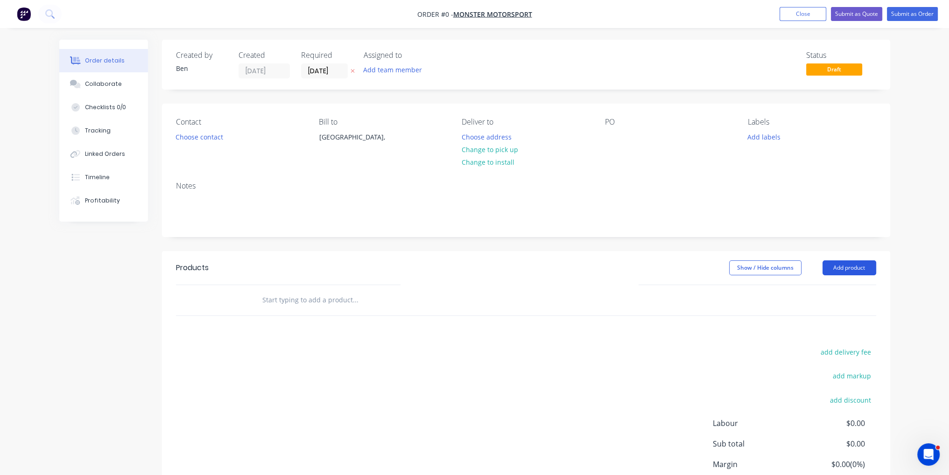
click at [852, 271] on button "Add product" at bounding box center [849, 267] width 54 height 15
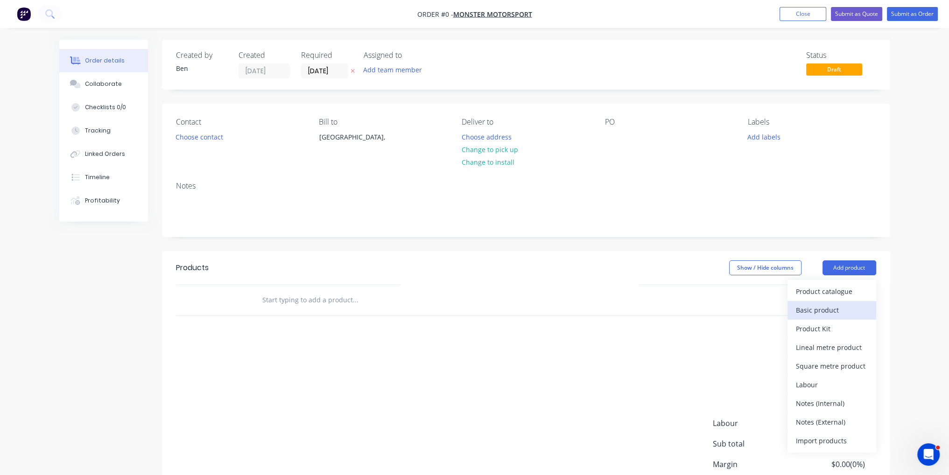
click at [843, 307] on div "Basic product" at bounding box center [832, 310] width 72 height 14
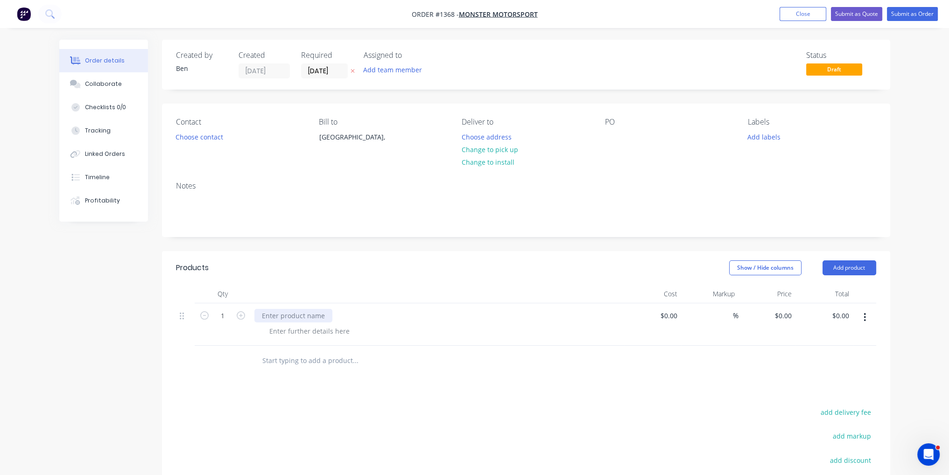
click at [304, 318] on div at bounding box center [293, 316] width 78 height 14
paste div
click at [673, 319] on input at bounding box center [669, 316] width 21 height 14
type input "$2,310.00"
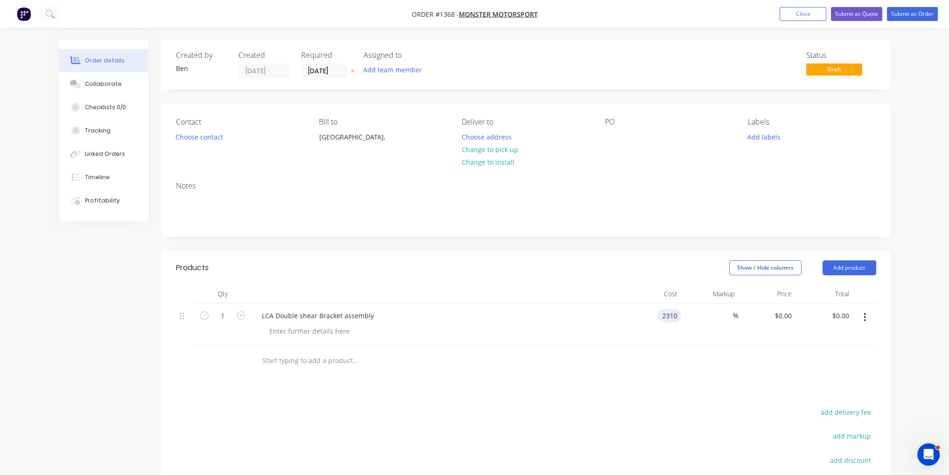
type input "$2,310.00"
click at [918, 12] on button "Submit as Order" at bounding box center [912, 14] width 51 height 14
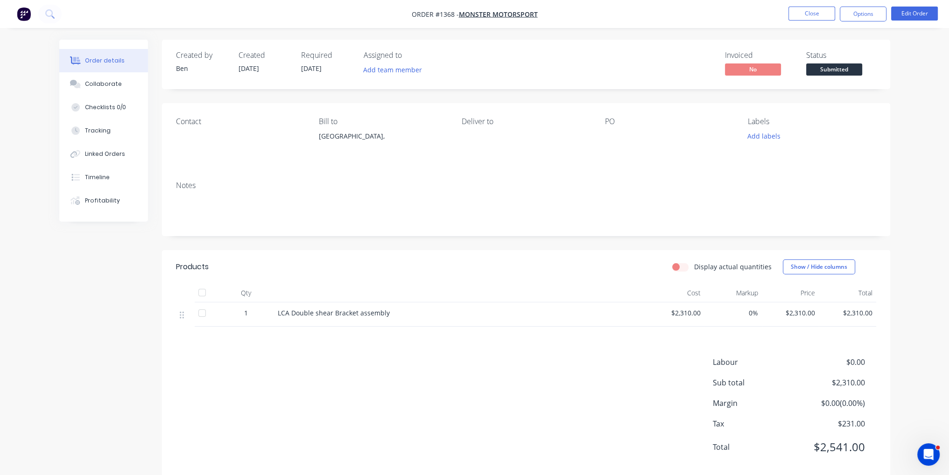
click at [851, 71] on span "Submitted" at bounding box center [834, 69] width 56 height 12
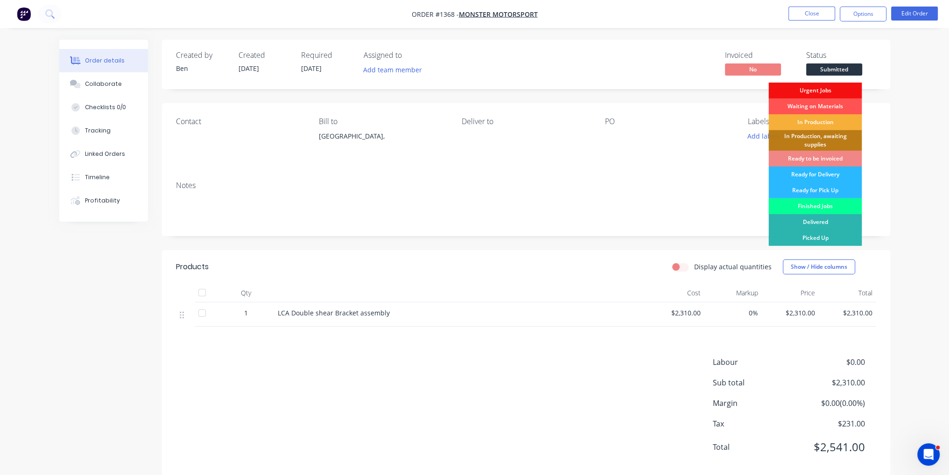
click at [833, 210] on div "Finished Jobs" at bounding box center [814, 206] width 93 height 16
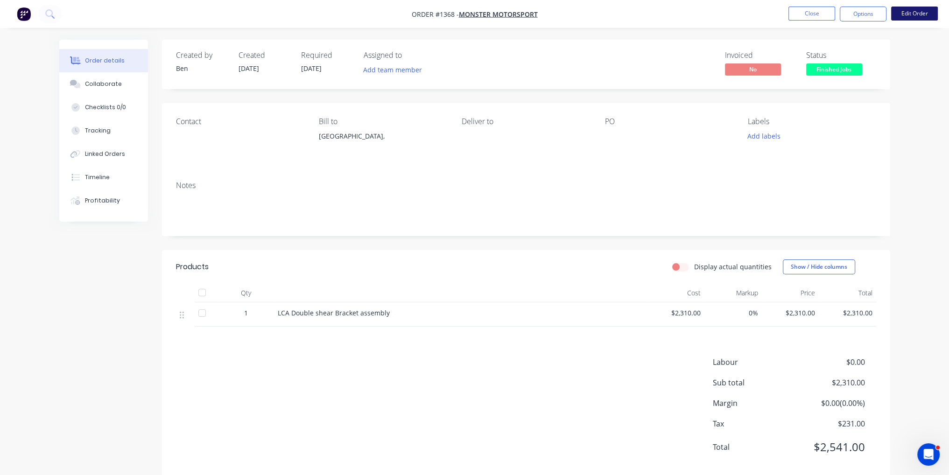
click at [913, 13] on button "Edit Order" at bounding box center [914, 14] width 47 height 14
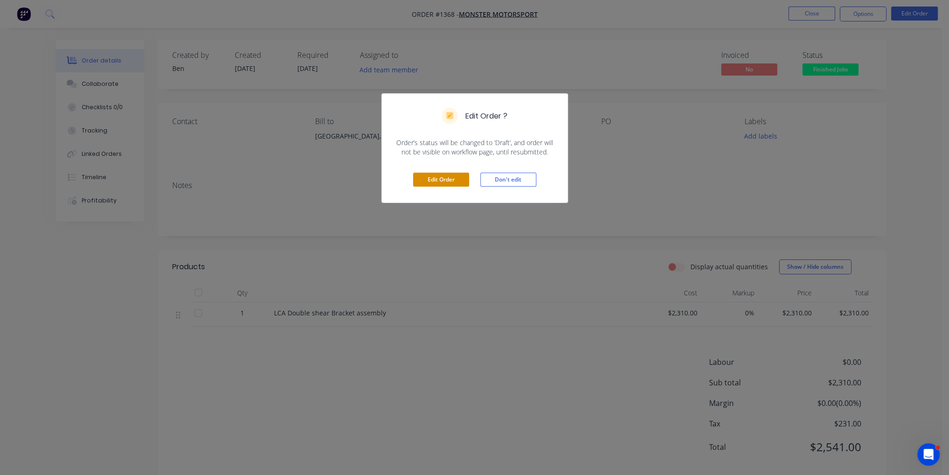
click at [445, 177] on button "Edit Order" at bounding box center [441, 180] width 56 height 14
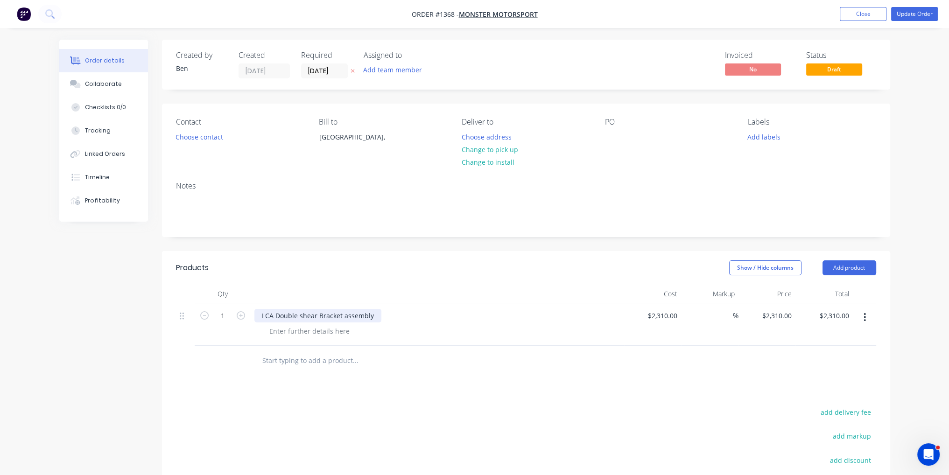
click at [376, 317] on div "LCA Double shear Bracket assembly" at bounding box center [317, 316] width 127 height 14
click at [907, 14] on button "Update Order" at bounding box center [914, 14] width 47 height 14
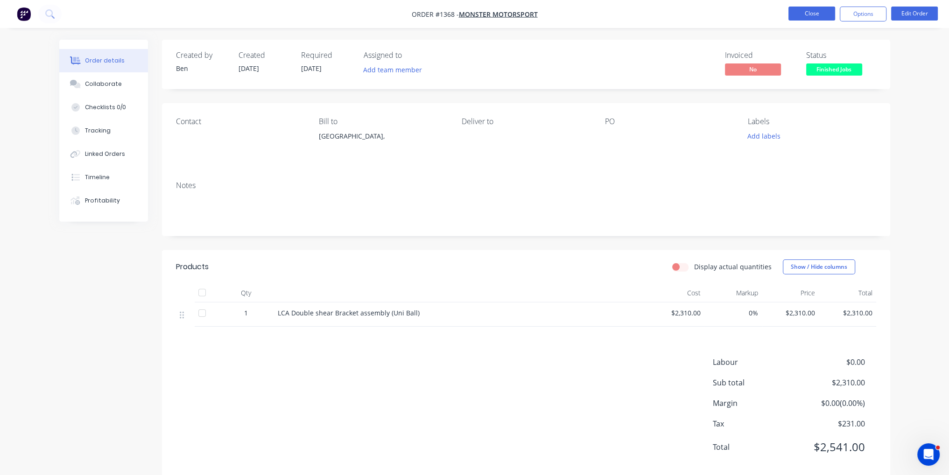
click at [822, 13] on button "Close" at bounding box center [811, 14] width 47 height 14
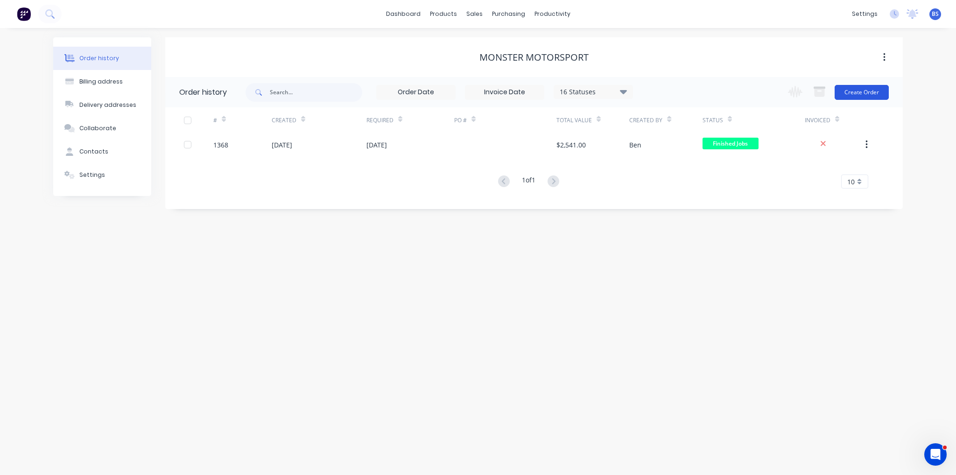
click at [872, 93] on button "Create Order" at bounding box center [861, 92] width 54 height 15
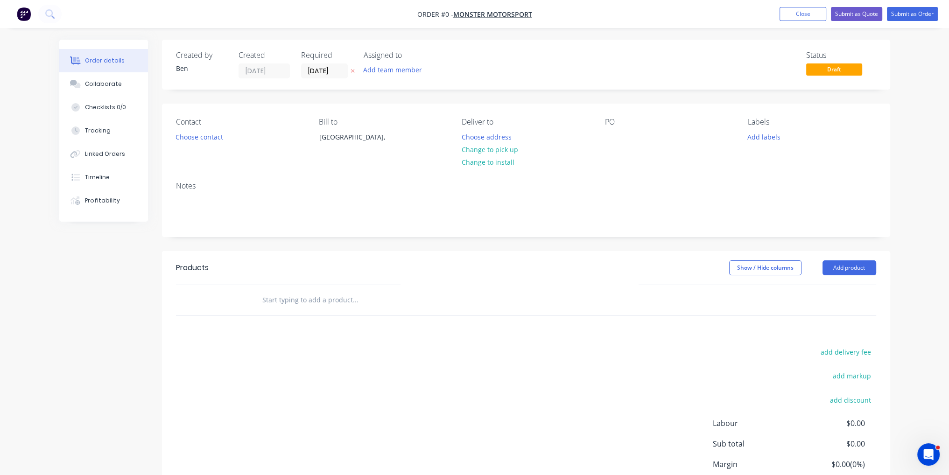
click at [343, 298] on input "text" at bounding box center [355, 300] width 187 height 19
type input "Outer Toe Link Double Shear"
click at [844, 271] on button "Add product" at bounding box center [849, 267] width 54 height 15
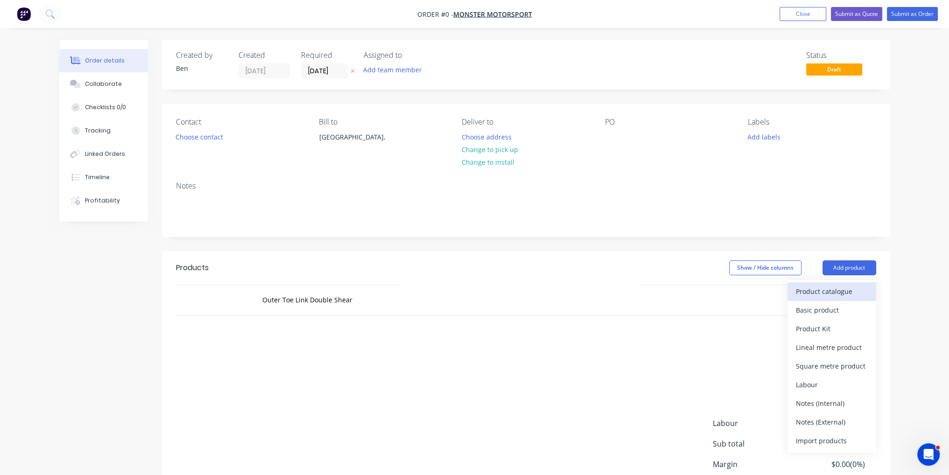
click at [844, 290] on div "Product catalogue" at bounding box center [832, 292] width 72 height 14
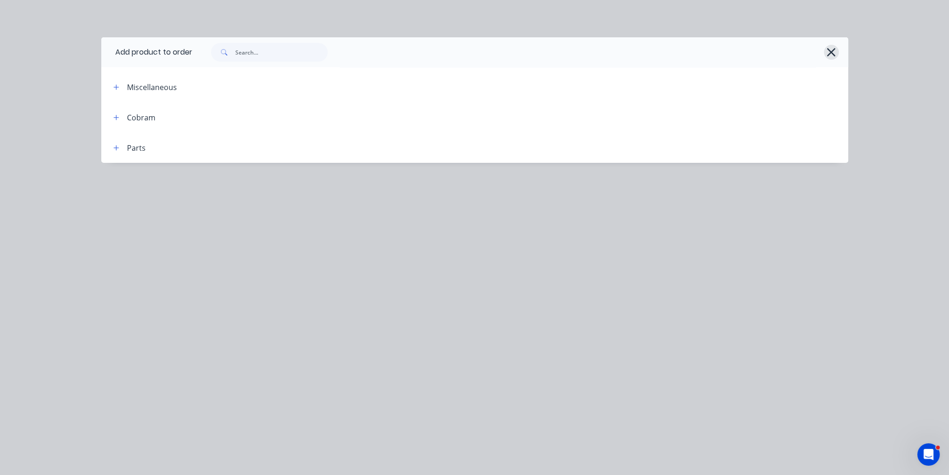
click at [828, 50] on icon "button" at bounding box center [831, 52] width 10 height 13
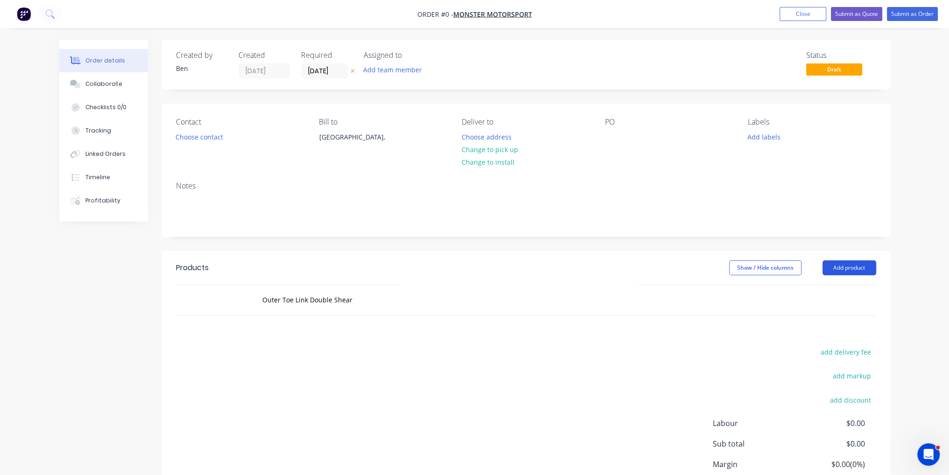
click at [861, 273] on button "Add product" at bounding box center [849, 267] width 54 height 15
drag, startPoint x: 361, startPoint y: 305, endPoint x: 0, endPoint y: 309, distance: 361.2
click at [0, 309] on div "Order details Collaborate Checklists 0/0 Tracking Linked Orders Timeline Profit…" at bounding box center [474, 277] width 949 height 554
click at [844, 264] on button "Add product" at bounding box center [849, 267] width 54 height 15
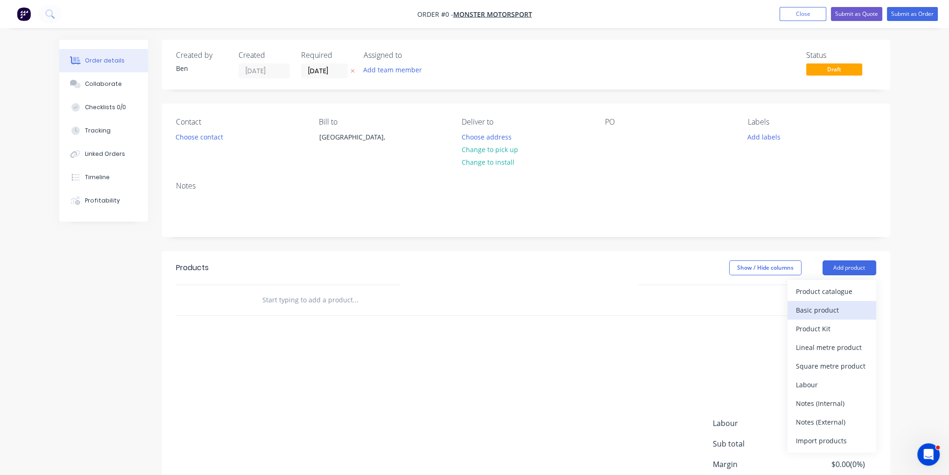
click at [871, 316] on button "Basic product" at bounding box center [831, 310] width 89 height 19
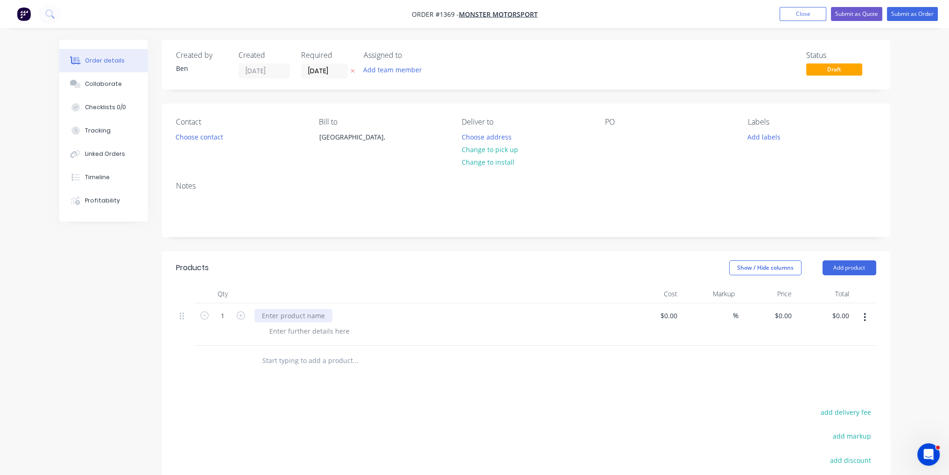
click at [292, 317] on div at bounding box center [293, 316] width 78 height 14
click at [467, 355] on div at bounding box center [394, 360] width 280 height 19
click at [673, 312] on input at bounding box center [669, 316] width 21 height 14
type input "$1,910.00"
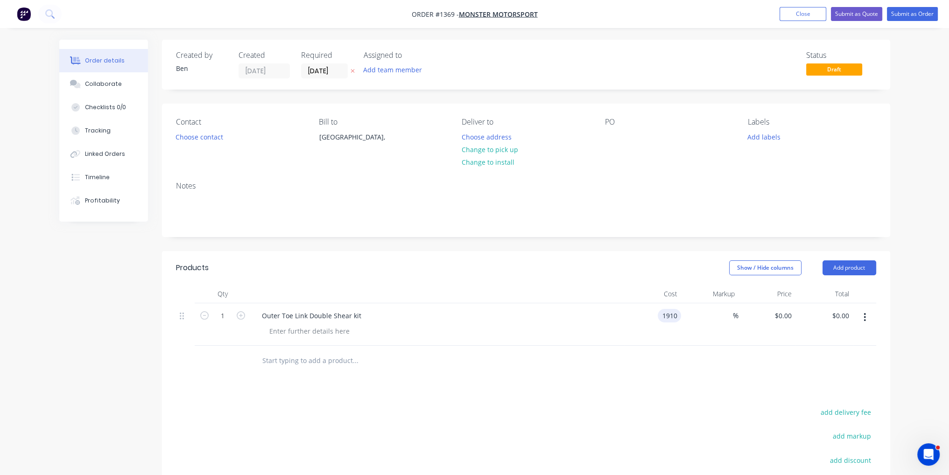
type input "$1,910.00"
click at [658, 364] on div at bounding box center [526, 361] width 700 height 30
click at [930, 16] on button "Submit as Order" at bounding box center [912, 14] width 51 height 14
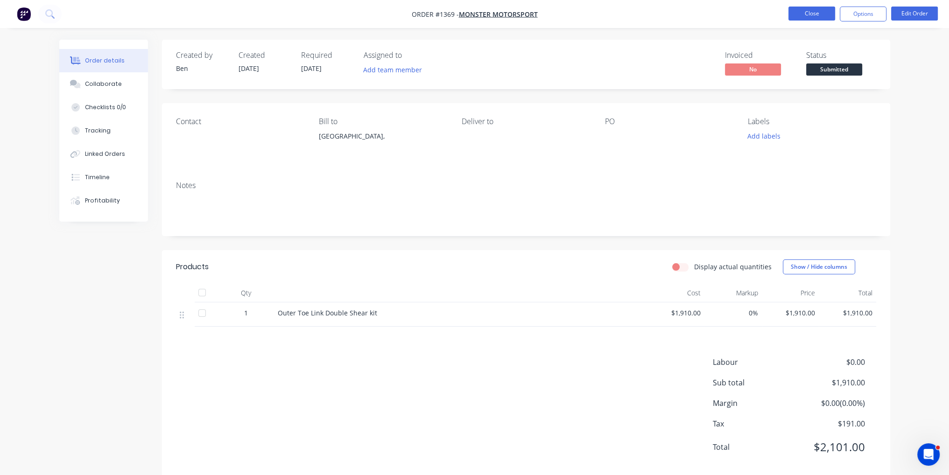
click at [813, 14] on button "Close" at bounding box center [811, 14] width 47 height 14
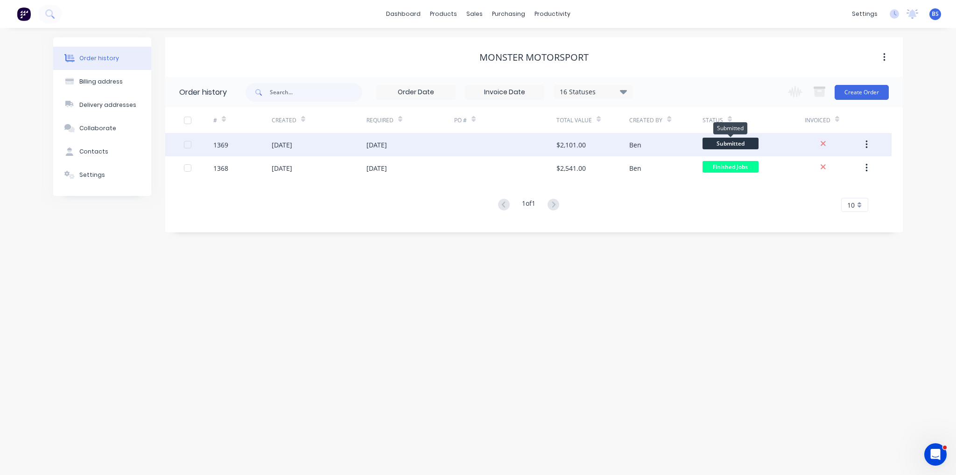
click at [742, 147] on span "Submitted" at bounding box center [730, 144] width 56 height 12
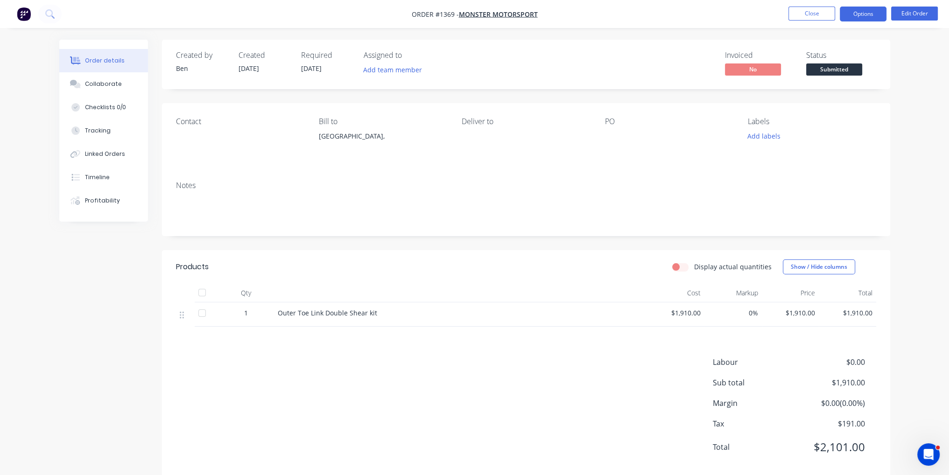
click at [863, 9] on button "Options" at bounding box center [863, 14] width 47 height 15
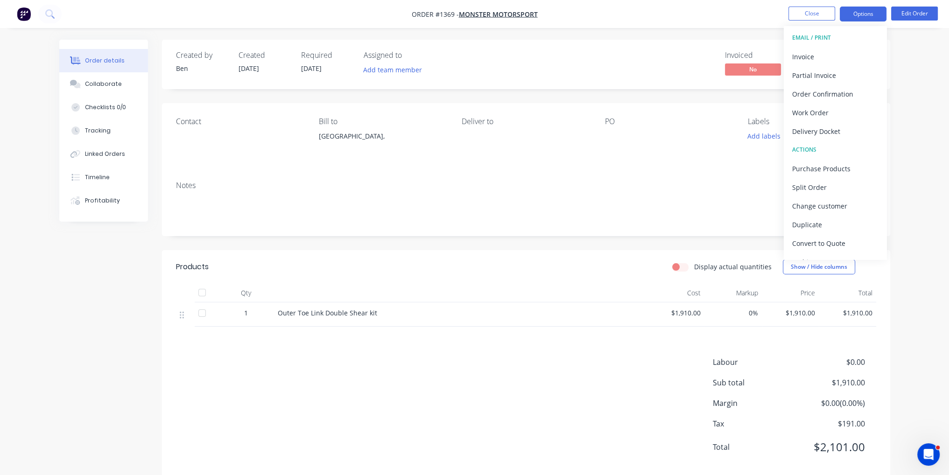
click at [863, 9] on button "Options" at bounding box center [863, 14] width 47 height 15
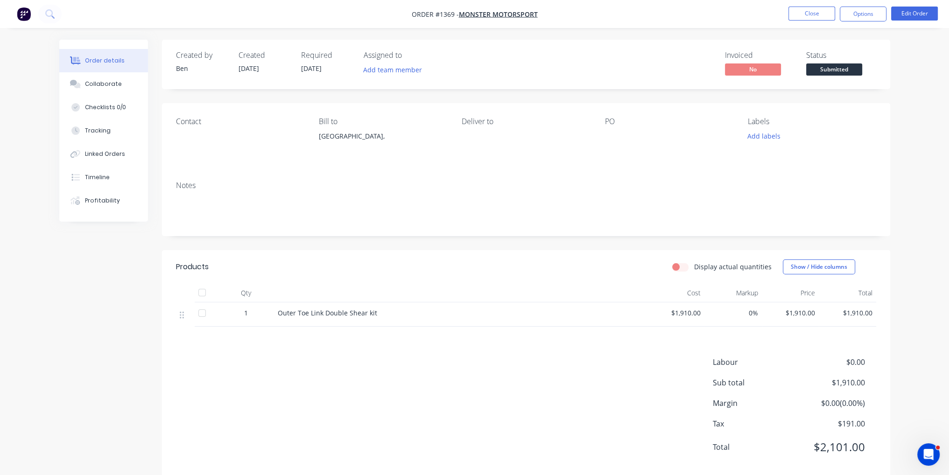
click at [828, 72] on span "Submitted" at bounding box center [834, 69] width 56 height 12
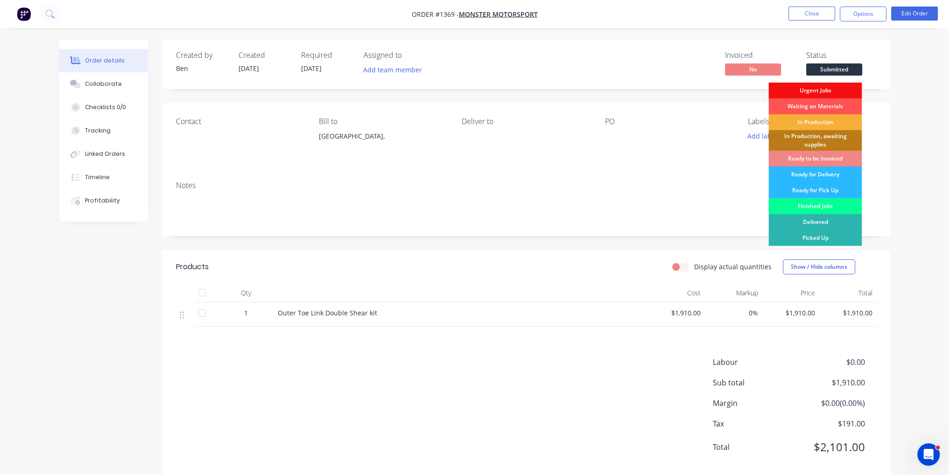
click at [823, 201] on div "Finished Jobs" at bounding box center [814, 206] width 93 height 16
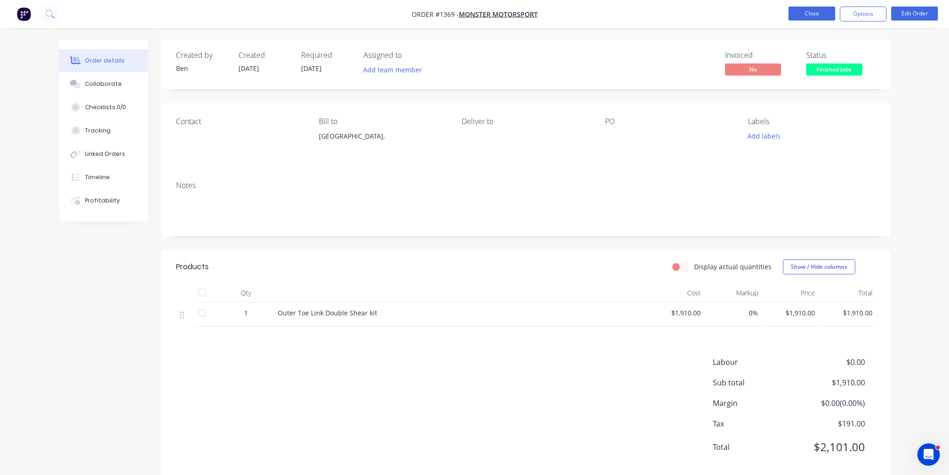
click at [817, 12] on button "Close" at bounding box center [811, 14] width 47 height 14
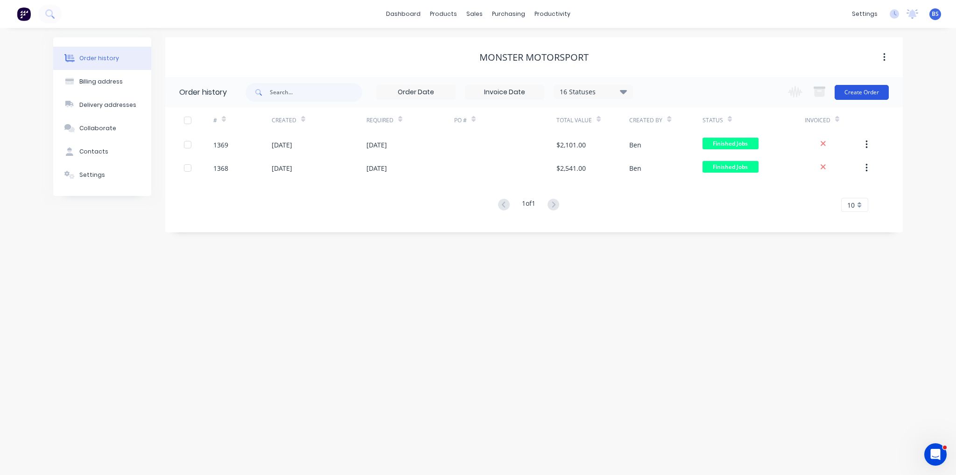
click at [875, 92] on button "Create Order" at bounding box center [861, 92] width 54 height 15
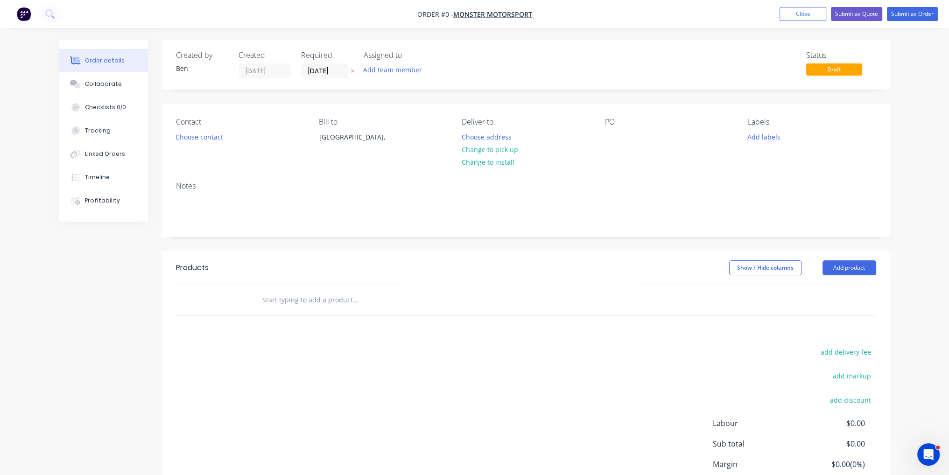
drag, startPoint x: 868, startPoint y: 271, endPoint x: 866, endPoint y: 277, distance: 5.9
click at [868, 271] on button "Add product" at bounding box center [849, 267] width 54 height 15
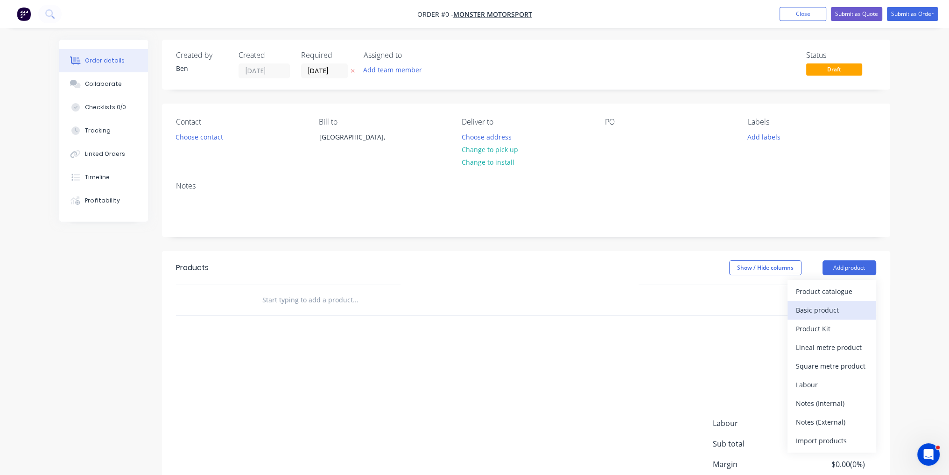
click at [856, 305] on div "Basic product" at bounding box center [832, 310] width 72 height 14
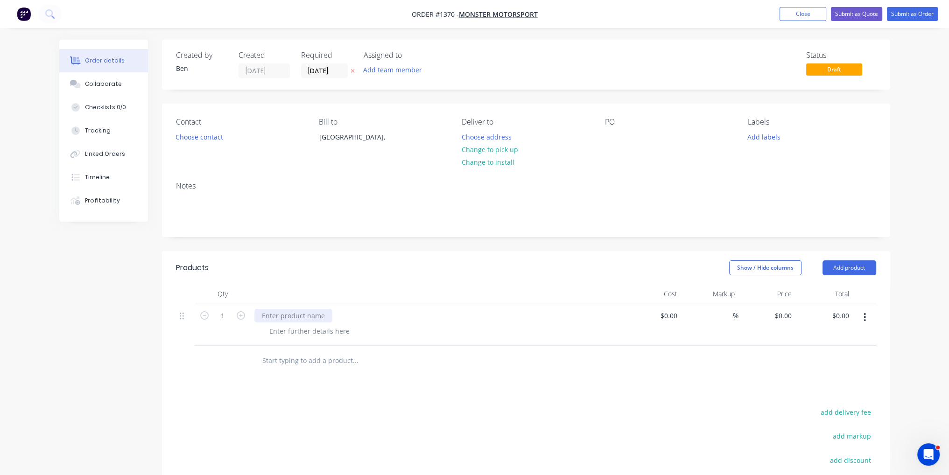
paste div
click at [671, 315] on input at bounding box center [669, 316] width 21 height 14
type input "$3,230.00"
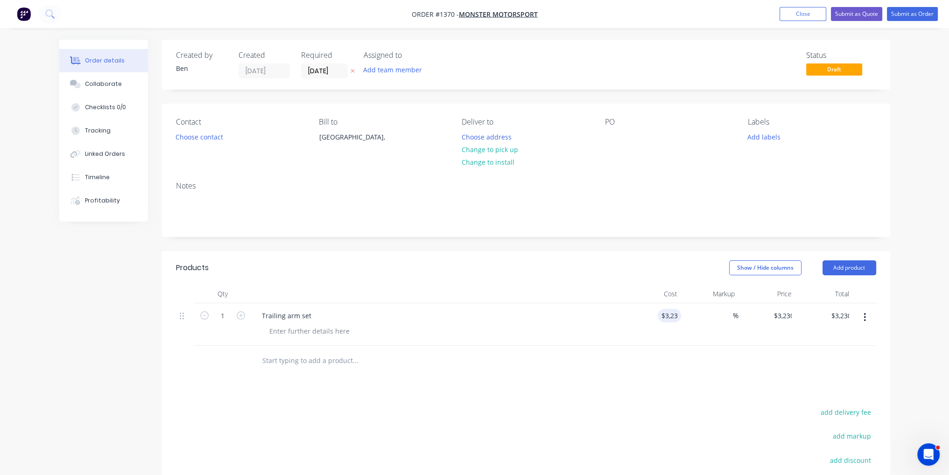
click at [595, 391] on div "Products Show / Hide columns Add product Qty Cost Markup Price Total 1 Trailing…" at bounding box center [526, 425] width 728 height 349
click at [242, 315] on icon "button" at bounding box center [241, 315] width 8 height 8
type input "2"
type input "$6,460.00"
click at [916, 12] on button "Submit as Order" at bounding box center [912, 14] width 51 height 14
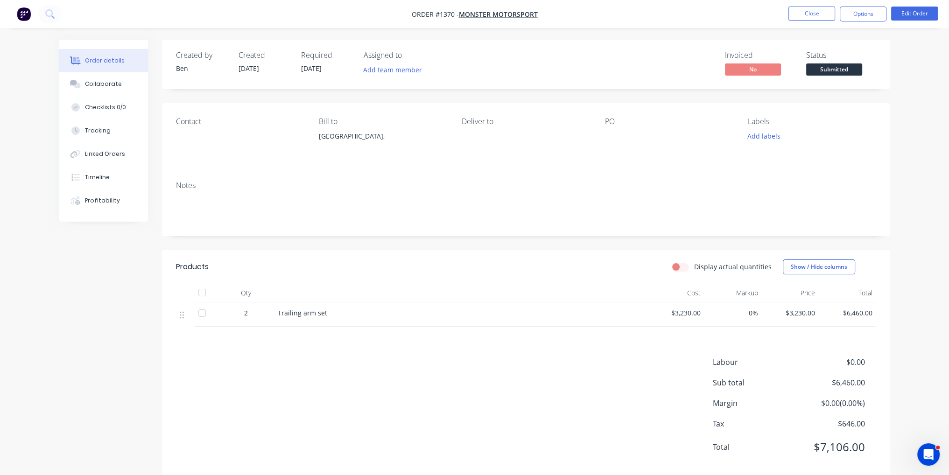
click at [833, 68] on span "Submitted" at bounding box center [834, 69] width 56 height 12
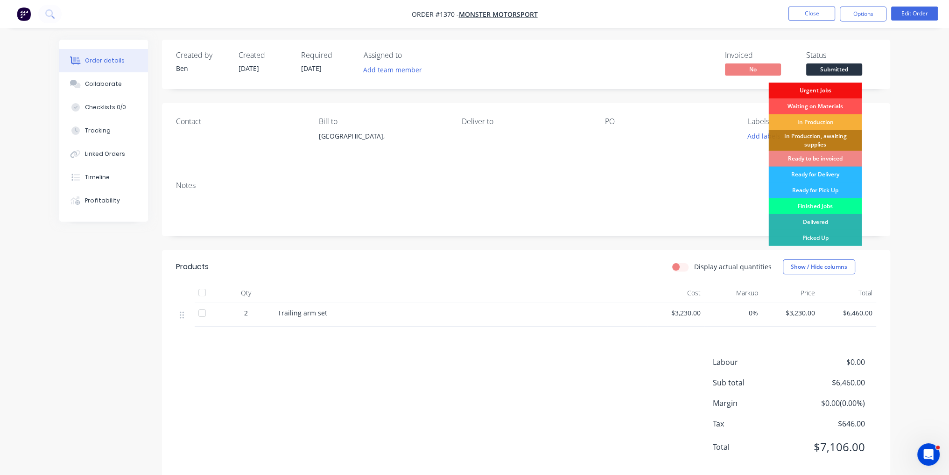
click at [833, 204] on div "Finished Jobs" at bounding box center [814, 206] width 93 height 16
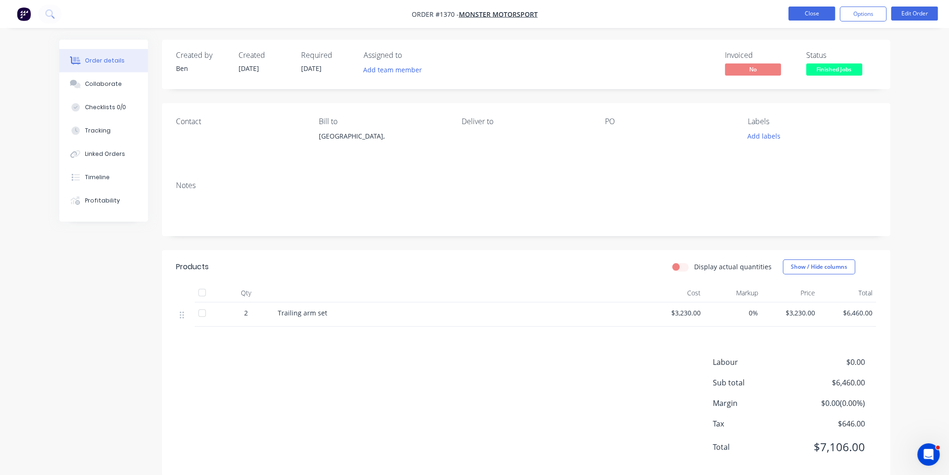
click at [815, 17] on button "Close" at bounding box center [811, 14] width 47 height 14
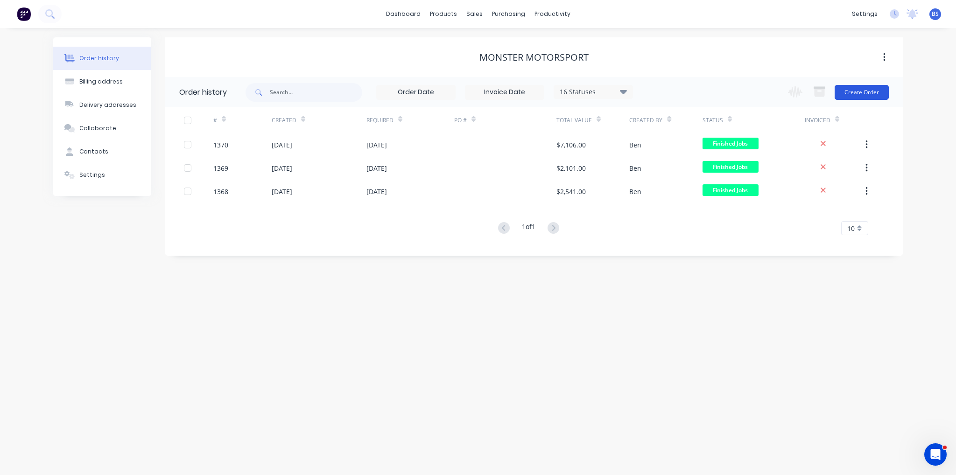
click at [848, 97] on button "Create Order" at bounding box center [861, 92] width 54 height 15
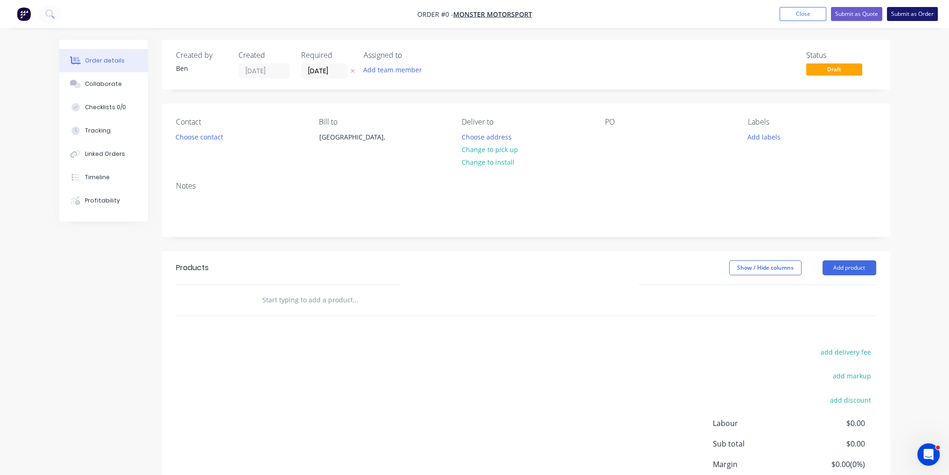
click at [933, 18] on button "Submit as Order" at bounding box center [912, 14] width 51 height 14
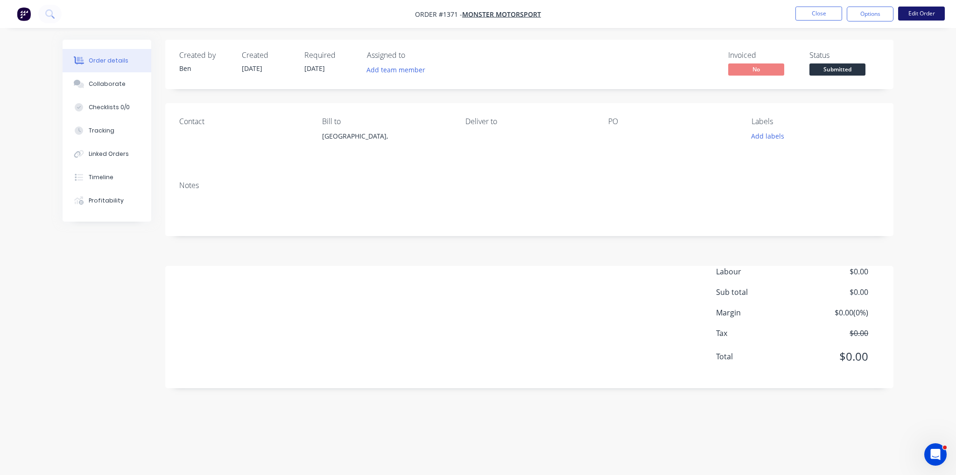
click at [920, 14] on button "Edit Order" at bounding box center [921, 14] width 47 height 14
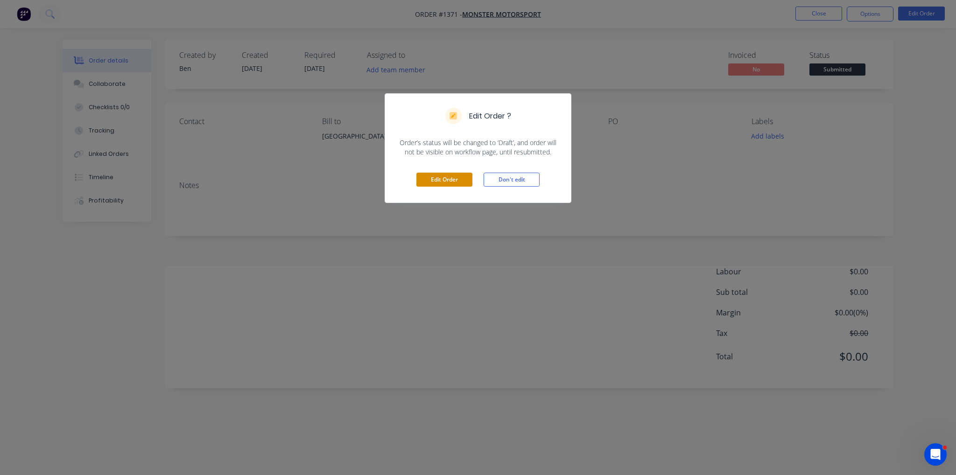
click at [448, 181] on button "Edit Order" at bounding box center [444, 180] width 56 height 14
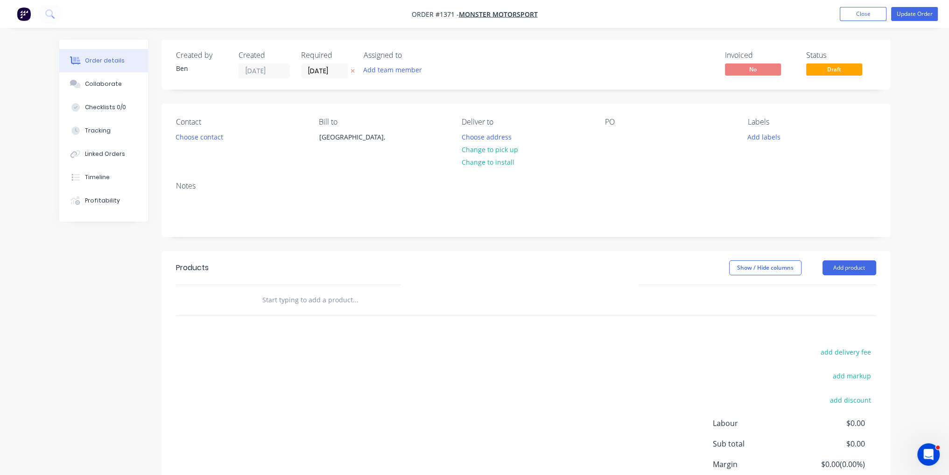
click at [302, 303] on input "text" at bounding box center [355, 300] width 187 height 19
type input "Middle and Upper Radius Rods"
click at [268, 403] on div "add delivery fee add markup add discount Labour $0.00 Sub total $0.00 Margin $0…" at bounding box center [526, 436] width 700 height 180
drag, startPoint x: 360, startPoint y: 307, endPoint x: 38, endPoint y: 307, distance: 322.0
click at [38, 307] on div "Order details Collaborate Checklists 0/0 Tracking Linked Orders Timeline Profit…" at bounding box center [474, 277] width 949 height 554
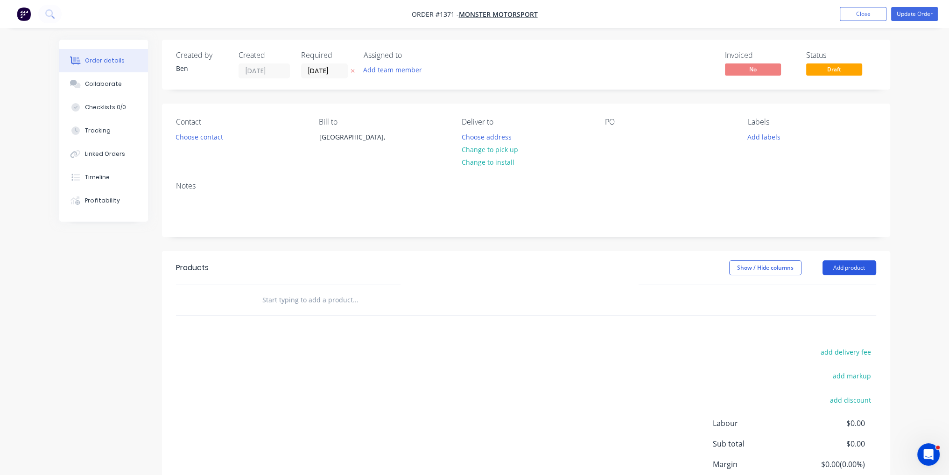
click at [840, 267] on button "Add product" at bounding box center [849, 267] width 54 height 15
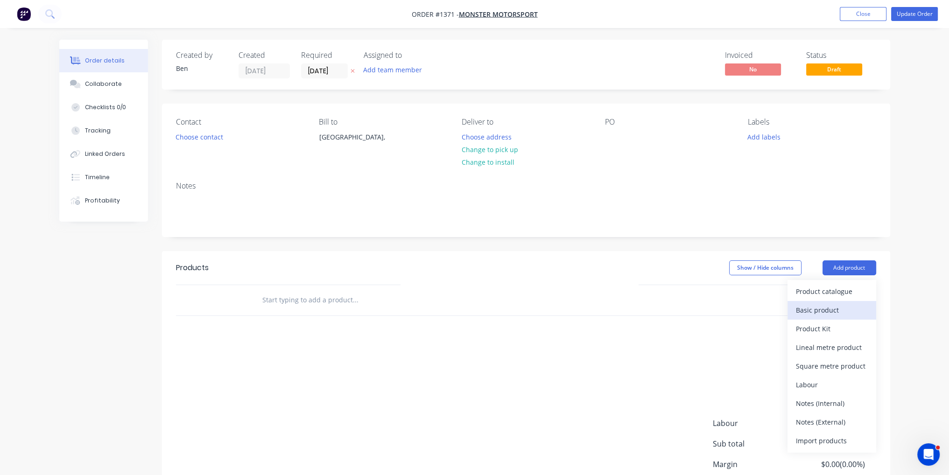
click at [840, 303] on div "Basic product" at bounding box center [832, 310] width 72 height 14
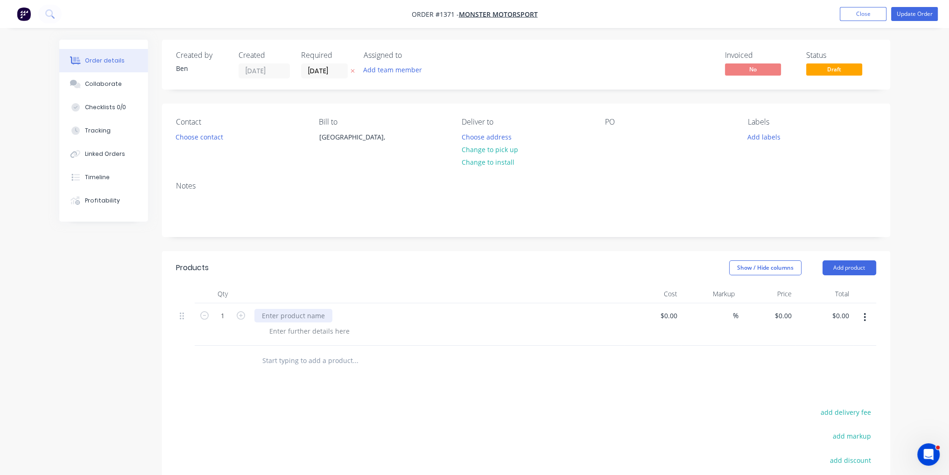
click at [307, 318] on div at bounding box center [293, 316] width 78 height 14
click at [446, 400] on div "Products Show / Hide columns Add product Qty Cost Markup Price Total 1 Middle A…" at bounding box center [526, 425] width 728 height 349
click at [668, 317] on div "$0.00" at bounding box center [668, 316] width 25 height 14
type input "$0.00"
click at [244, 317] on icon "button" at bounding box center [241, 315] width 8 height 8
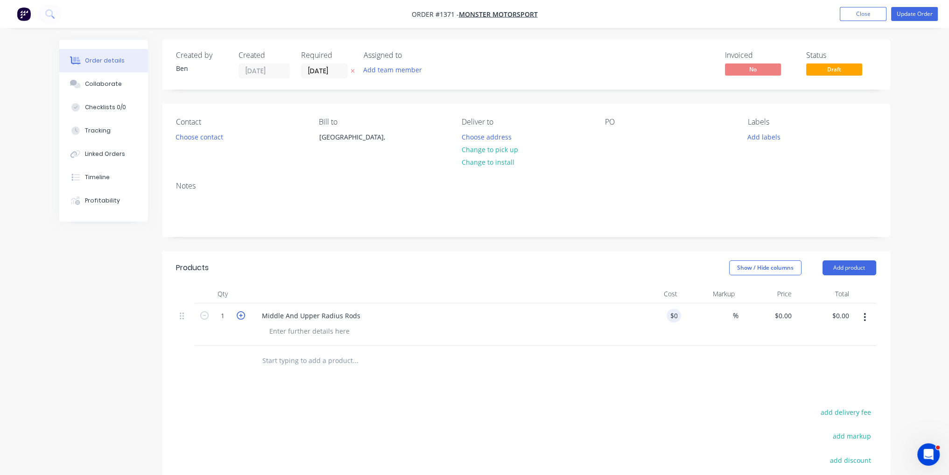
type input "2"
click at [665, 315] on div "0 0" at bounding box center [652, 324] width 57 height 42
type input "$480.00"
type input "$960.00"
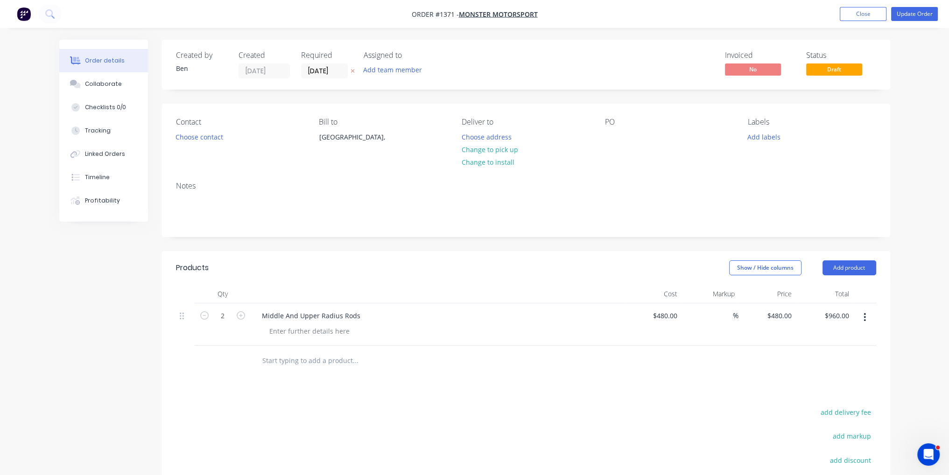
click at [774, 389] on div "Products Show / Hide columns Add product Qty Cost Markup Price Total 2 Middle A…" at bounding box center [526, 425] width 728 height 349
click at [912, 19] on button "Update Order" at bounding box center [914, 14] width 47 height 14
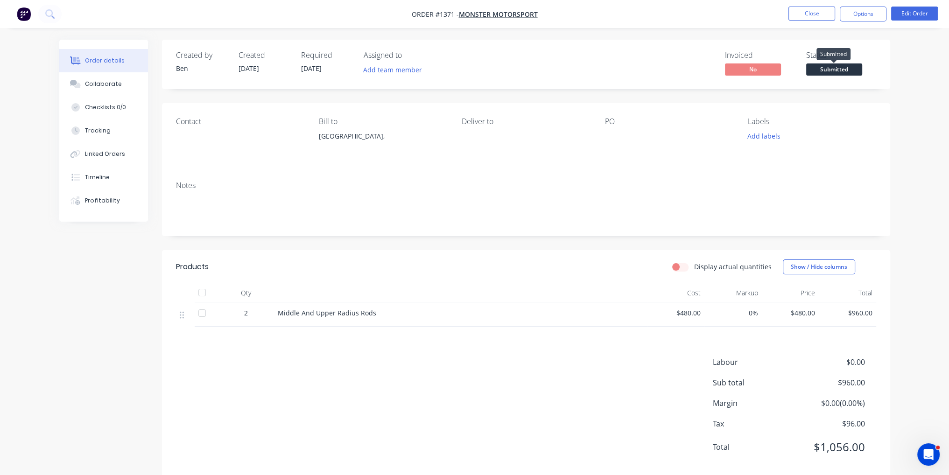
click at [852, 72] on span "Submitted" at bounding box center [834, 69] width 56 height 12
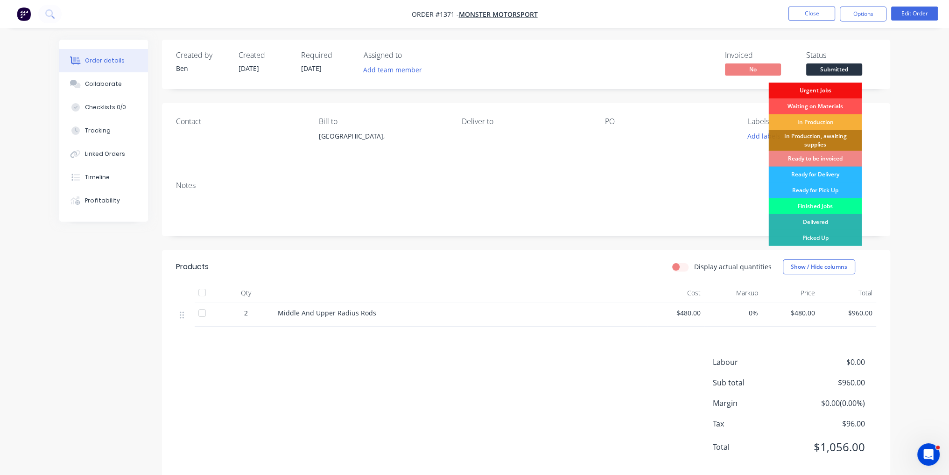
click at [831, 204] on div "Finished Jobs" at bounding box center [814, 206] width 93 height 16
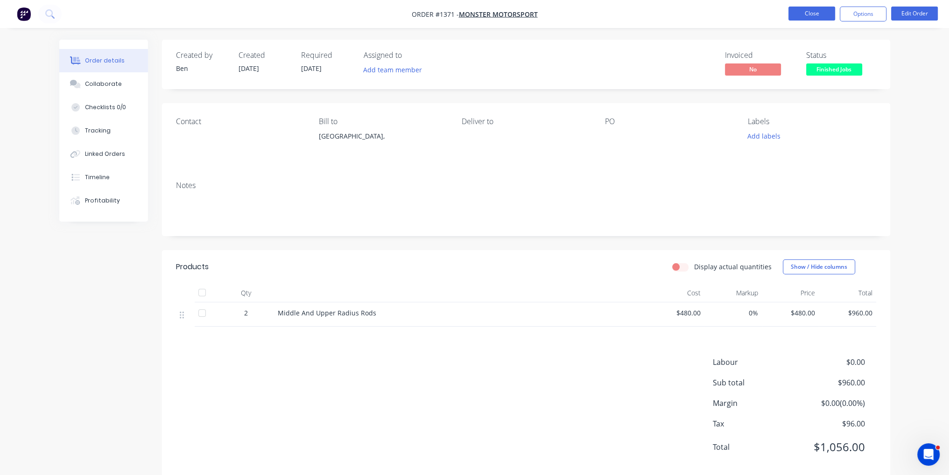
click at [814, 14] on button "Close" at bounding box center [811, 14] width 47 height 14
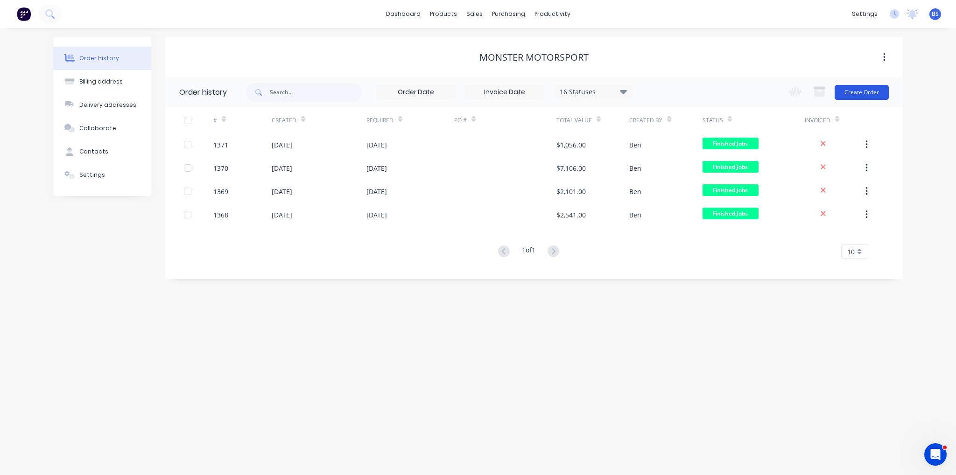
click at [877, 94] on button "Create Order" at bounding box center [861, 92] width 54 height 15
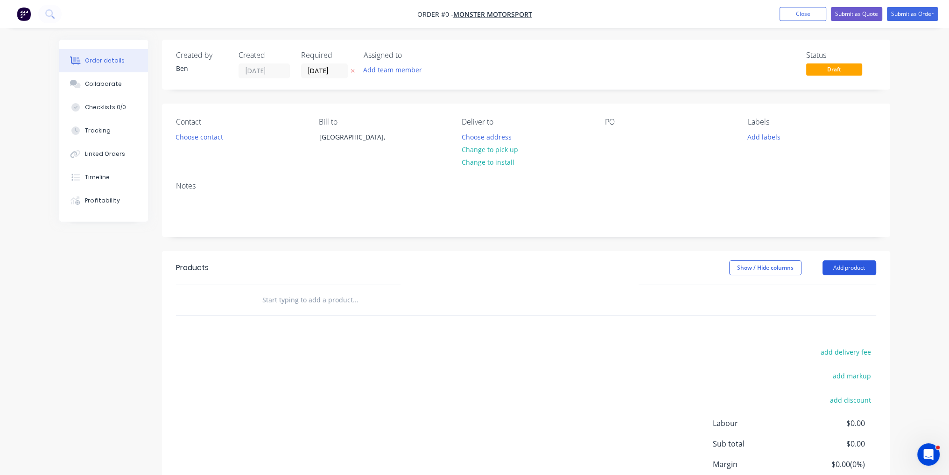
click at [855, 269] on button "Add product" at bounding box center [849, 267] width 54 height 15
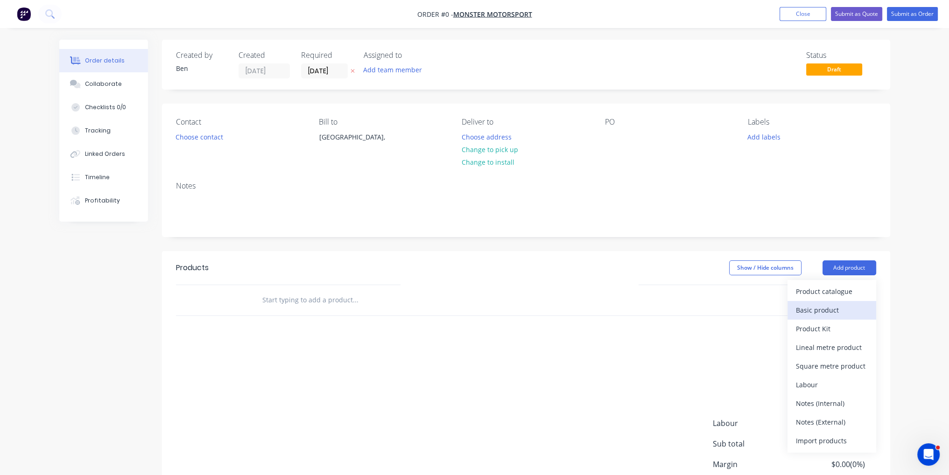
click at [826, 315] on div "Basic product" at bounding box center [832, 310] width 72 height 14
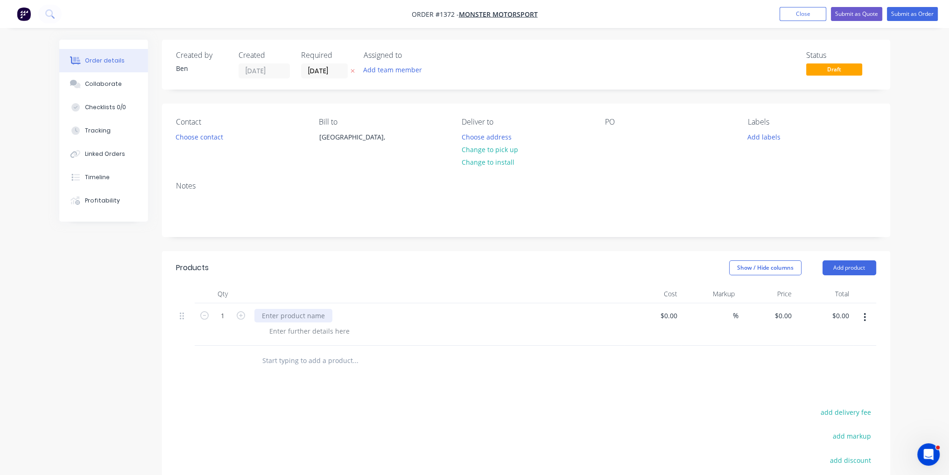
click at [274, 317] on div at bounding box center [293, 316] width 78 height 14
click at [600, 375] on div at bounding box center [526, 361] width 700 height 30
click at [674, 314] on input at bounding box center [669, 316] width 21 height 14
click at [318, 316] on div "Rear Radius Rods" at bounding box center [296, 316] width 84 height 14
click at [316, 318] on div "Rear Radius Rods" at bounding box center [296, 316] width 84 height 14
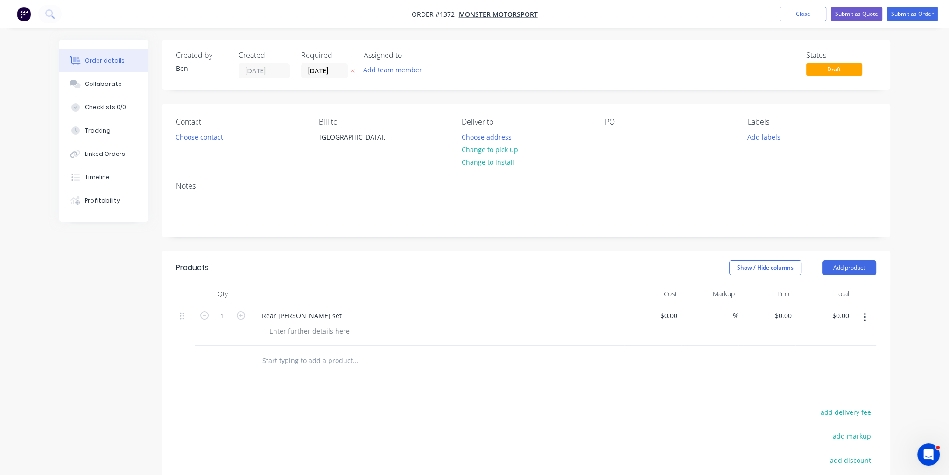
click at [508, 329] on div at bounding box center [441, 331] width 358 height 14
click at [673, 316] on input "0" at bounding box center [675, 316] width 11 height 14
type input "$3,800.00"
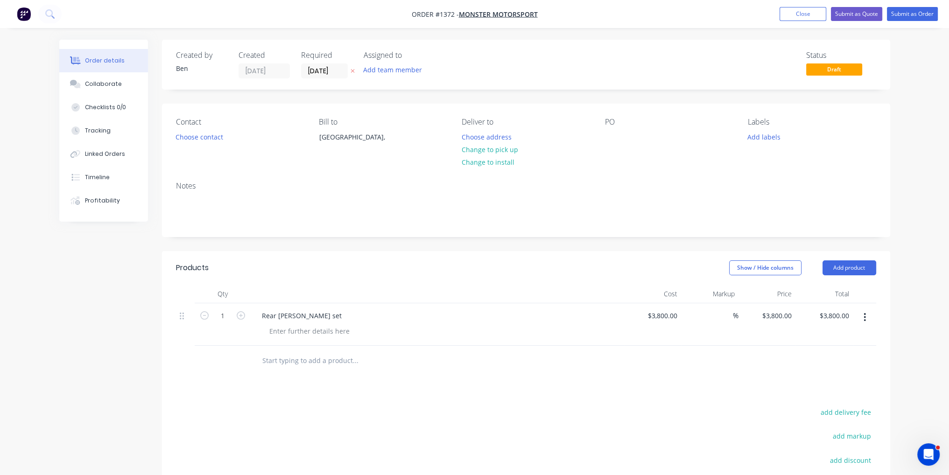
drag, startPoint x: 690, startPoint y: 400, endPoint x: 739, endPoint y: 351, distance: 69.3
click at [691, 400] on div "Products Show / Hide columns Add product Qty Cost Markup Price Total 1 Rear Rad…" at bounding box center [526, 425] width 728 height 349
click at [241, 315] on icon "button" at bounding box center [241, 315] width 8 height 8
type input "2"
type input "$7,600.00"
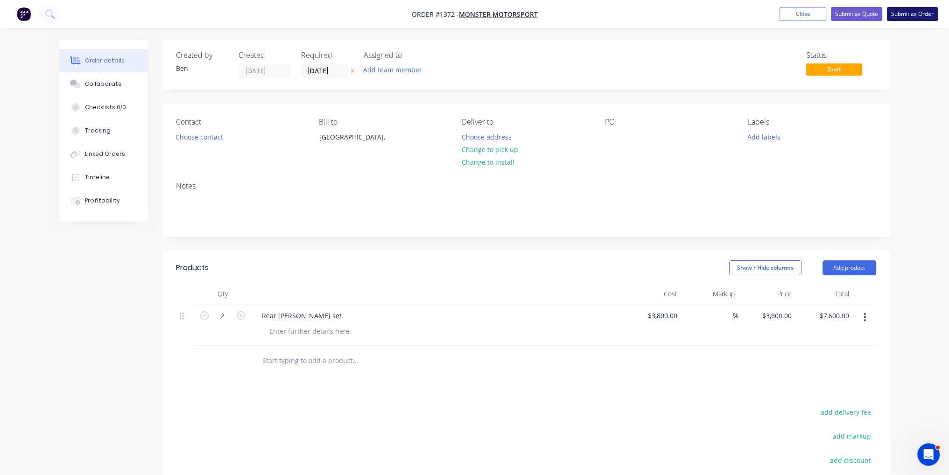
click at [917, 15] on button "Submit as Order" at bounding box center [912, 14] width 51 height 14
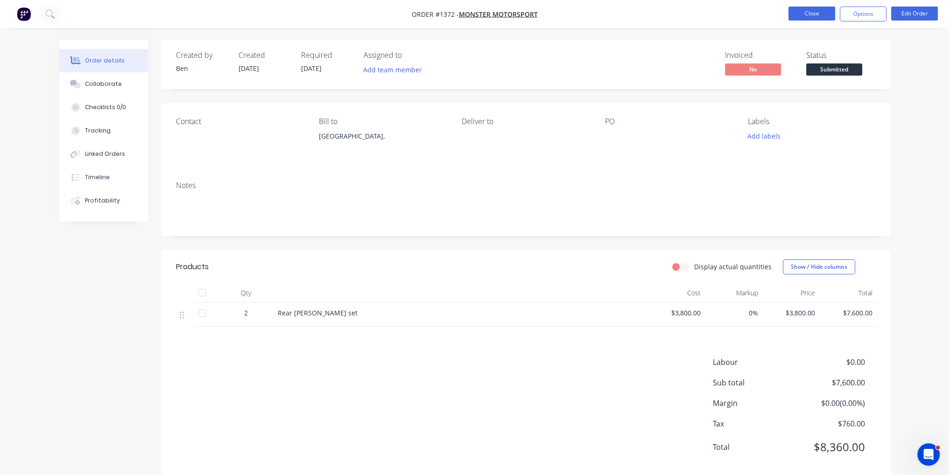
click at [804, 15] on button "Close" at bounding box center [811, 14] width 47 height 14
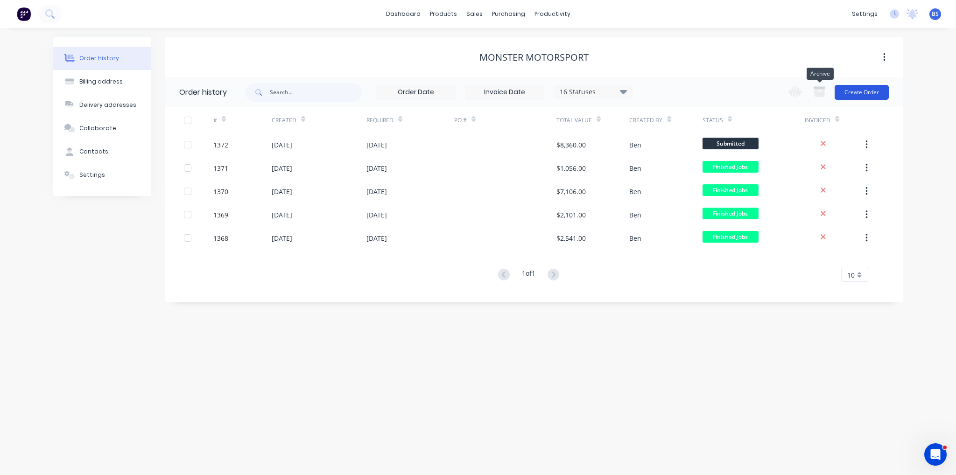
click at [861, 92] on button "Create Order" at bounding box center [861, 92] width 54 height 15
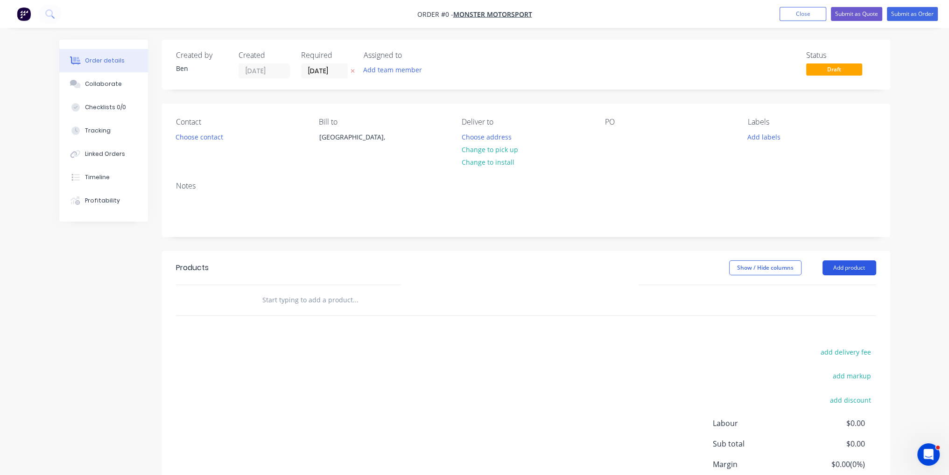
click at [860, 262] on button "Add product" at bounding box center [849, 267] width 54 height 15
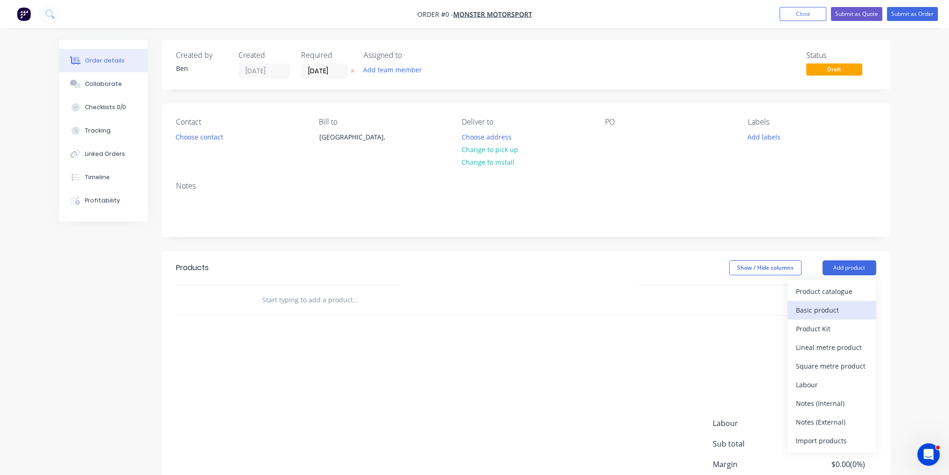
click at [850, 311] on div "Basic product" at bounding box center [832, 310] width 72 height 14
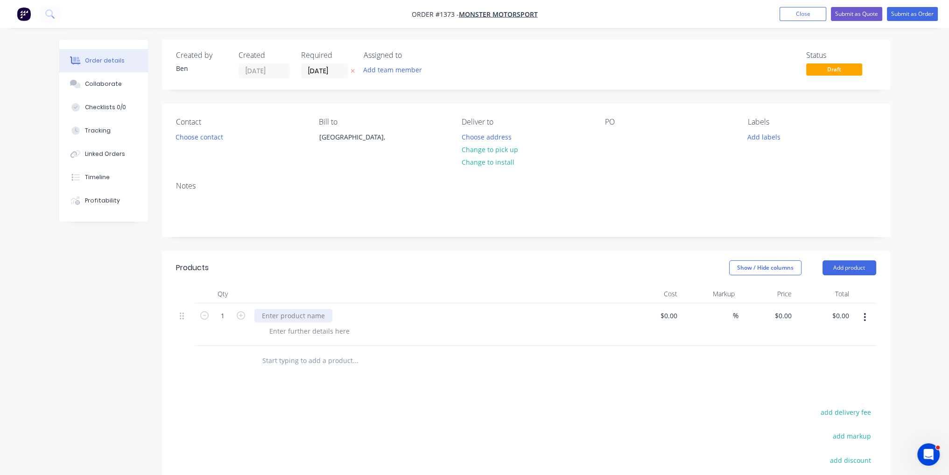
click at [288, 314] on div at bounding box center [293, 316] width 78 height 14
click at [663, 314] on div at bounding box center [652, 324] width 57 height 42
type input "$480.00"
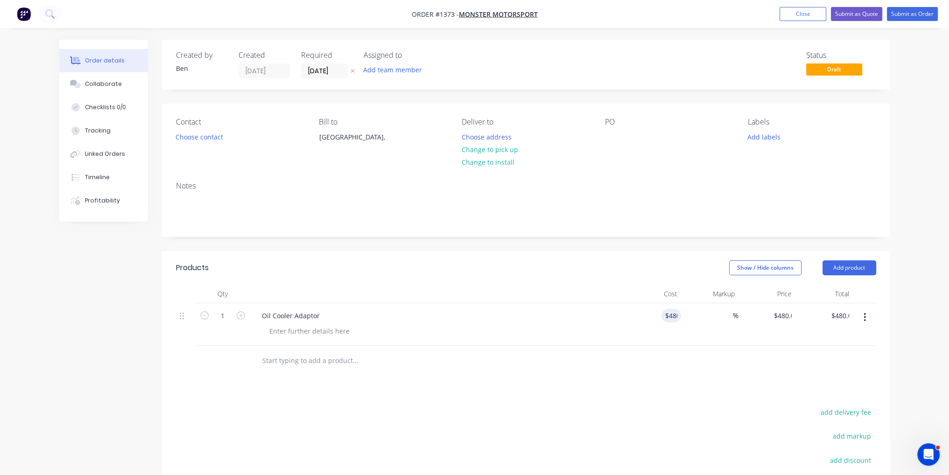
click at [662, 399] on div "Products Show / Hide columns Add product Qty Cost Markup Price Total 1 Oil Cool…" at bounding box center [526, 425] width 728 height 349
click at [905, 19] on button "Submit as Order" at bounding box center [912, 14] width 51 height 14
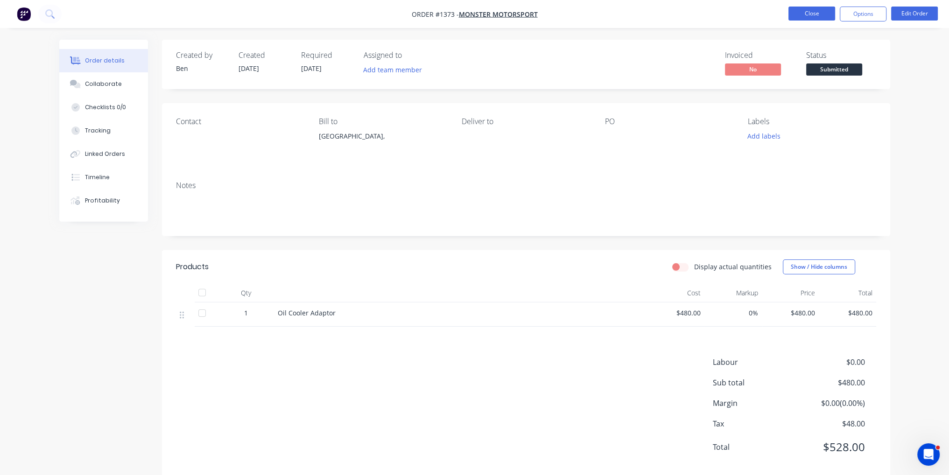
click at [804, 17] on button "Close" at bounding box center [811, 14] width 47 height 14
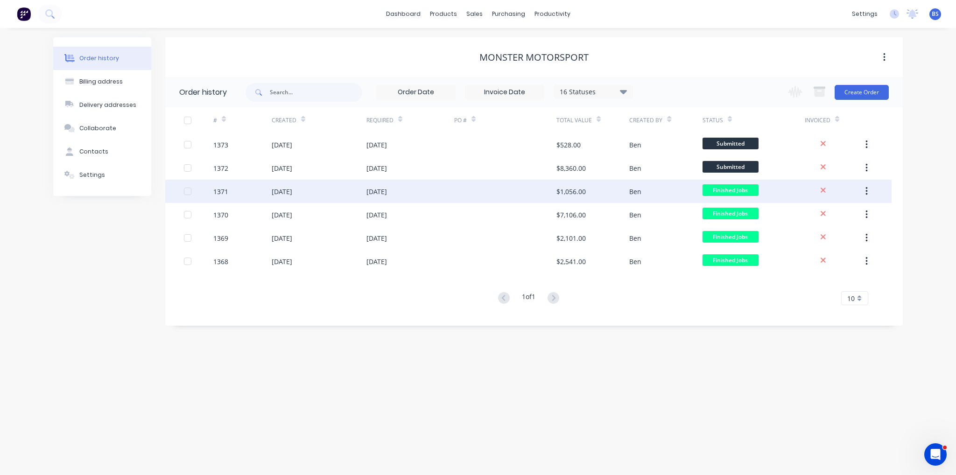
click at [571, 195] on div "$1,056.00" at bounding box center [570, 192] width 29 height 10
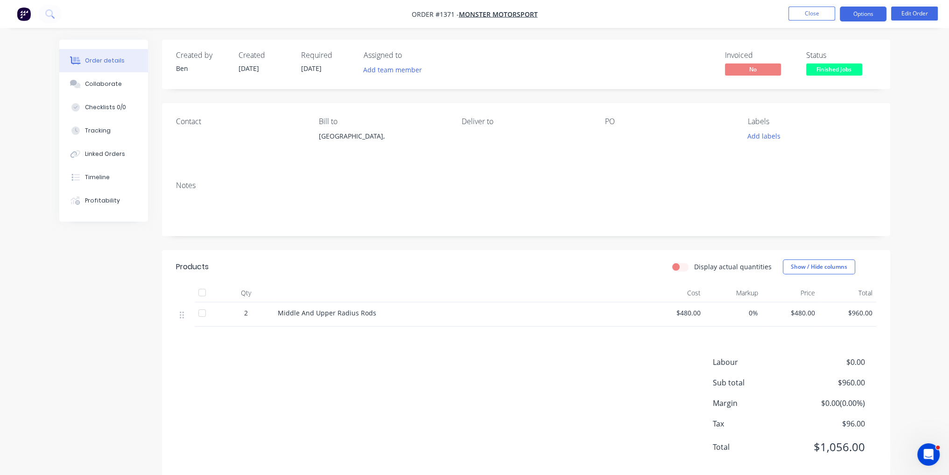
click at [852, 12] on button "Options" at bounding box center [863, 14] width 47 height 15
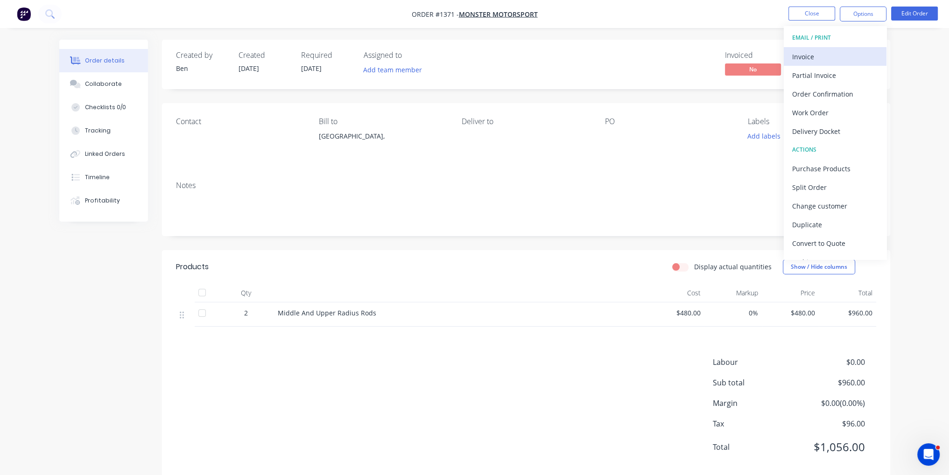
click at [840, 56] on div "Invoice" at bounding box center [835, 57] width 86 height 14
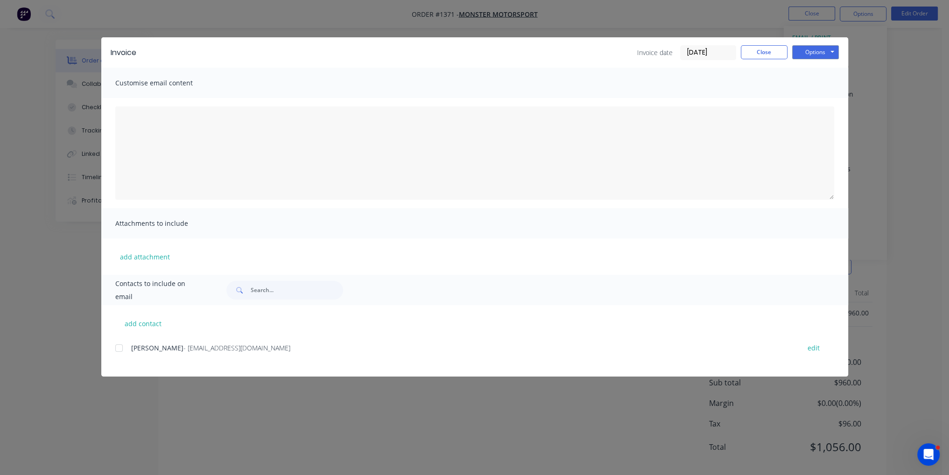
click at [116, 350] on div at bounding box center [119, 348] width 19 height 19
click at [821, 52] on button "Options" at bounding box center [815, 52] width 47 height 14
click at [828, 104] on button "Email" at bounding box center [822, 99] width 60 height 15
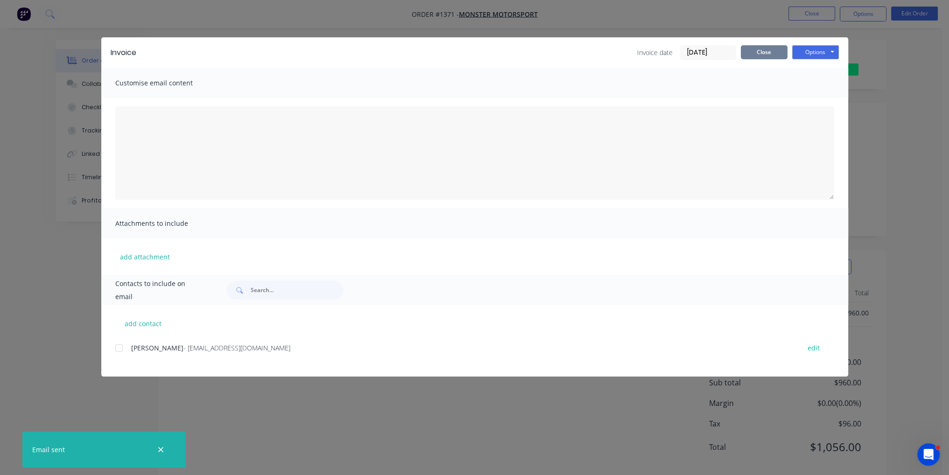
click at [765, 50] on button "Close" at bounding box center [764, 52] width 47 height 14
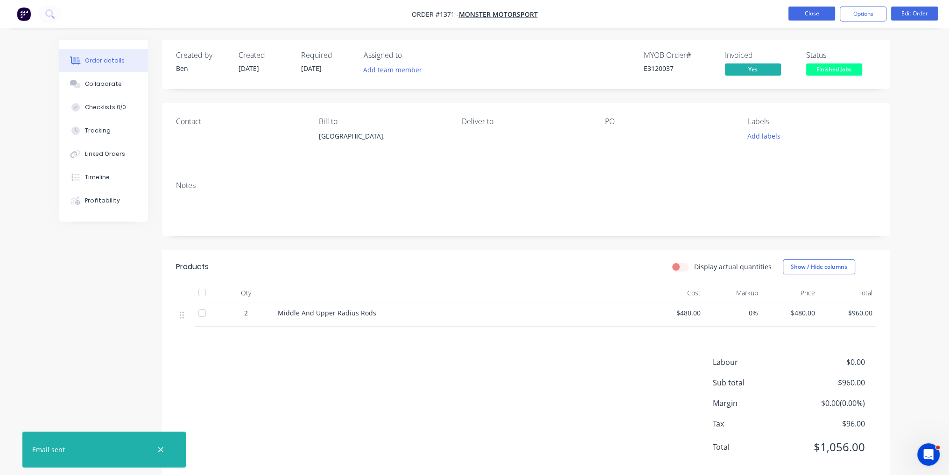
click at [808, 16] on button "Close" at bounding box center [811, 14] width 47 height 14
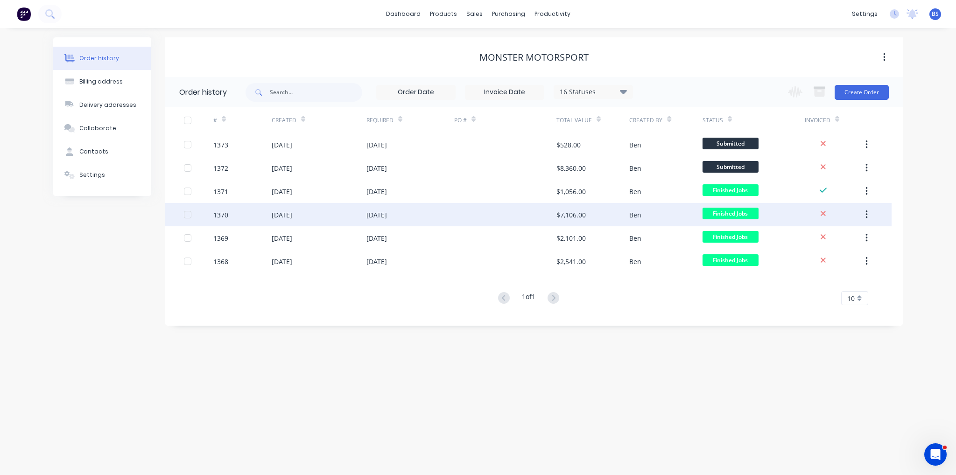
click at [337, 208] on div "30 Aug 2025" at bounding box center [319, 214] width 95 height 23
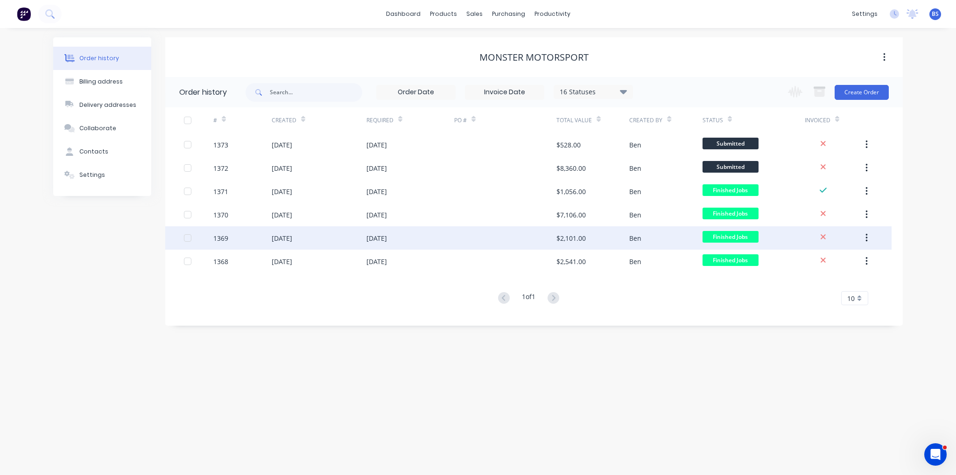
click at [292, 241] on div "30 Aug 2025" at bounding box center [282, 238] width 21 height 10
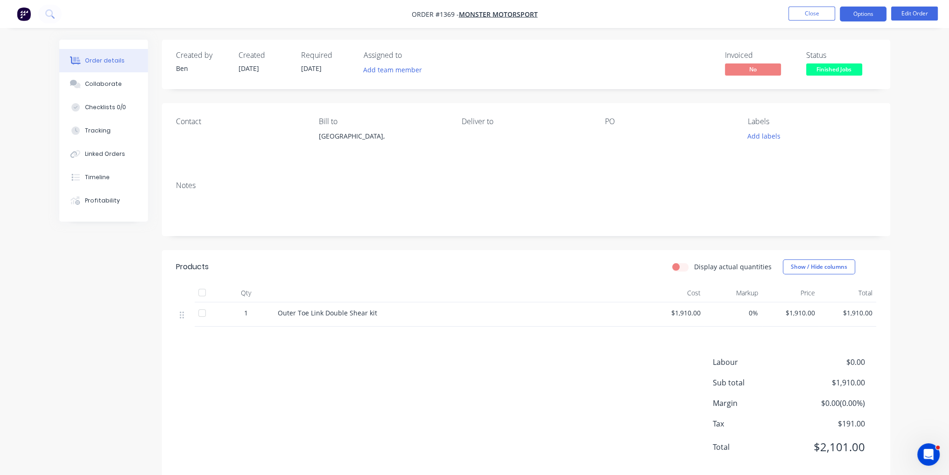
click at [875, 18] on button "Options" at bounding box center [863, 14] width 47 height 15
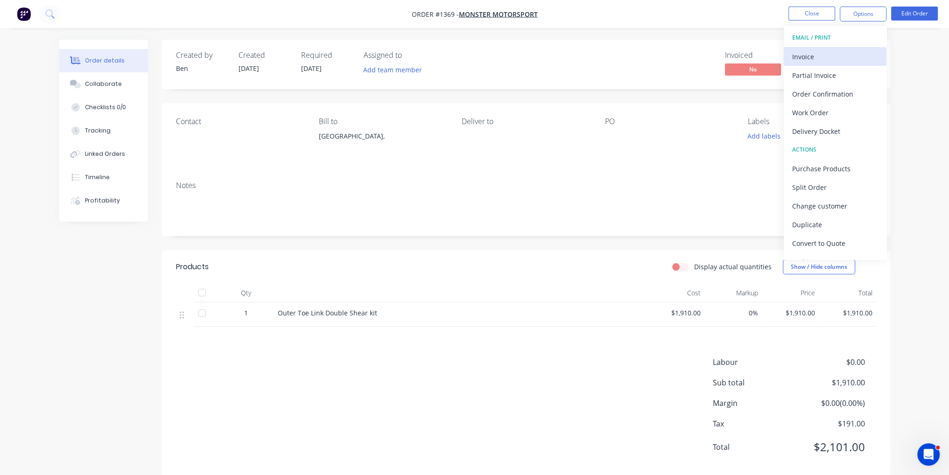
click at [866, 50] on div "Invoice" at bounding box center [835, 57] width 86 height 14
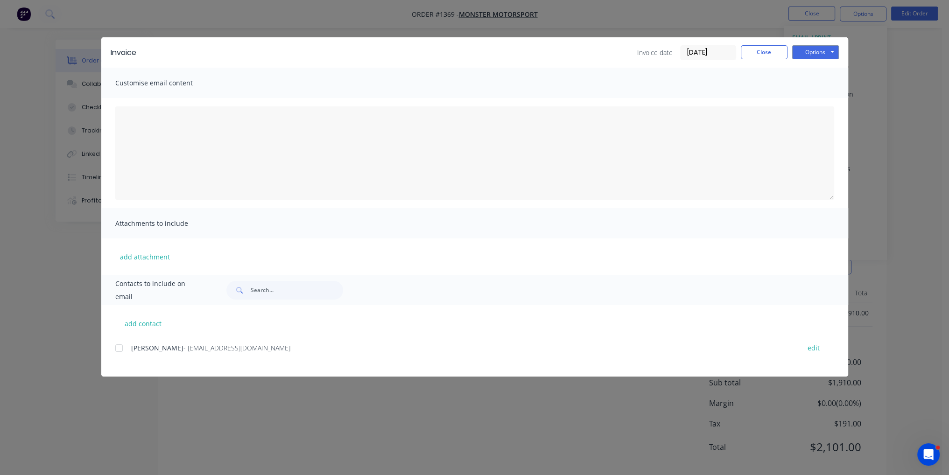
click at [117, 350] on div at bounding box center [119, 348] width 19 height 19
click at [826, 59] on div "Options Preview Print Email" at bounding box center [815, 52] width 47 height 15
click at [826, 58] on button "Options" at bounding box center [815, 52] width 47 height 14
click at [816, 100] on button "Email" at bounding box center [822, 99] width 60 height 15
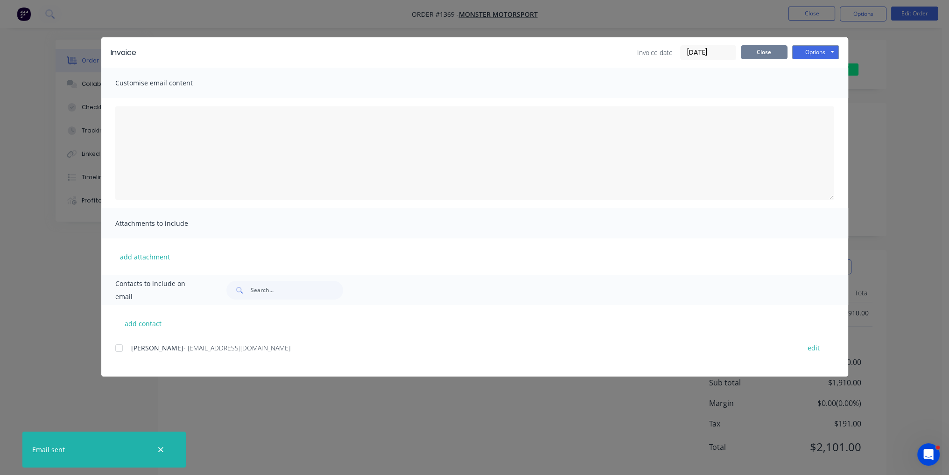
click at [771, 55] on button "Close" at bounding box center [764, 52] width 47 height 14
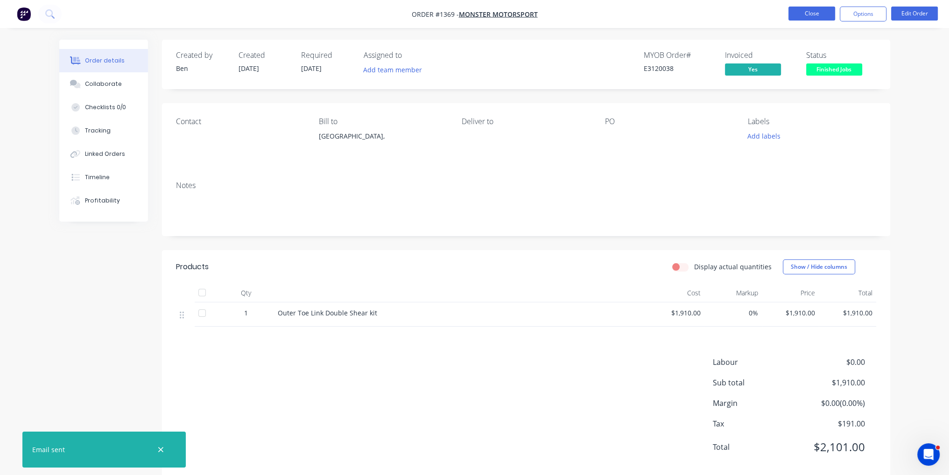
click at [819, 8] on button "Close" at bounding box center [811, 14] width 47 height 14
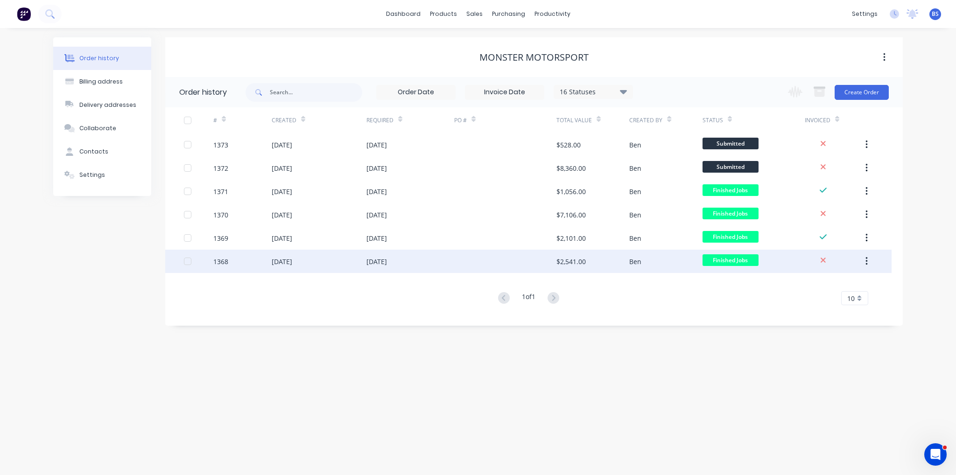
click at [292, 259] on div "30 Aug 2025" at bounding box center [282, 262] width 21 height 10
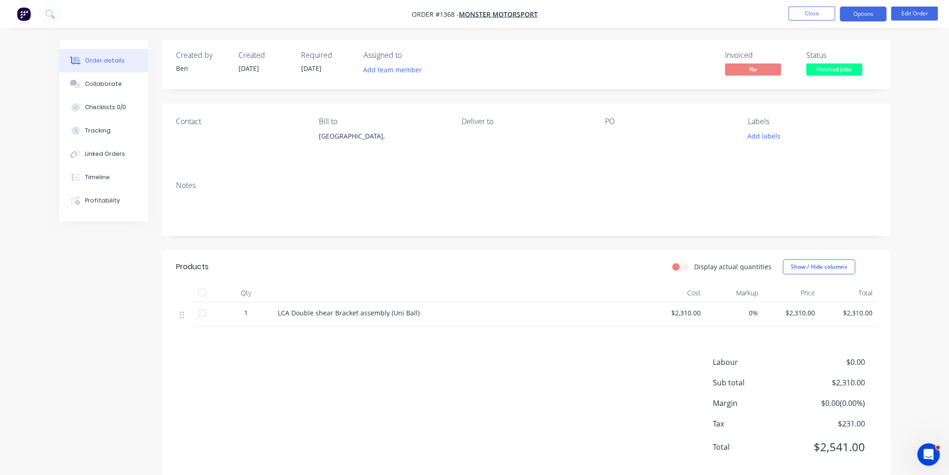
click at [863, 12] on button "Options" at bounding box center [863, 14] width 47 height 15
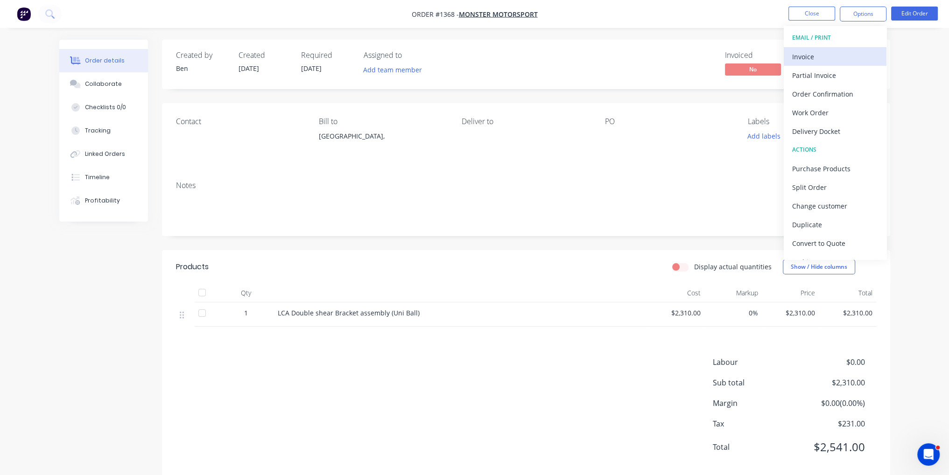
click at [865, 50] on div "Invoice" at bounding box center [835, 57] width 86 height 14
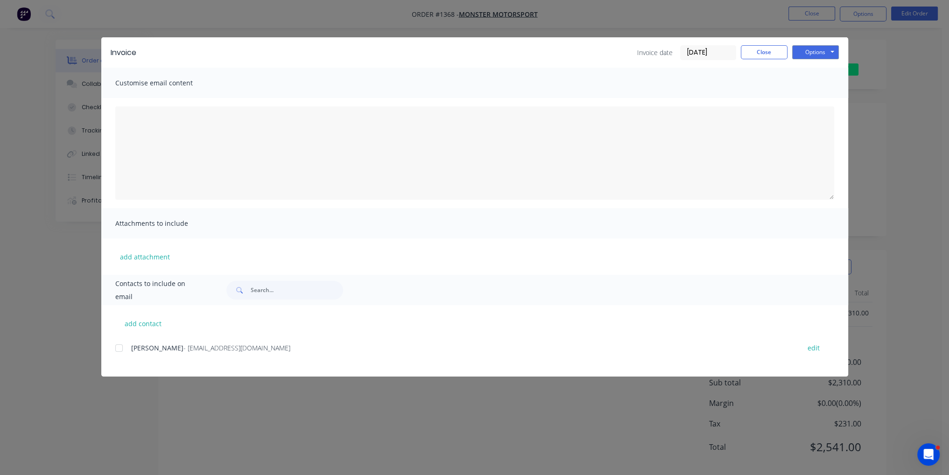
click at [121, 348] on div at bounding box center [119, 348] width 19 height 19
click at [833, 48] on button "Options" at bounding box center [815, 52] width 47 height 14
click at [834, 92] on button "Email" at bounding box center [822, 99] width 60 height 15
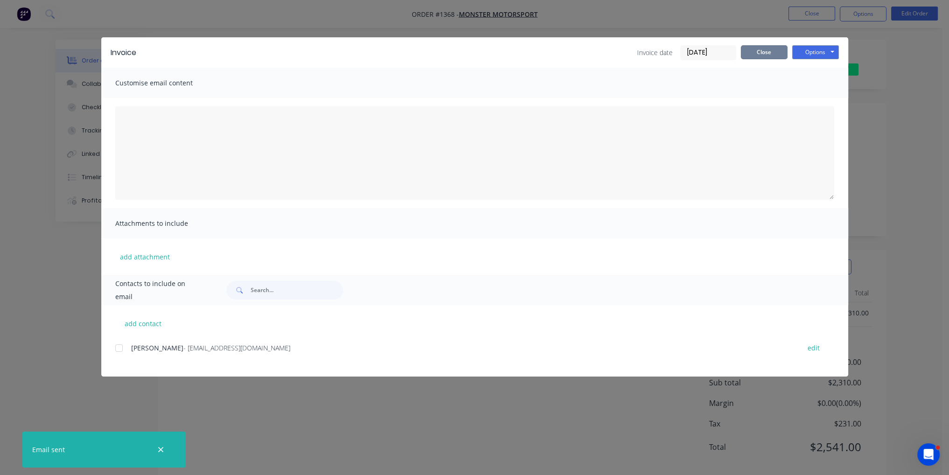
click at [766, 52] on button "Close" at bounding box center [764, 52] width 47 height 14
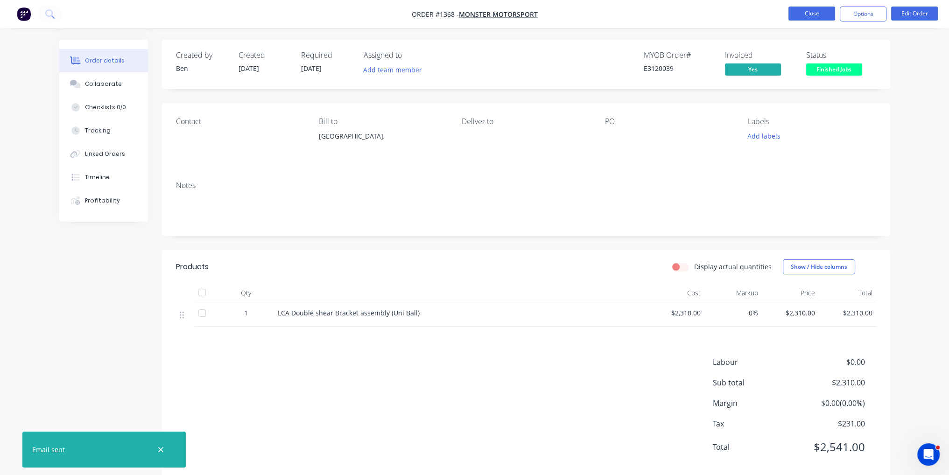
click at [811, 17] on button "Close" at bounding box center [811, 14] width 47 height 14
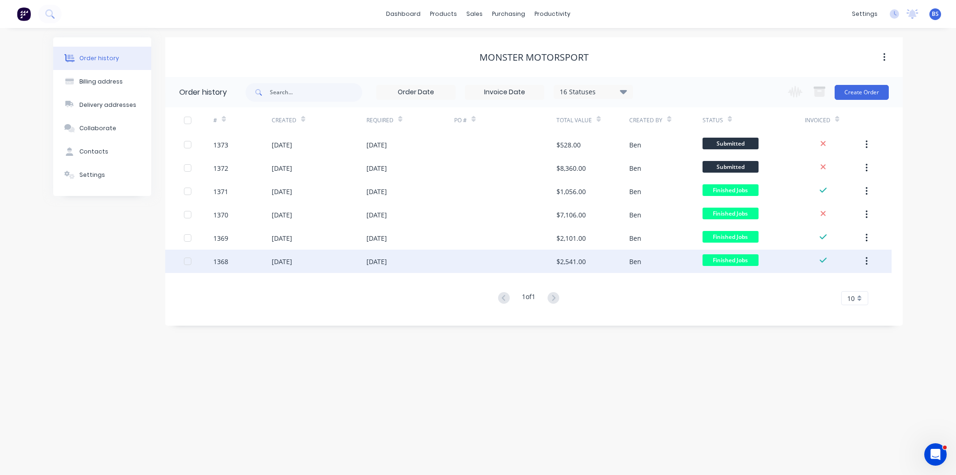
click at [190, 262] on div at bounding box center [187, 261] width 19 height 19
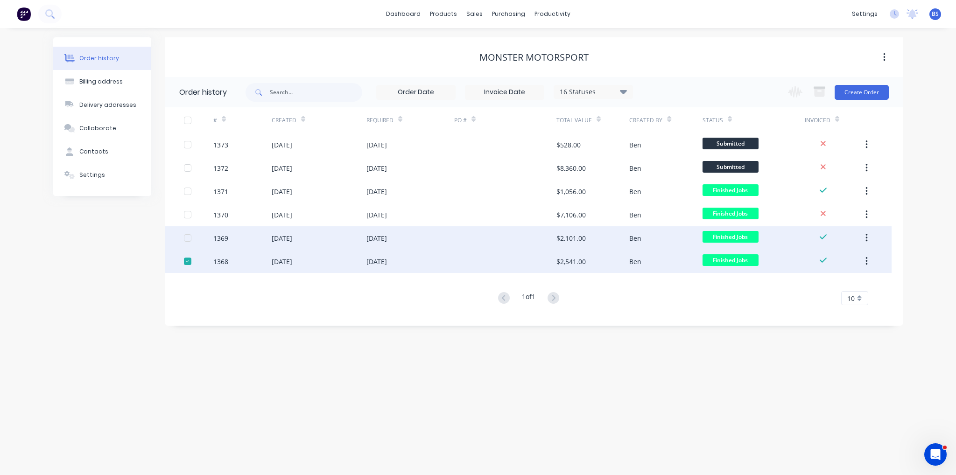
click at [189, 239] on div at bounding box center [187, 238] width 19 height 19
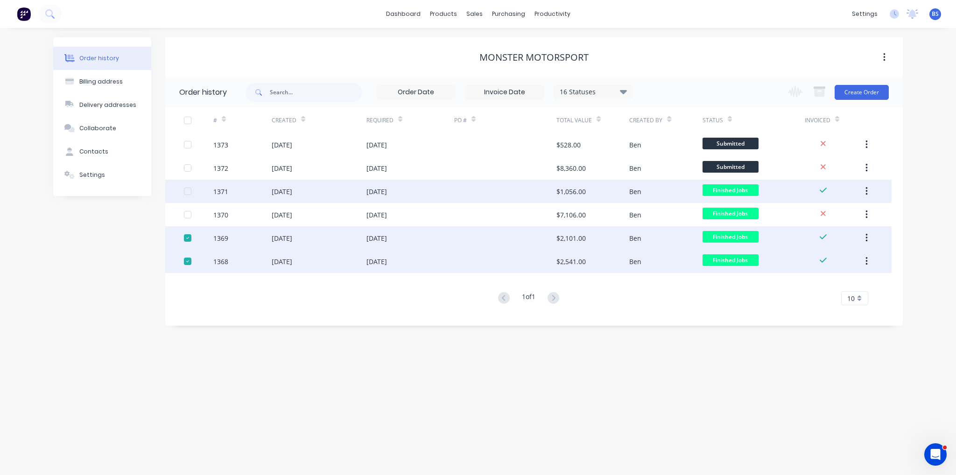
click at [190, 190] on div at bounding box center [187, 191] width 19 height 19
drag, startPoint x: 715, startPoint y: 245, endPoint x: 660, endPoint y: 298, distance: 76.6
click at [660, 298] on div "1 of 1 10 5 10 15 20 25 30 35" at bounding box center [528, 299] width 726 height 14
click at [189, 262] on div at bounding box center [187, 261] width 19 height 19
click at [189, 240] on div at bounding box center [187, 238] width 19 height 19
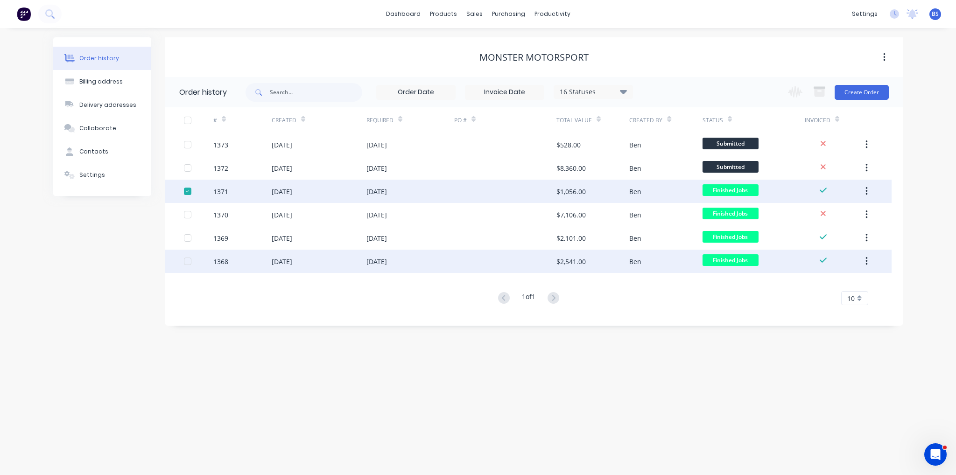
click at [188, 238] on div at bounding box center [187, 238] width 19 height 19
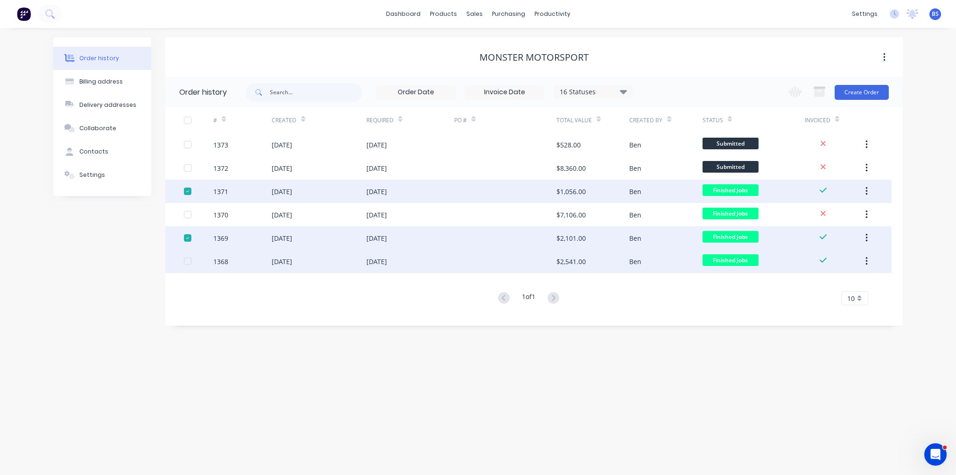
click at [187, 259] on div at bounding box center [187, 261] width 19 height 19
click at [886, 61] on button "button" at bounding box center [884, 57] width 22 height 17
click at [854, 84] on div "Archive" at bounding box center [851, 82] width 72 height 14
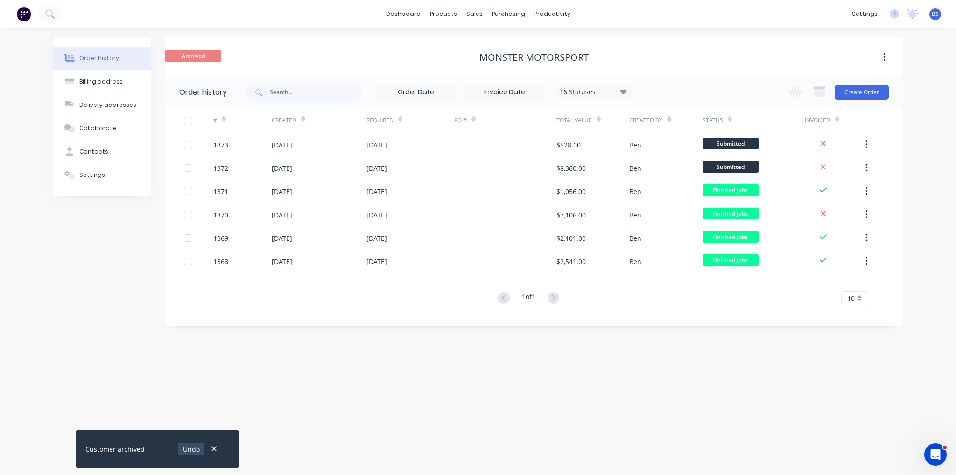
click at [189, 450] on button "Undo" at bounding box center [191, 449] width 27 height 13
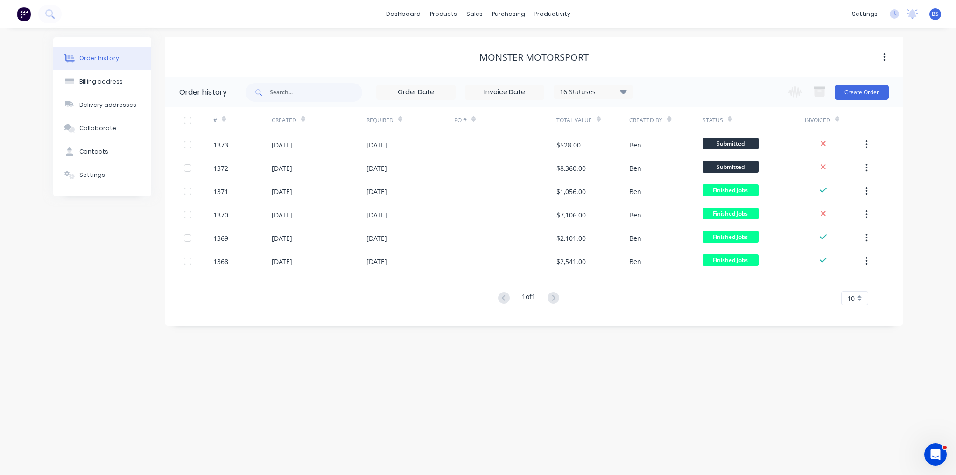
click at [427, 294] on div "1 of 1 10 5 10 15 20 25 30 35" at bounding box center [528, 299] width 726 height 14
click at [807, 316] on div "Order history 16 Statuses Invoice Status Invoiced Not Invoiced Partial Order St…" at bounding box center [533, 201] width 737 height 249
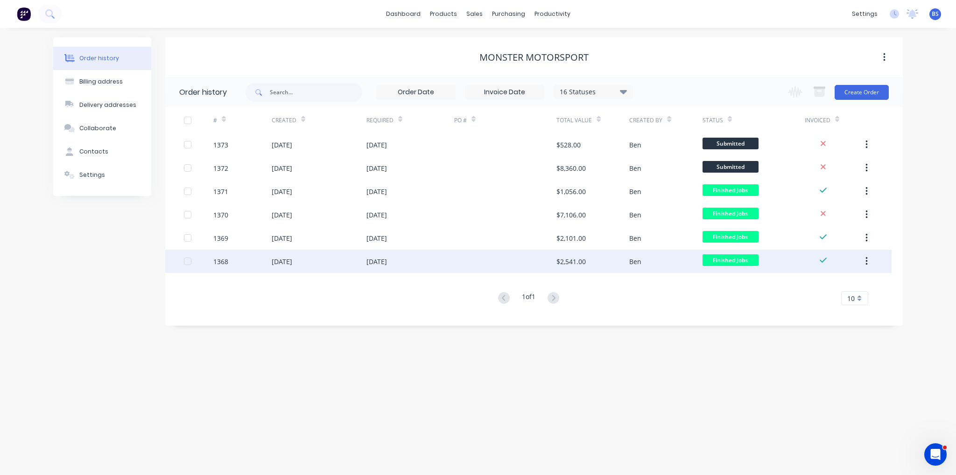
click at [746, 267] on div "Finished Jobs" at bounding box center [730, 261] width 56 height 14
click at [872, 266] on button "button" at bounding box center [866, 261] width 22 height 17
click at [844, 286] on div "Archive" at bounding box center [833, 286] width 72 height 14
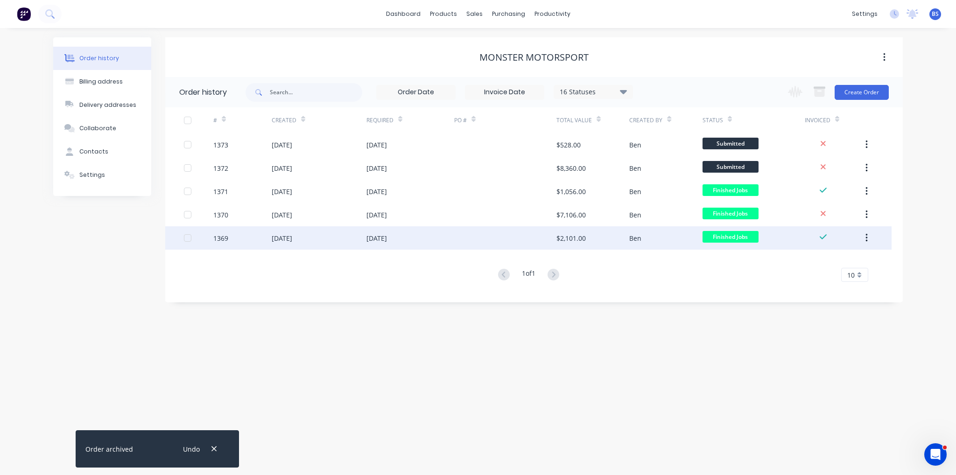
click at [869, 238] on button "button" at bounding box center [866, 238] width 22 height 17
click at [851, 256] on div "Archive" at bounding box center [833, 263] width 72 height 14
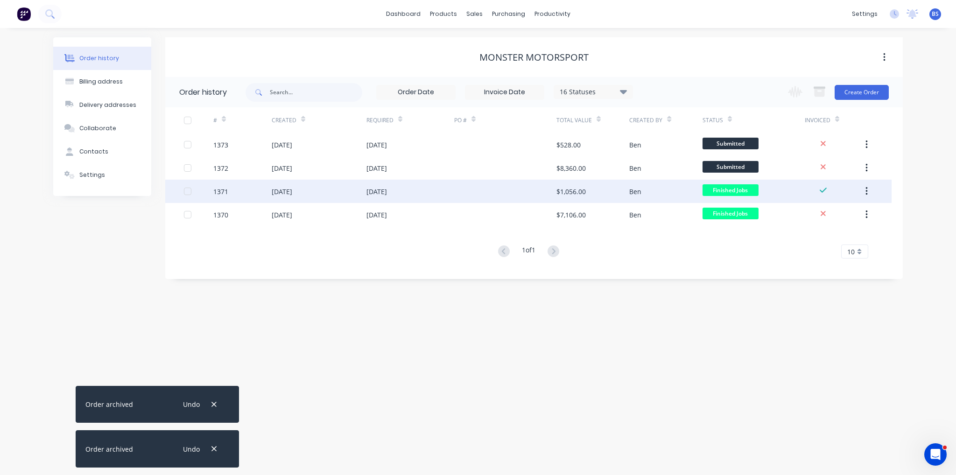
click at [871, 192] on button "button" at bounding box center [866, 191] width 22 height 17
click at [851, 208] on button "Archive" at bounding box center [833, 216] width 89 height 19
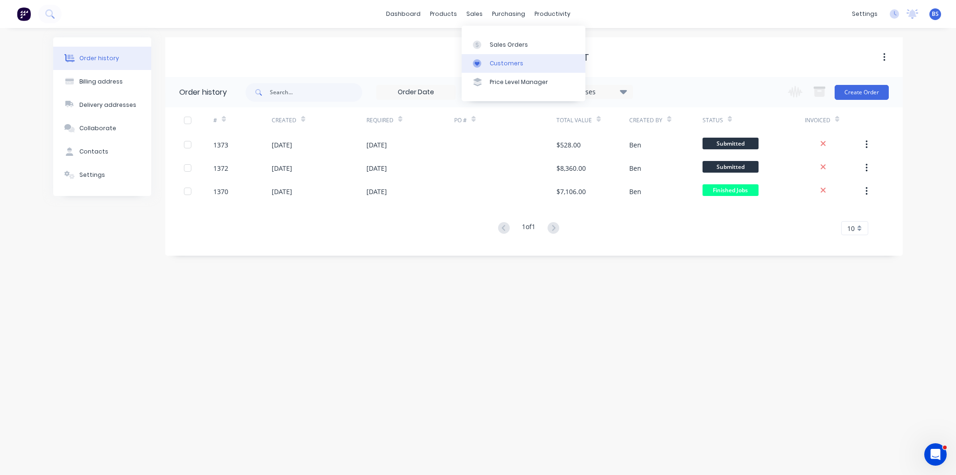
click at [493, 58] on link "Customers" at bounding box center [524, 63] width 124 height 19
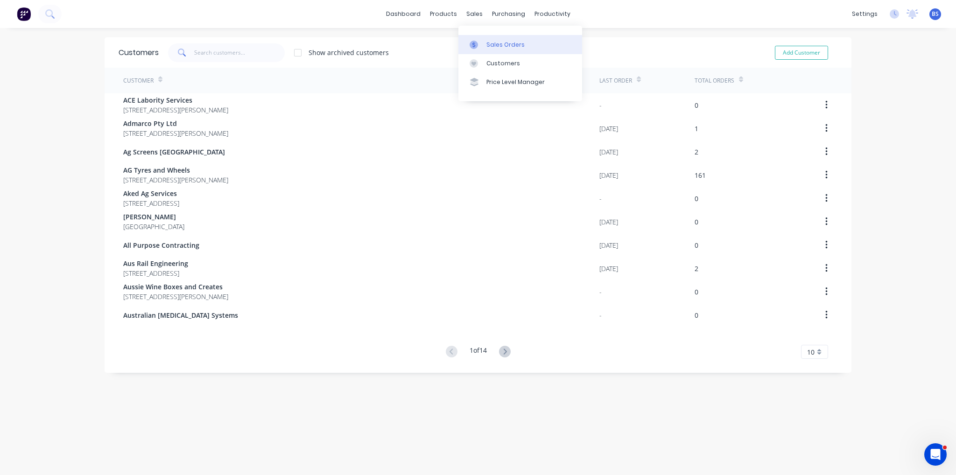
click at [497, 51] on link "Sales Orders" at bounding box center [520, 44] width 124 height 19
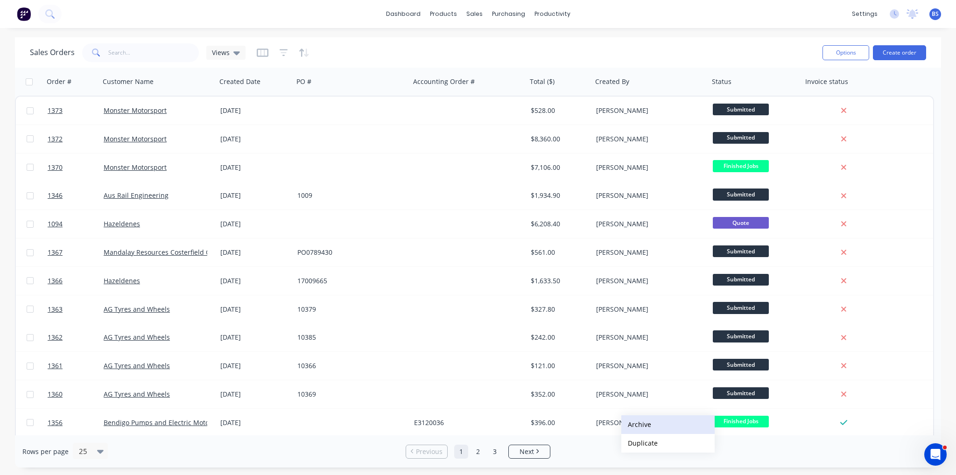
click at [653, 422] on button "Archive" at bounding box center [667, 424] width 93 height 19
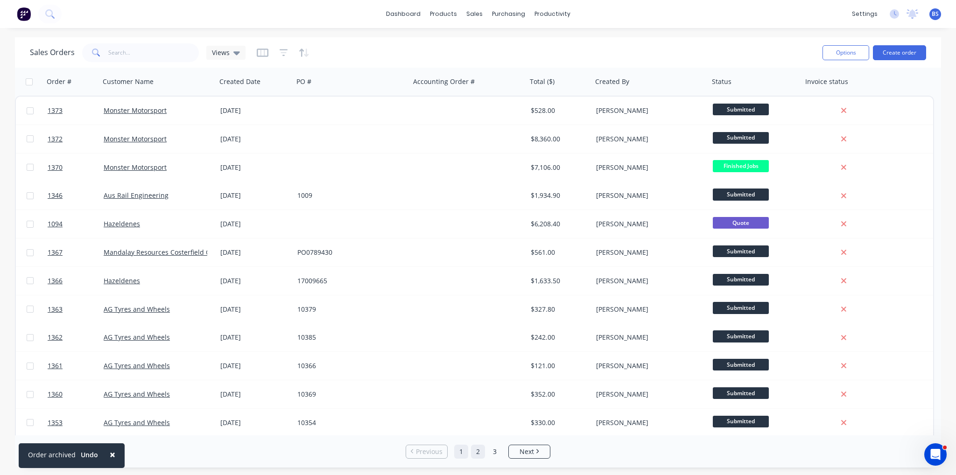
click at [472, 449] on link "2" at bounding box center [478, 452] width 14 height 14
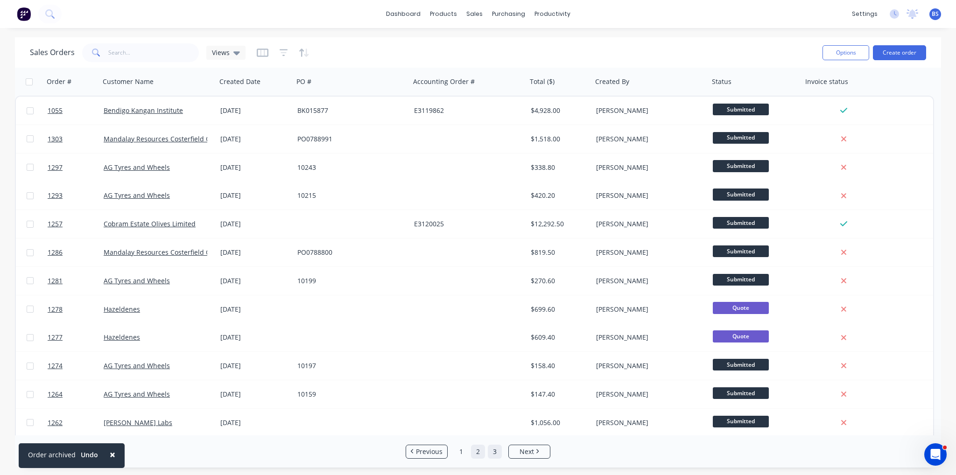
click at [498, 449] on link "3" at bounding box center [495, 452] width 14 height 14
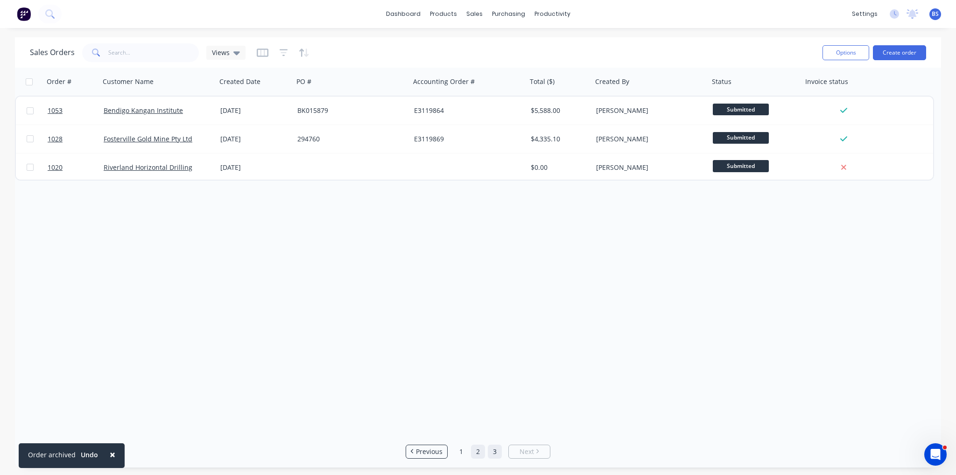
click at [476, 454] on link "2" at bounding box center [478, 452] width 14 height 14
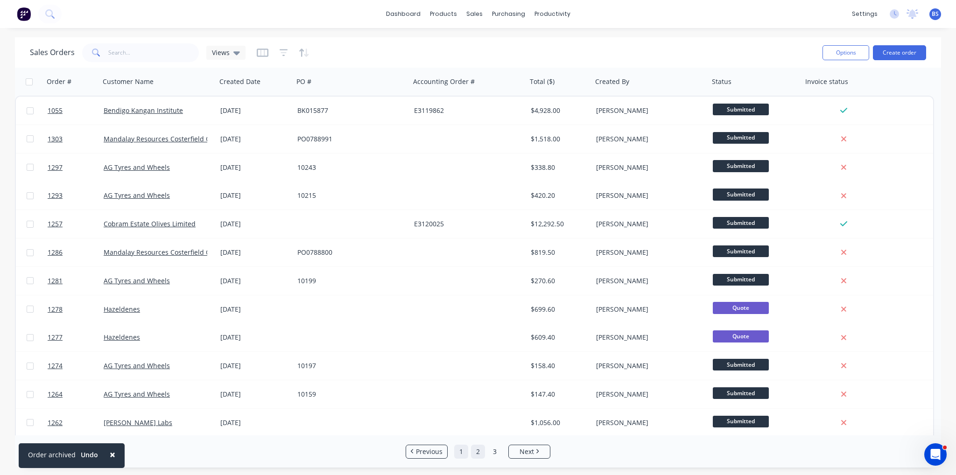
click at [462, 452] on link "1" at bounding box center [461, 452] width 14 height 14
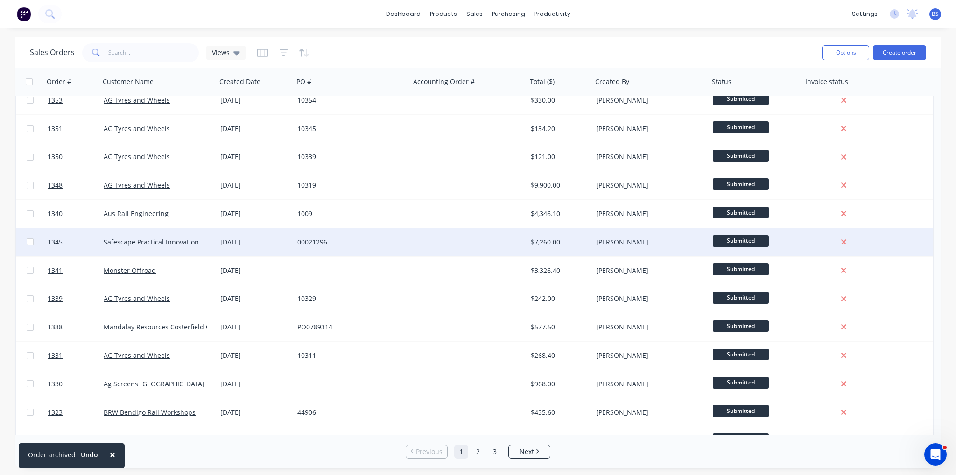
scroll to position [370, 0]
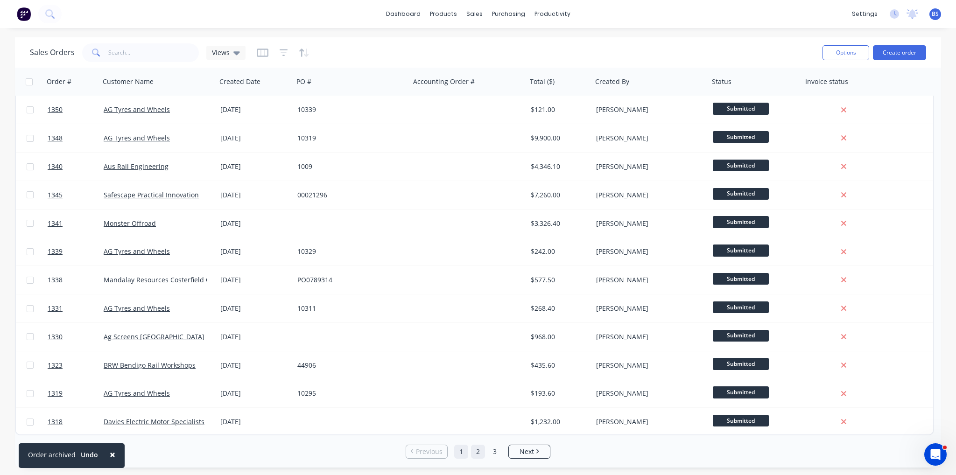
click at [477, 453] on link "2" at bounding box center [478, 452] width 14 height 14
click at [465, 448] on link "1" at bounding box center [461, 452] width 14 height 14
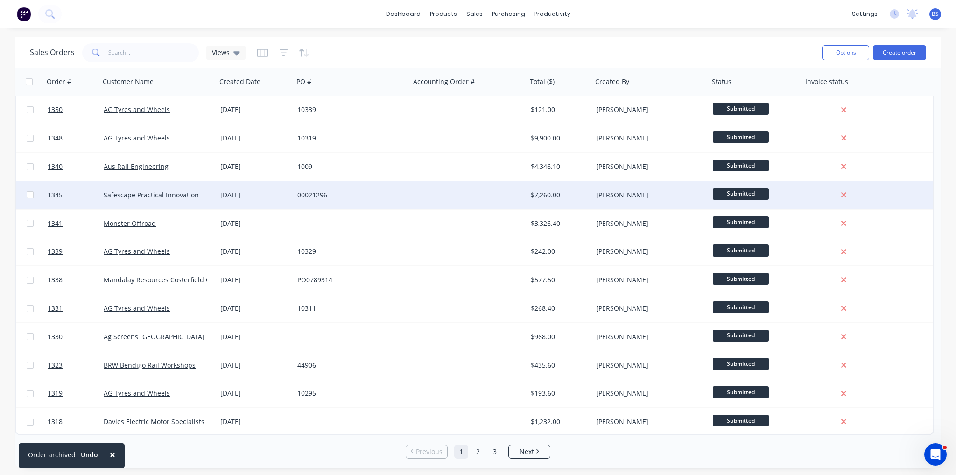
click at [134, 202] on div "Safescape Practical Innovation" at bounding box center [158, 195] width 117 height 28
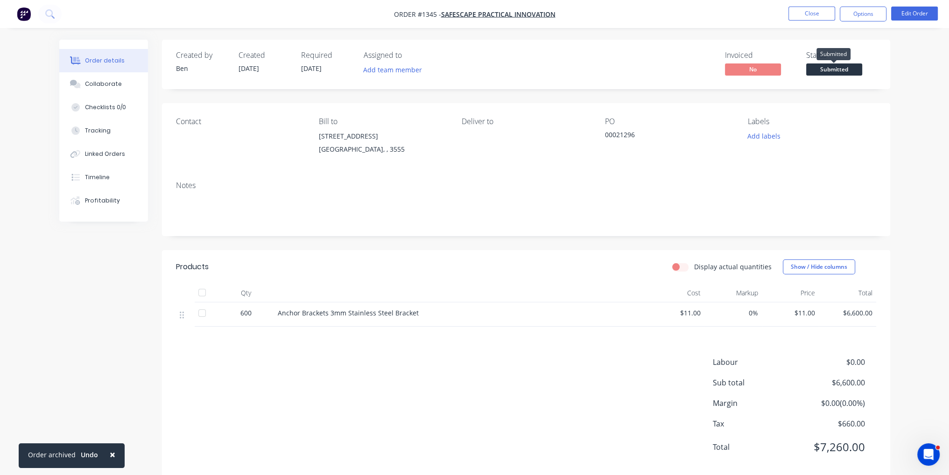
click at [827, 72] on span "Submitted" at bounding box center [834, 69] width 56 height 12
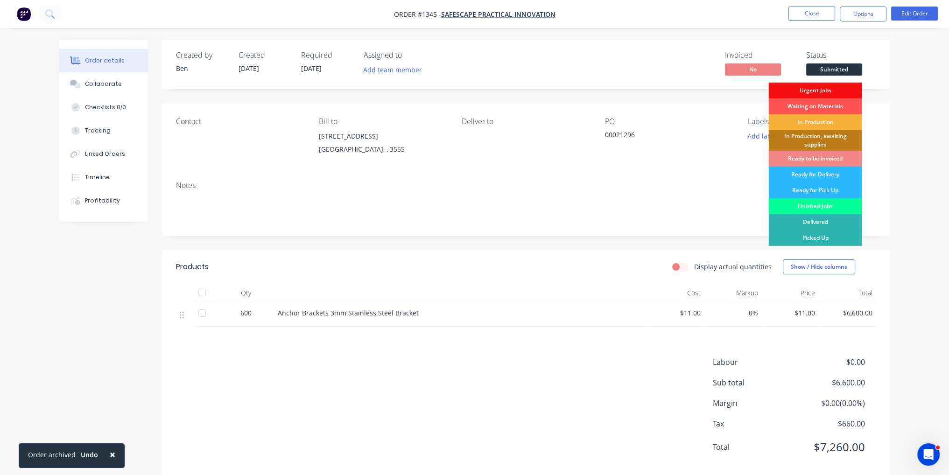
click at [826, 207] on div "Finished Jobs" at bounding box center [814, 206] width 93 height 16
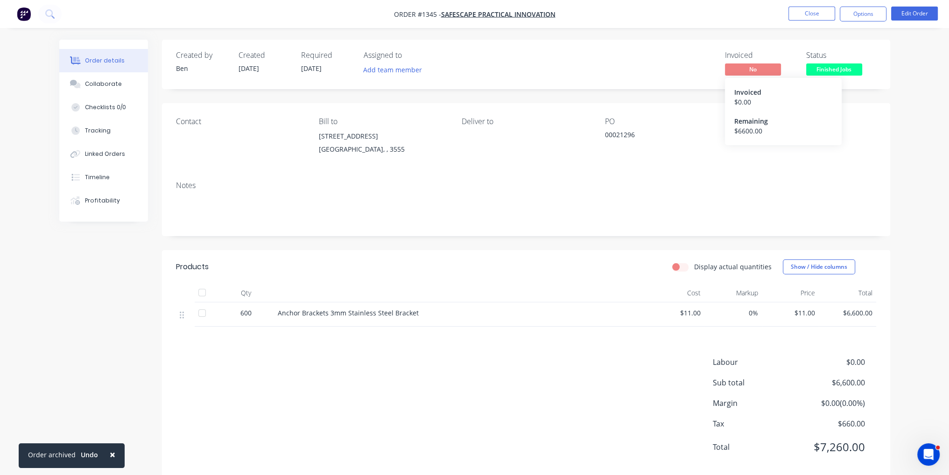
click at [761, 66] on span "No" at bounding box center [753, 69] width 56 height 12
click at [847, 18] on button "Options" at bounding box center [863, 14] width 47 height 15
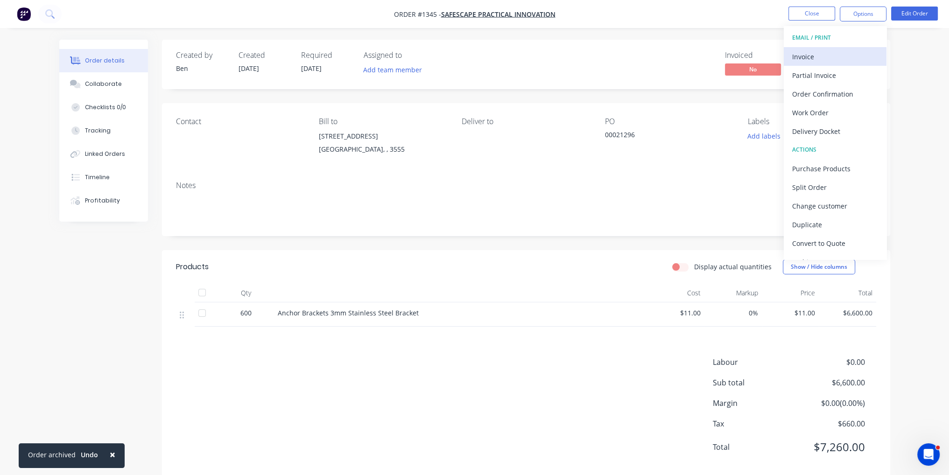
click at [844, 56] on div "Invoice" at bounding box center [835, 57] width 86 height 14
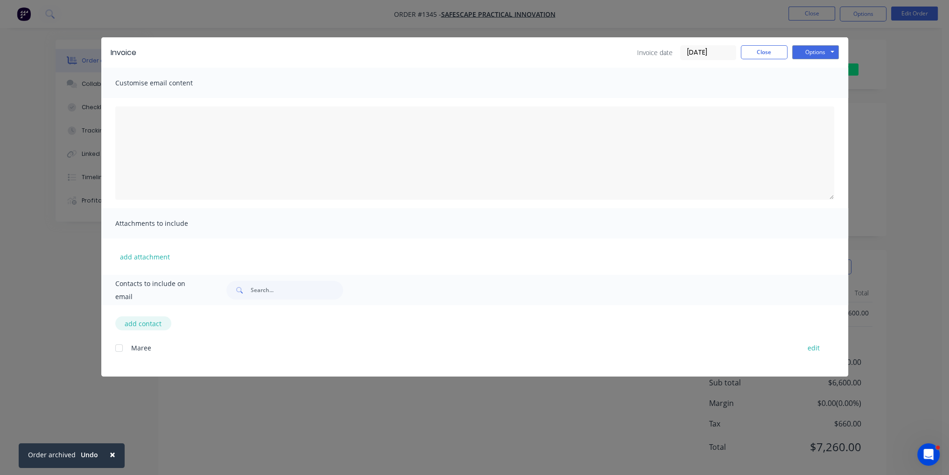
click at [145, 326] on button "add contact" at bounding box center [143, 323] width 56 height 14
select select "AU"
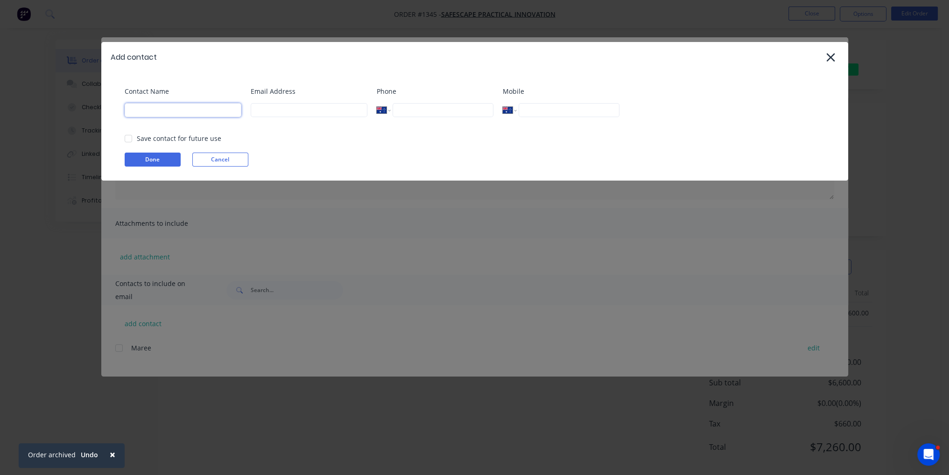
click at [193, 107] on input at bounding box center [183, 110] width 117 height 14
type input "[PERSON_NAME]"
type input "ben@btengineeringvic.com.au"
type input "0400 286 501"
click at [132, 140] on div at bounding box center [128, 138] width 19 height 19
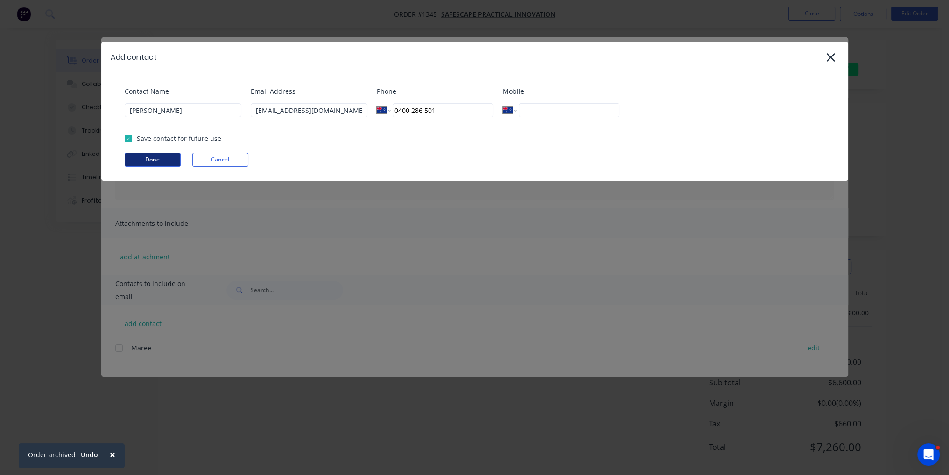
click at [156, 159] on button "Done" at bounding box center [153, 160] width 56 height 14
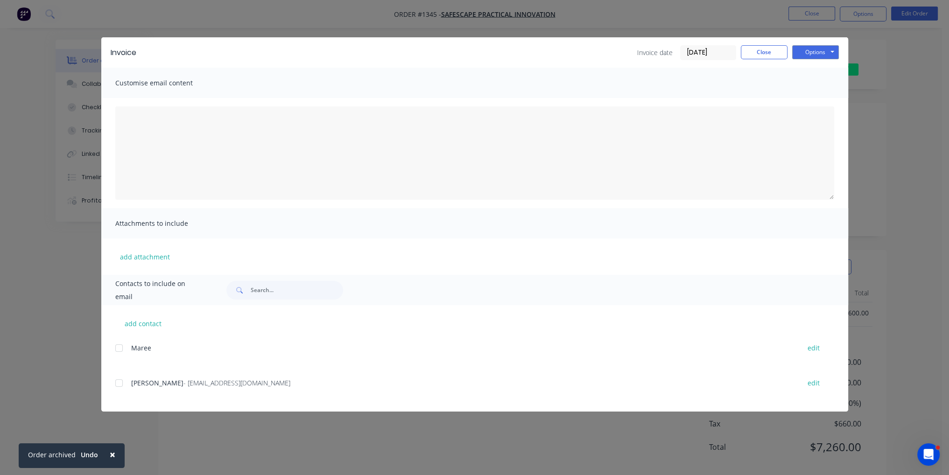
click at [118, 385] on div at bounding box center [119, 383] width 19 height 19
click at [819, 49] on button "Options" at bounding box center [815, 52] width 47 height 14
click at [827, 103] on button "Email" at bounding box center [822, 99] width 60 height 15
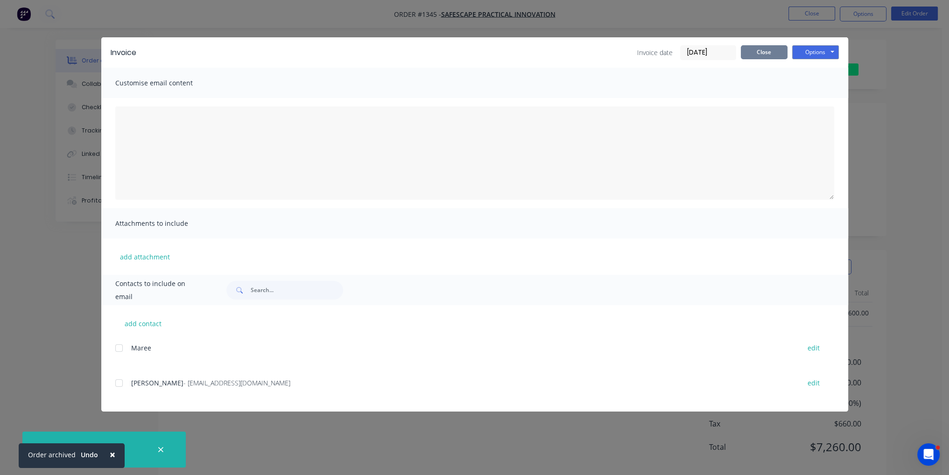
click at [759, 58] on button "Close" at bounding box center [764, 52] width 47 height 14
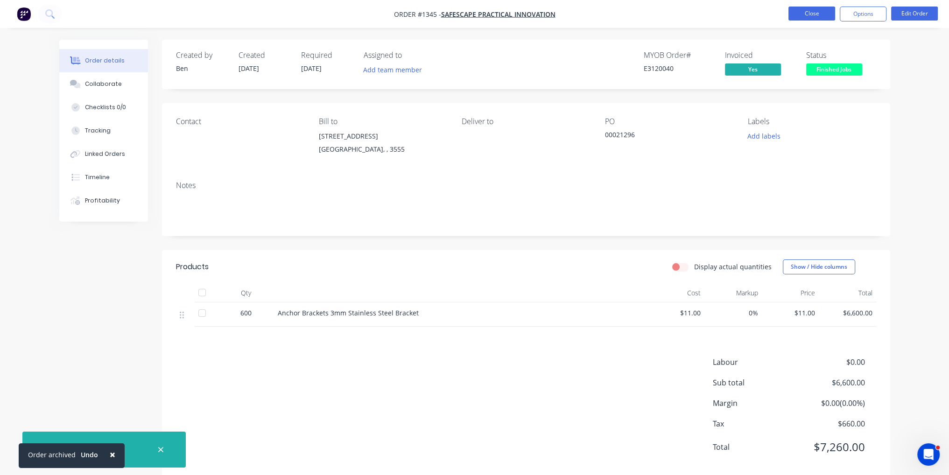
click at [820, 15] on button "Close" at bounding box center [811, 14] width 47 height 14
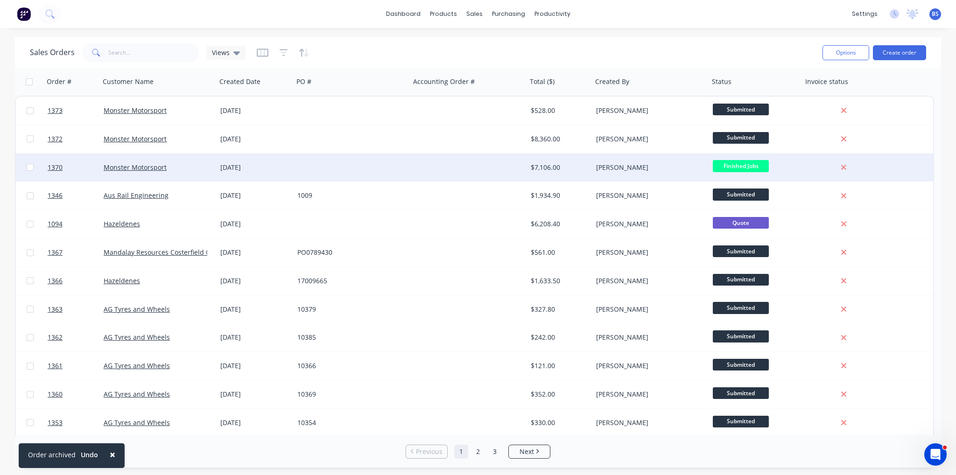
click at [749, 168] on span "Finished Jobs" at bounding box center [741, 166] width 56 height 12
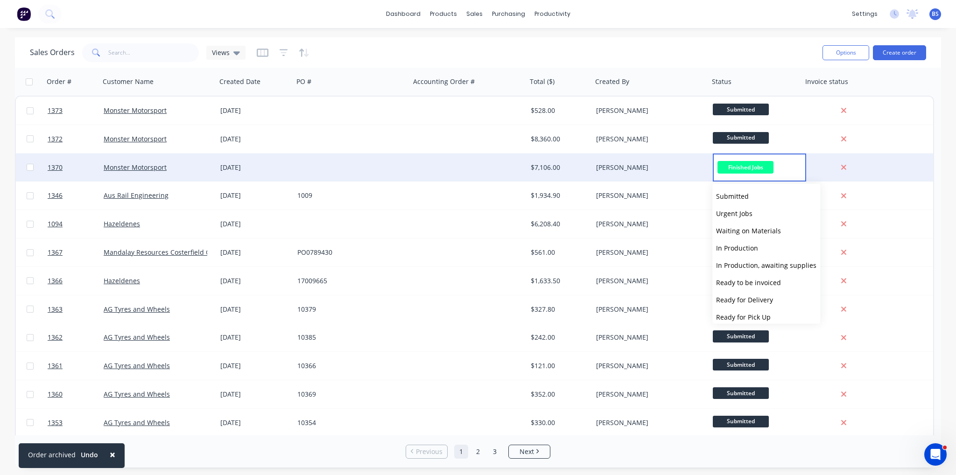
click at [573, 164] on div "$7,106.00" at bounding box center [558, 167] width 55 height 9
